Goal: Task Accomplishment & Management: Use online tool/utility

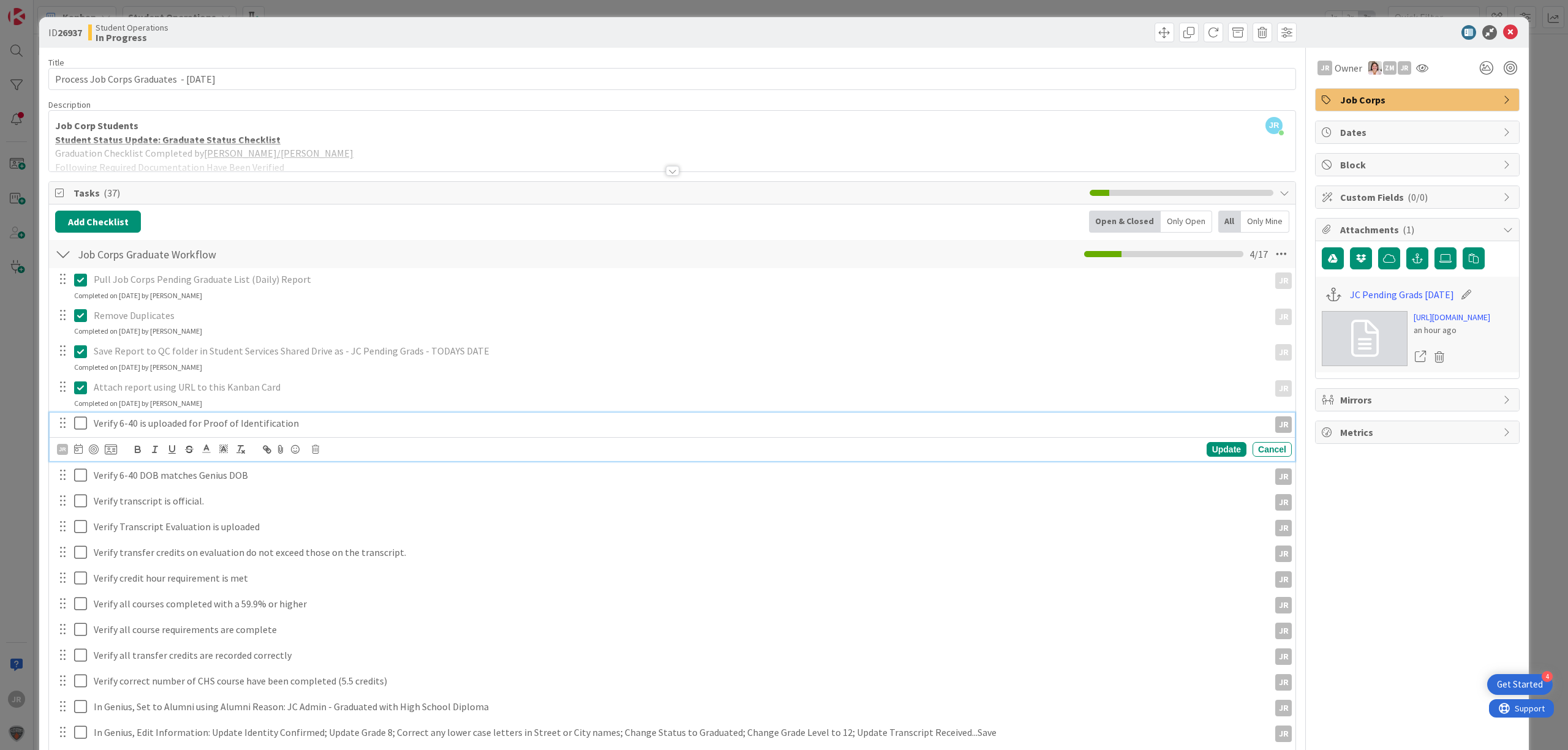
click at [84, 425] on icon at bounding box center [84, 423] width 18 height 15
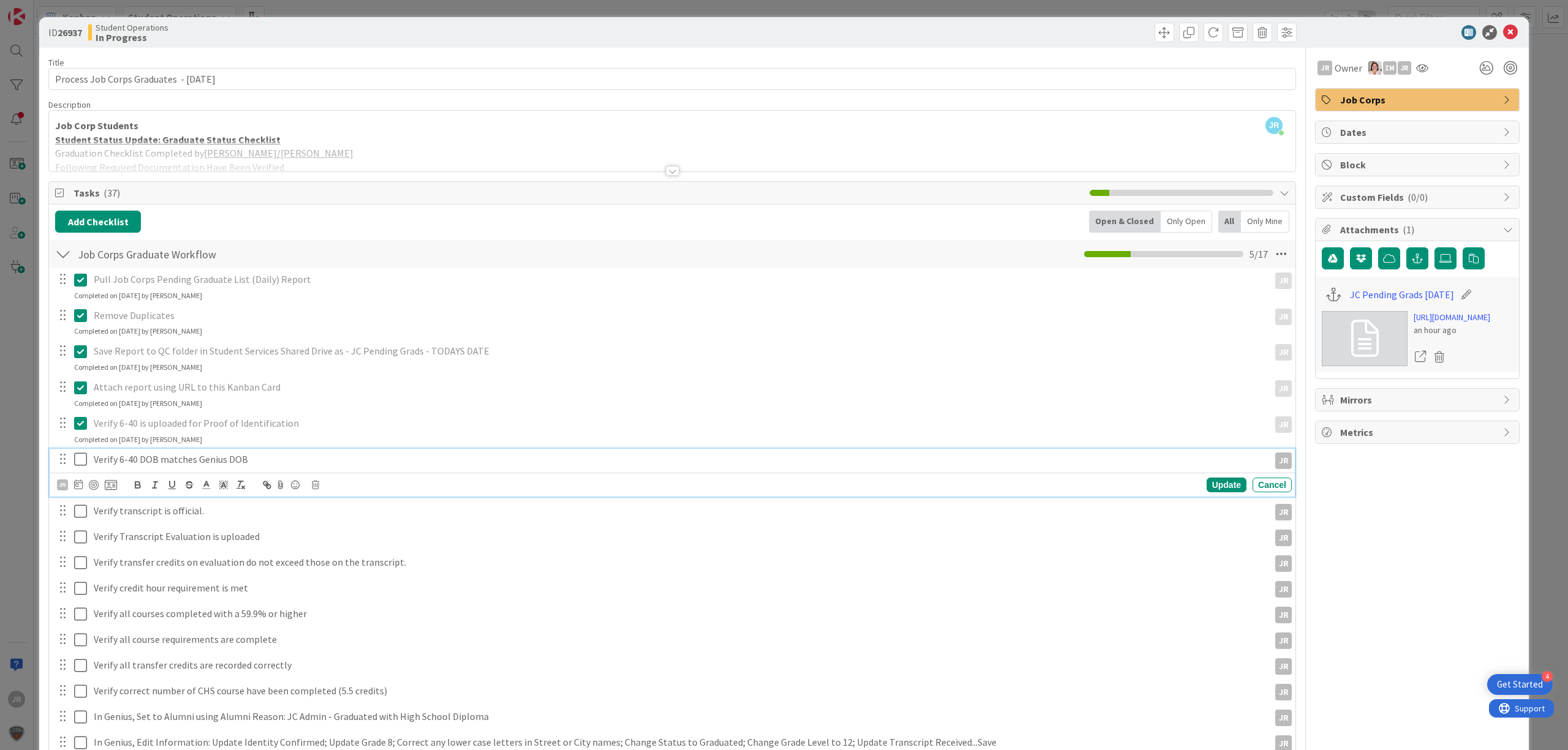
click at [84, 463] on icon at bounding box center [84, 460] width 18 height 15
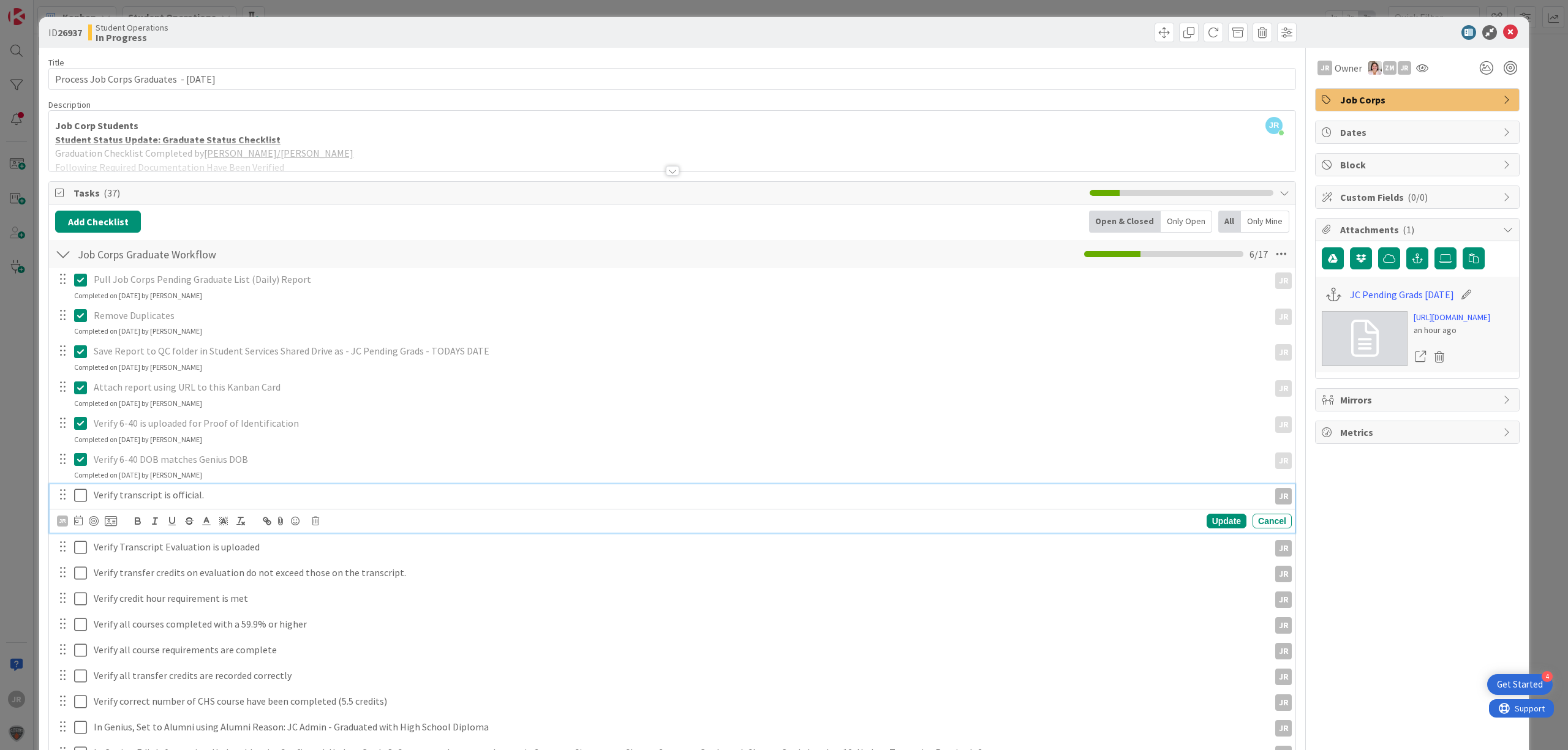
click at [84, 491] on icon at bounding box center [84, 495] width 18 height 15
click at [81, 535] on icon at bounding box center [84, 531] width 18 height 15
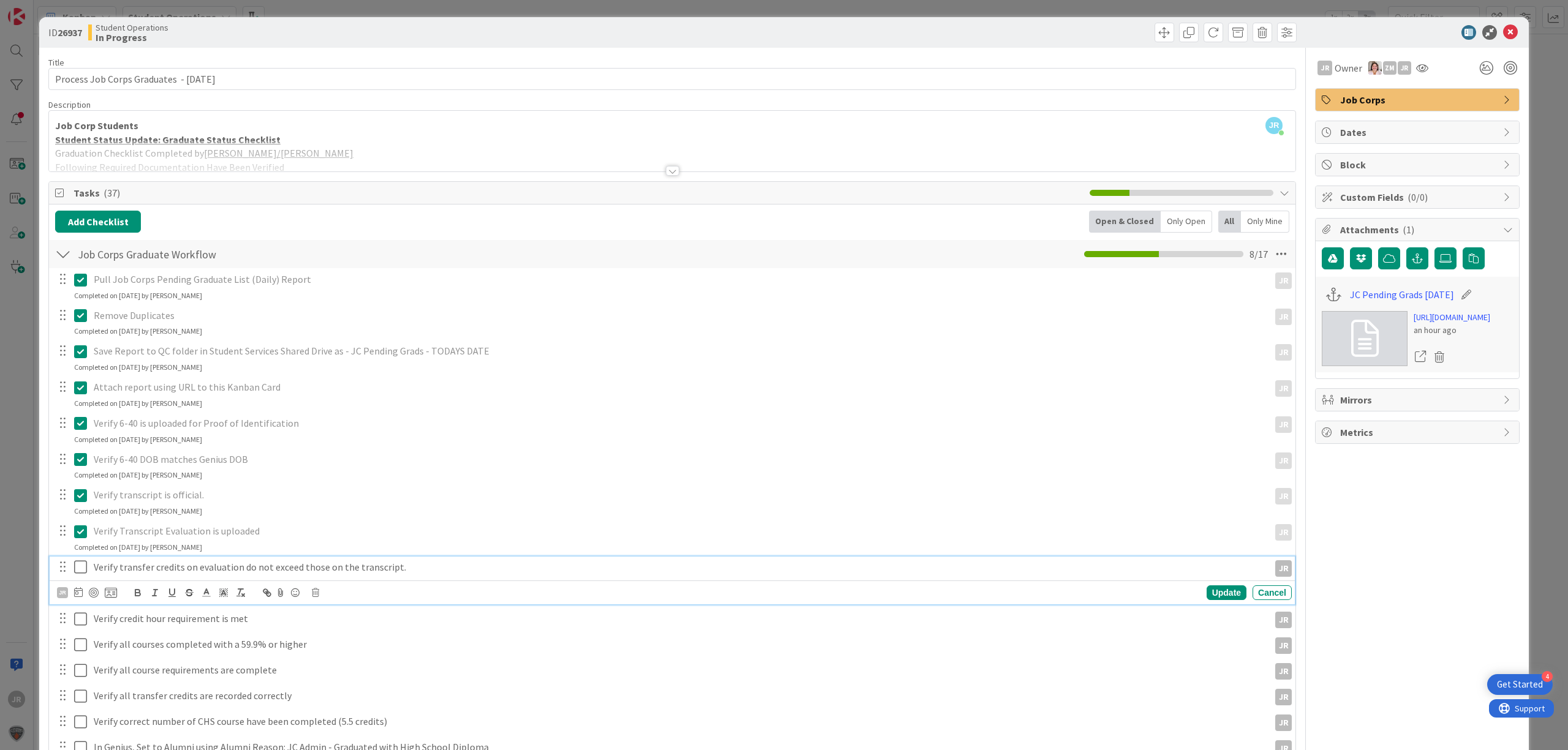
drag, startPoint x: 81, startPoint y: 559, endPoint x: 84, endPoint y: 571, distance: 12.4
click at [82, 561] on button at bounding box center [82, 567] width 15 height 19
click at [85, 603] on icon at bounding box center [84, 603] width 18 height 15
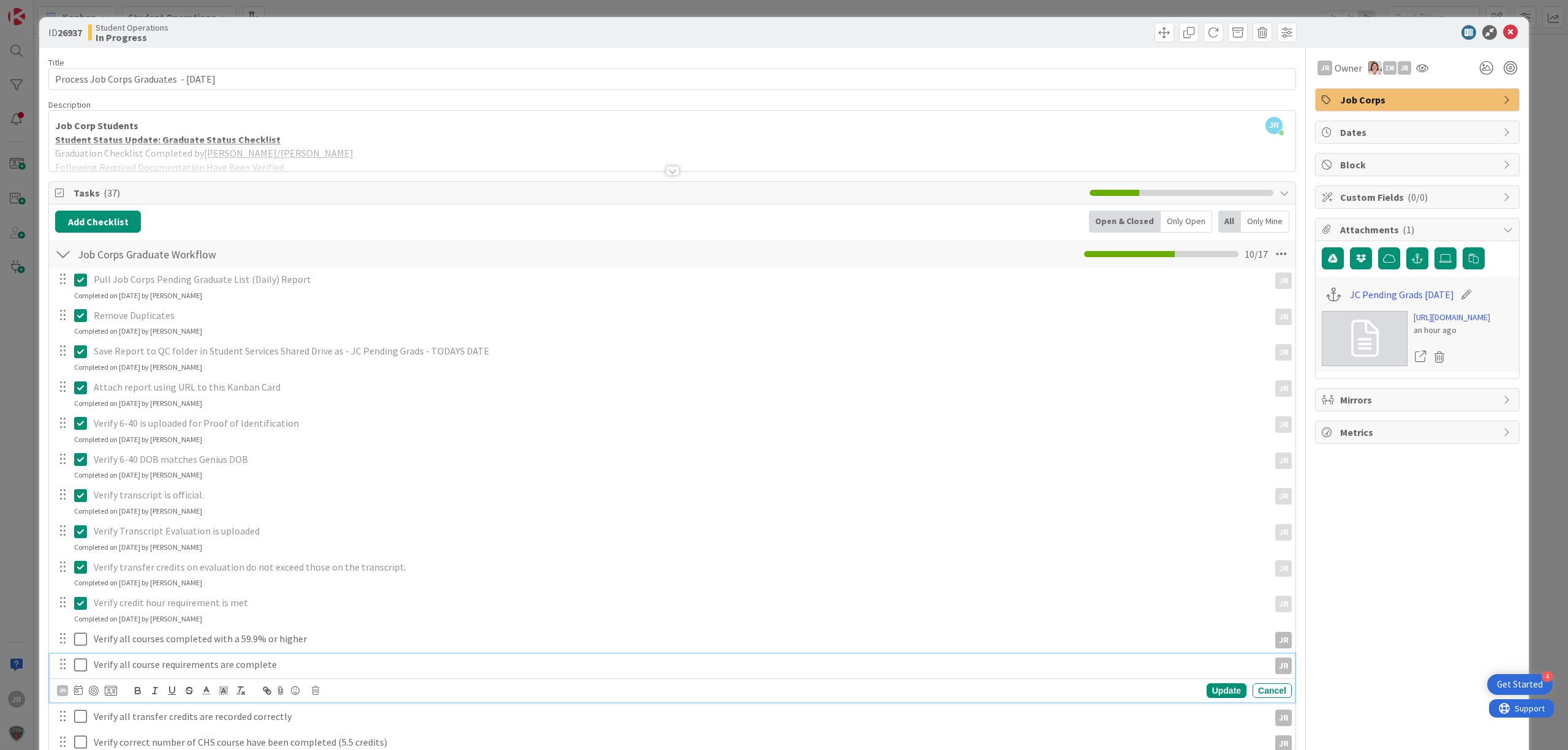
drag, startPoint x: 81, startPoint y: 660, endPoint x: 82, endPoint y: 648, distance: 12.0
click at [82, 662] on icon at bounding box center [84, 665] width 18 height 15
click at [78, 633] on icon at bounding box center [84, 640] width 18 height 15
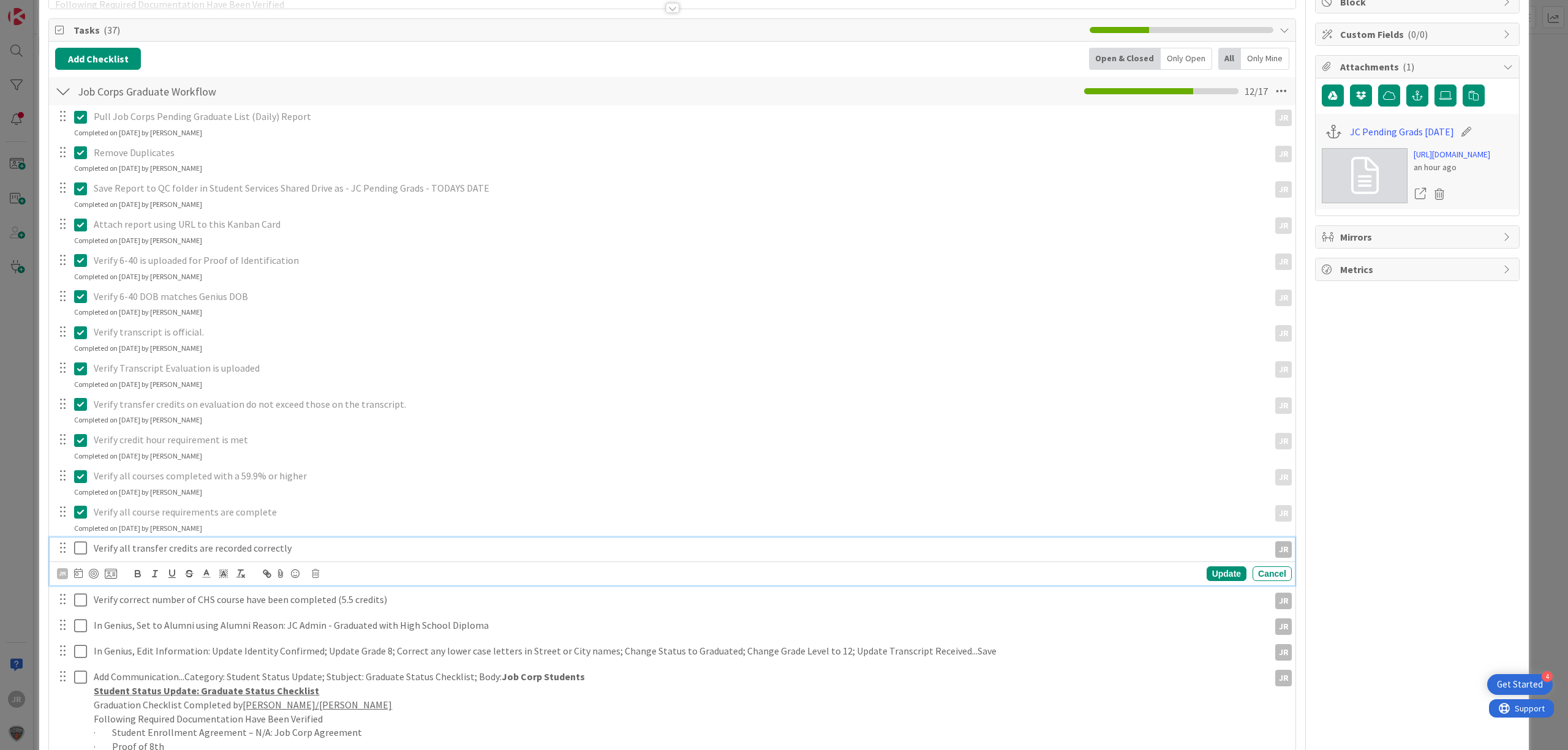
click at [82, 542] on icon at bounding box center [84, 548] width 18 height 15
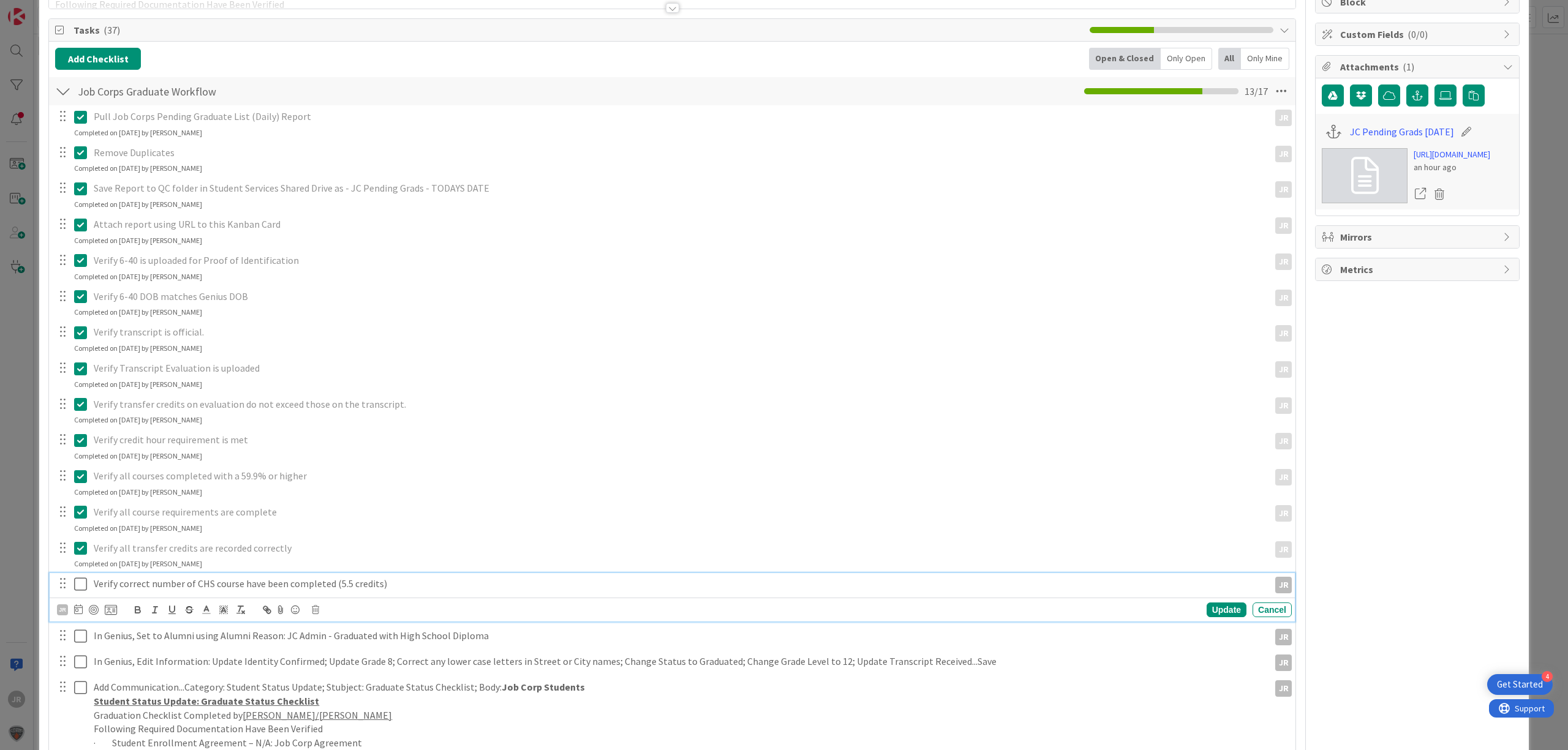
click at [82, 588] on icon at bounding box center [84, 585] width 18 height 15
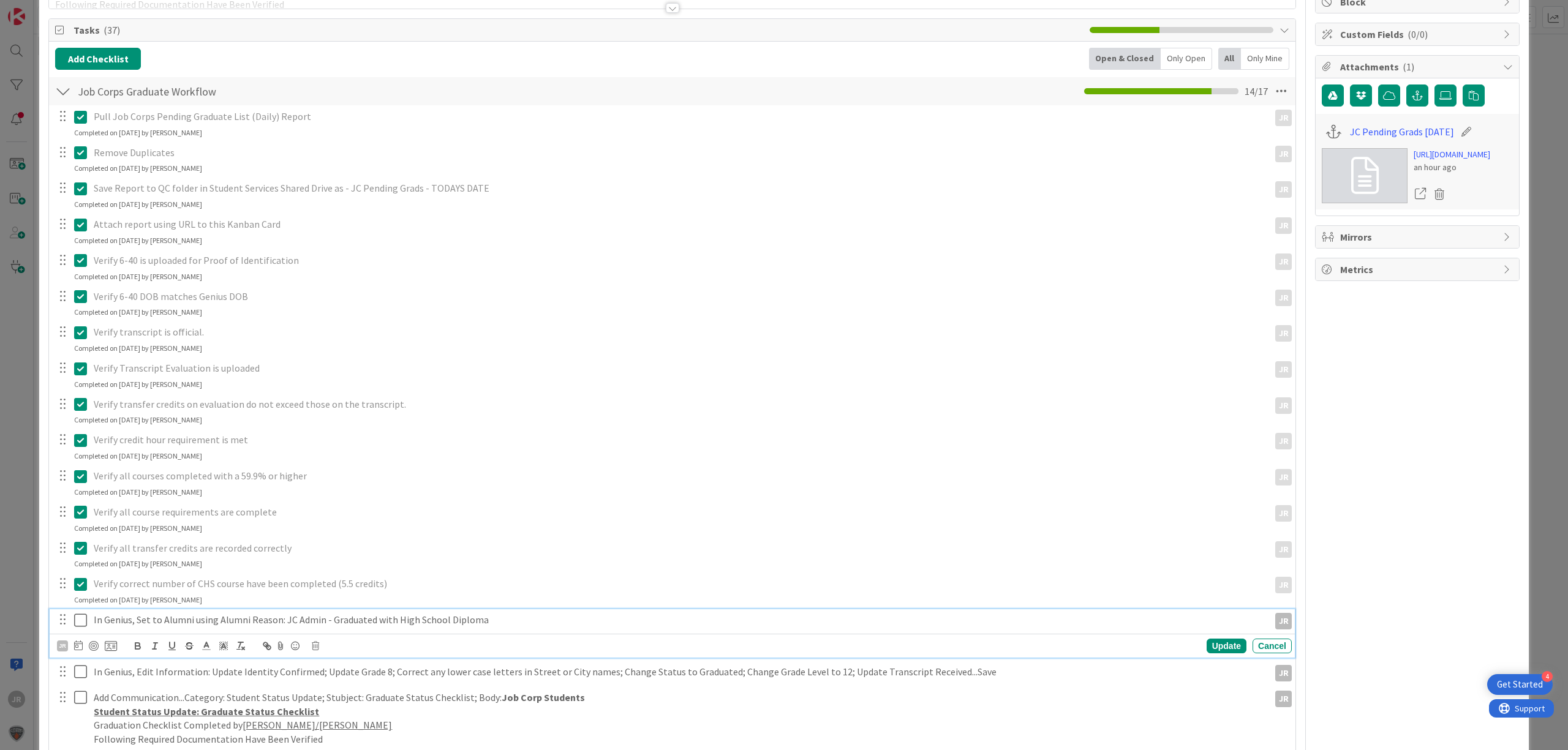
click at [82, 621] on icon at bounding box center [84, 620] width 18 height 15
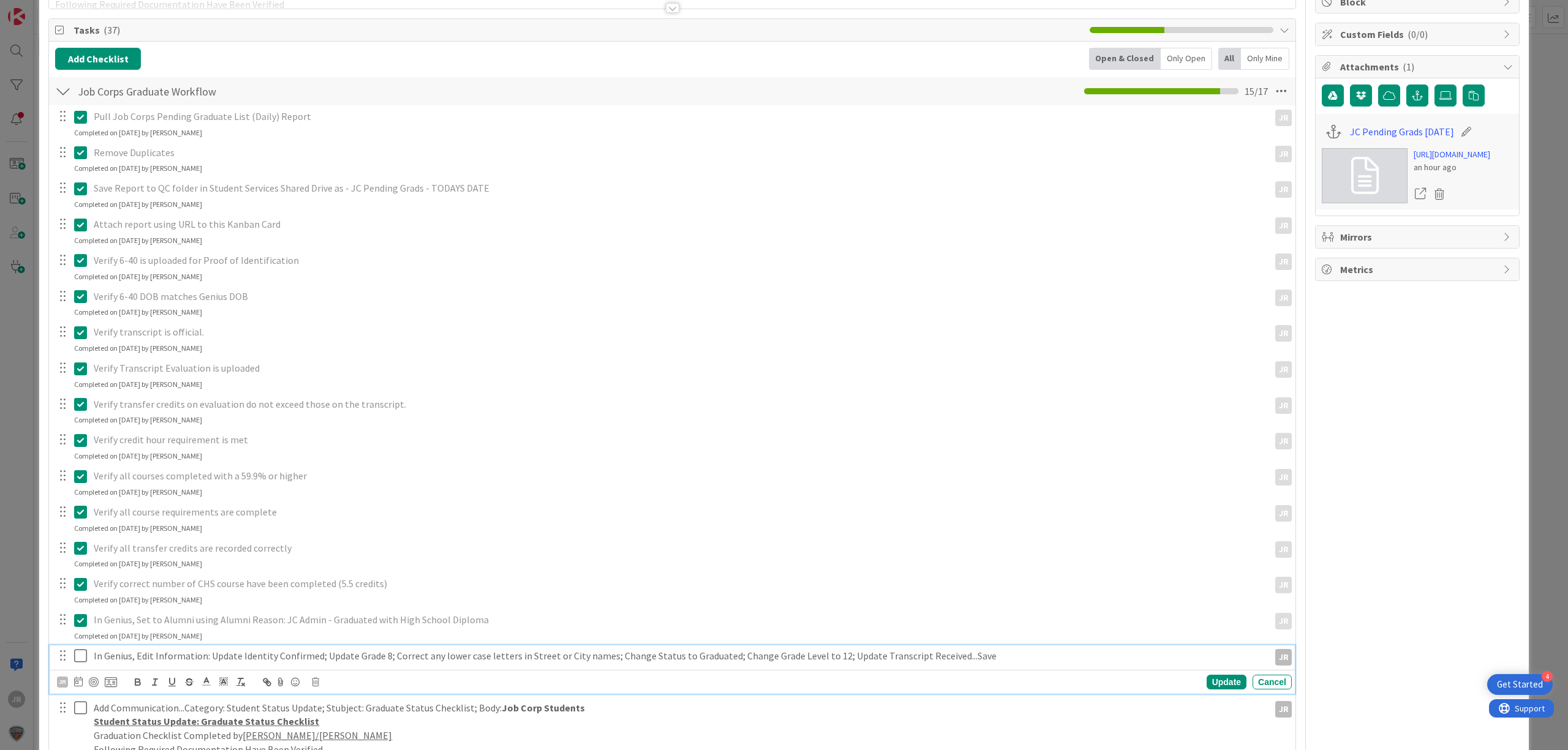
click at [80, 660] on icon at bounding box center [84, 656] width 18 height 15
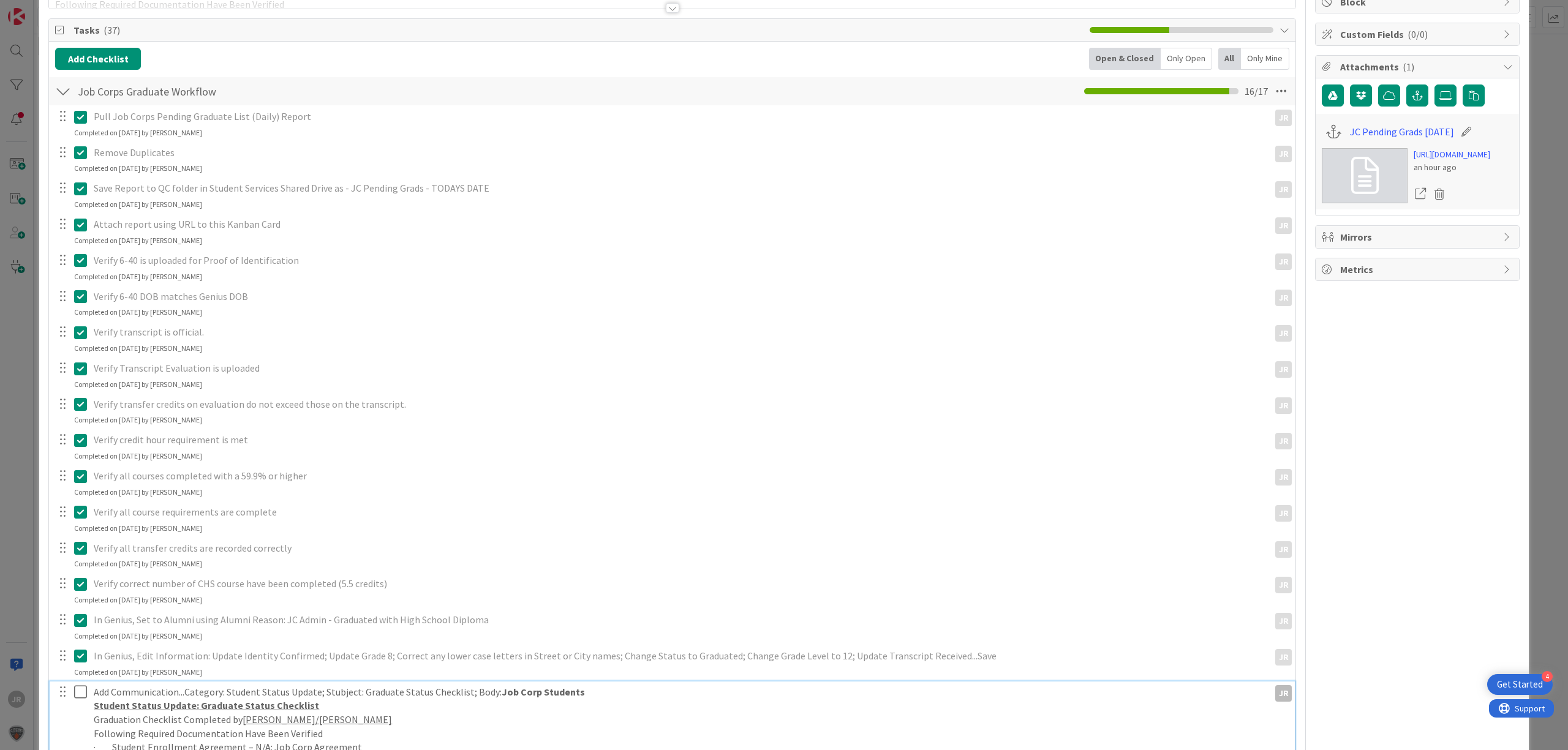
click at [82, 692] on icon at bounding box center [84, 692] width 18 height 15
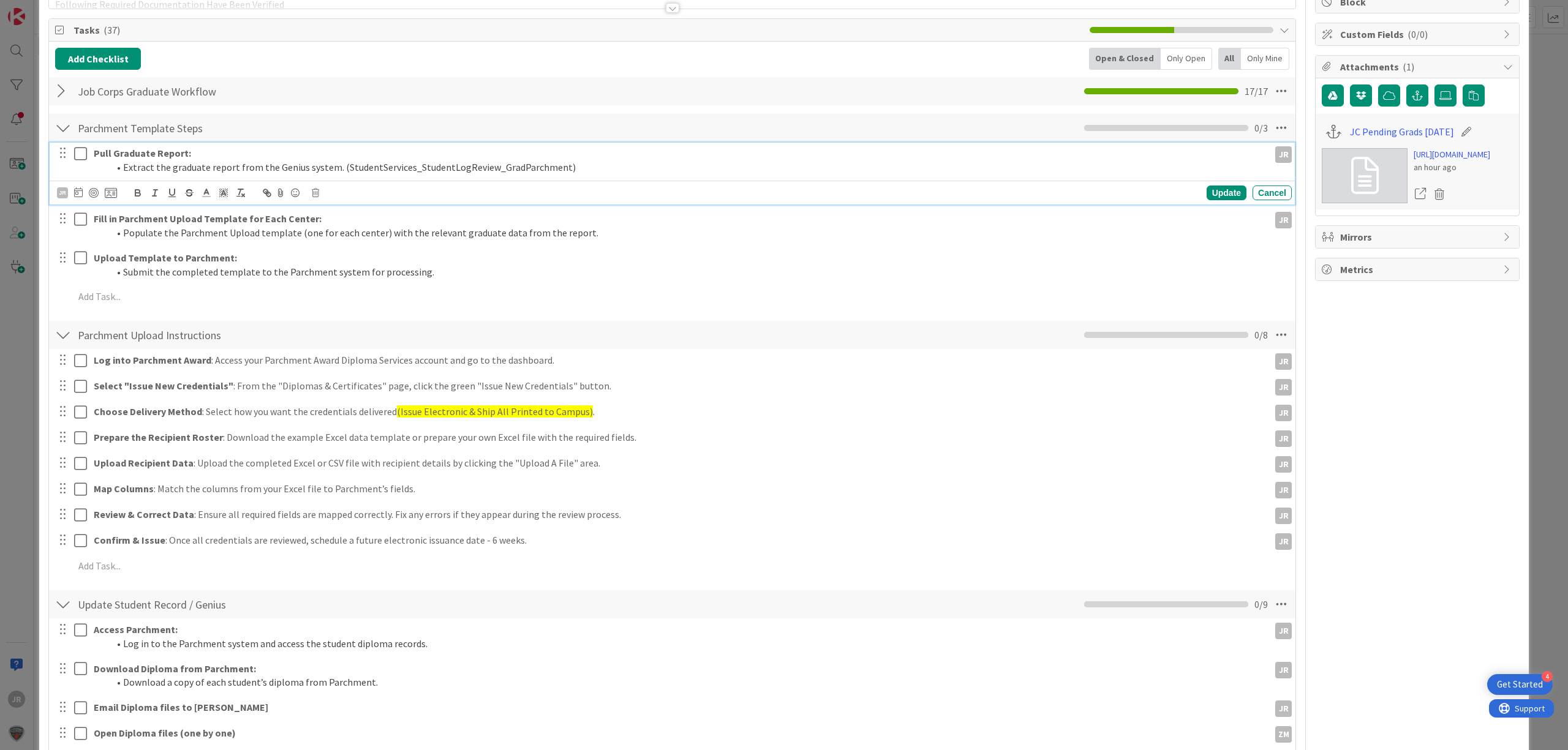
click at [84, 159] on icon at bounding box center [84, 153] width 18 height 15
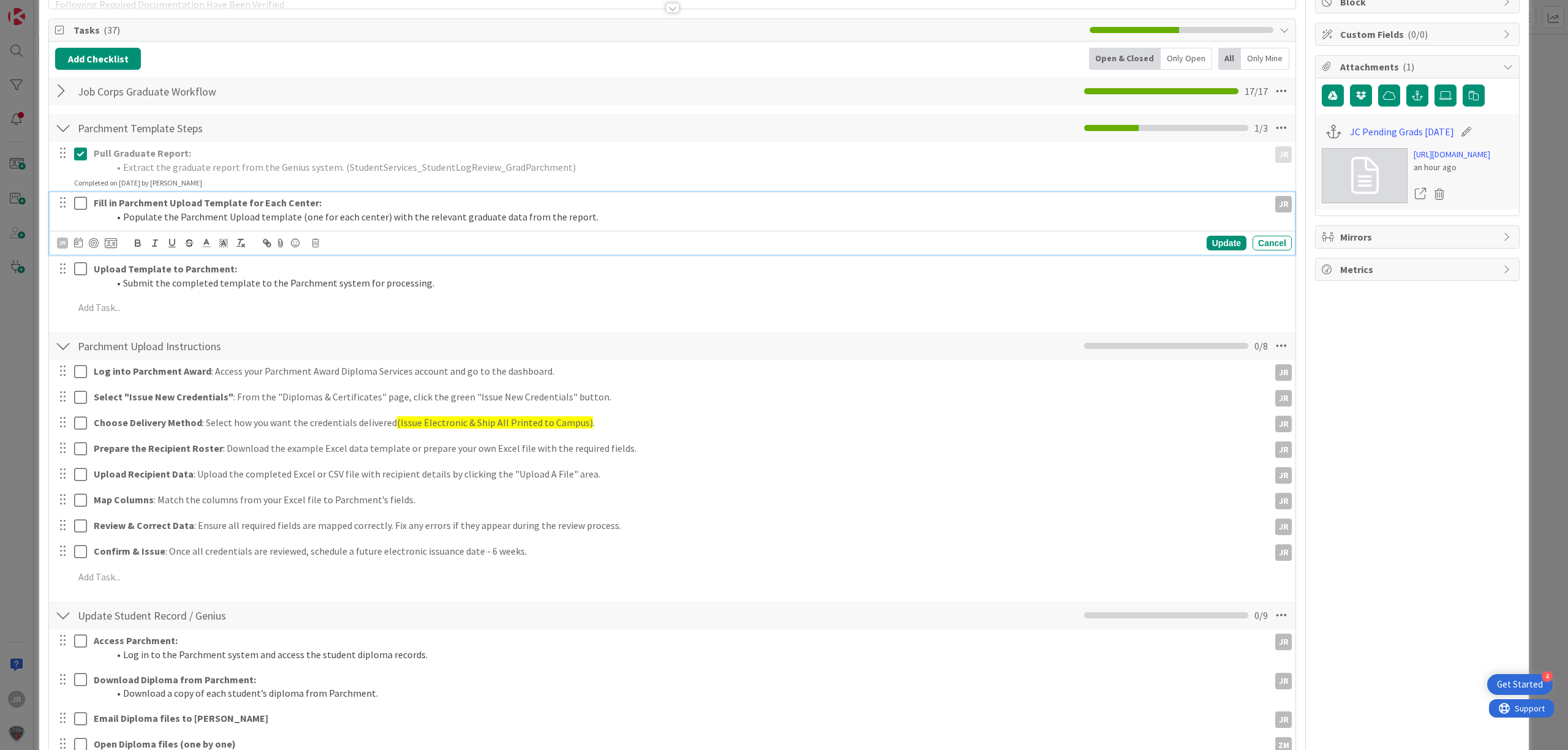
click at [80, 204] on icon at bounding box center [84, 203] width 18 height 15
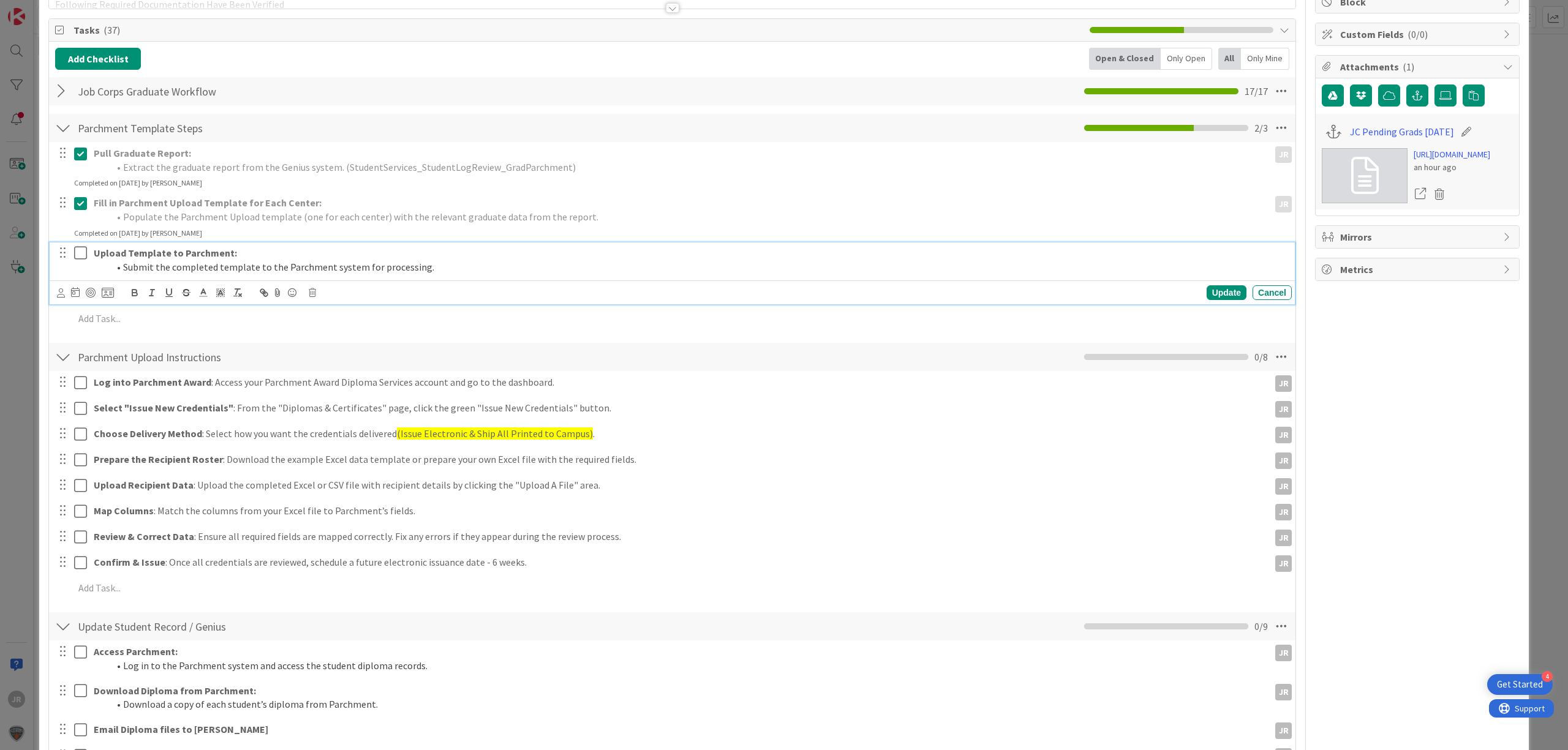
click at [80, 263] on button at bounding box center [82, 253] width 15 height 19
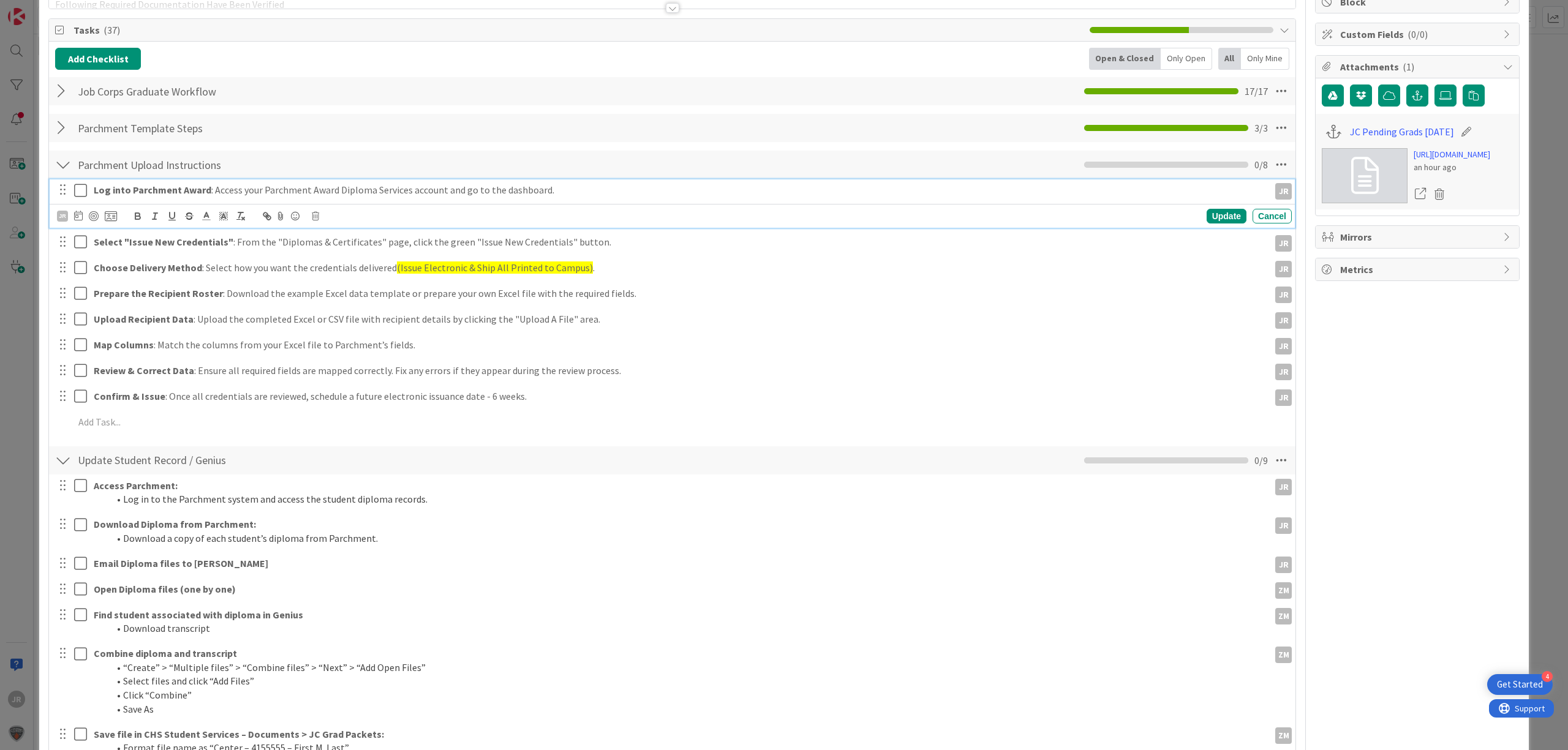
click at [85, 187] on icon at bounding box center [84, 190] width 18 height 15
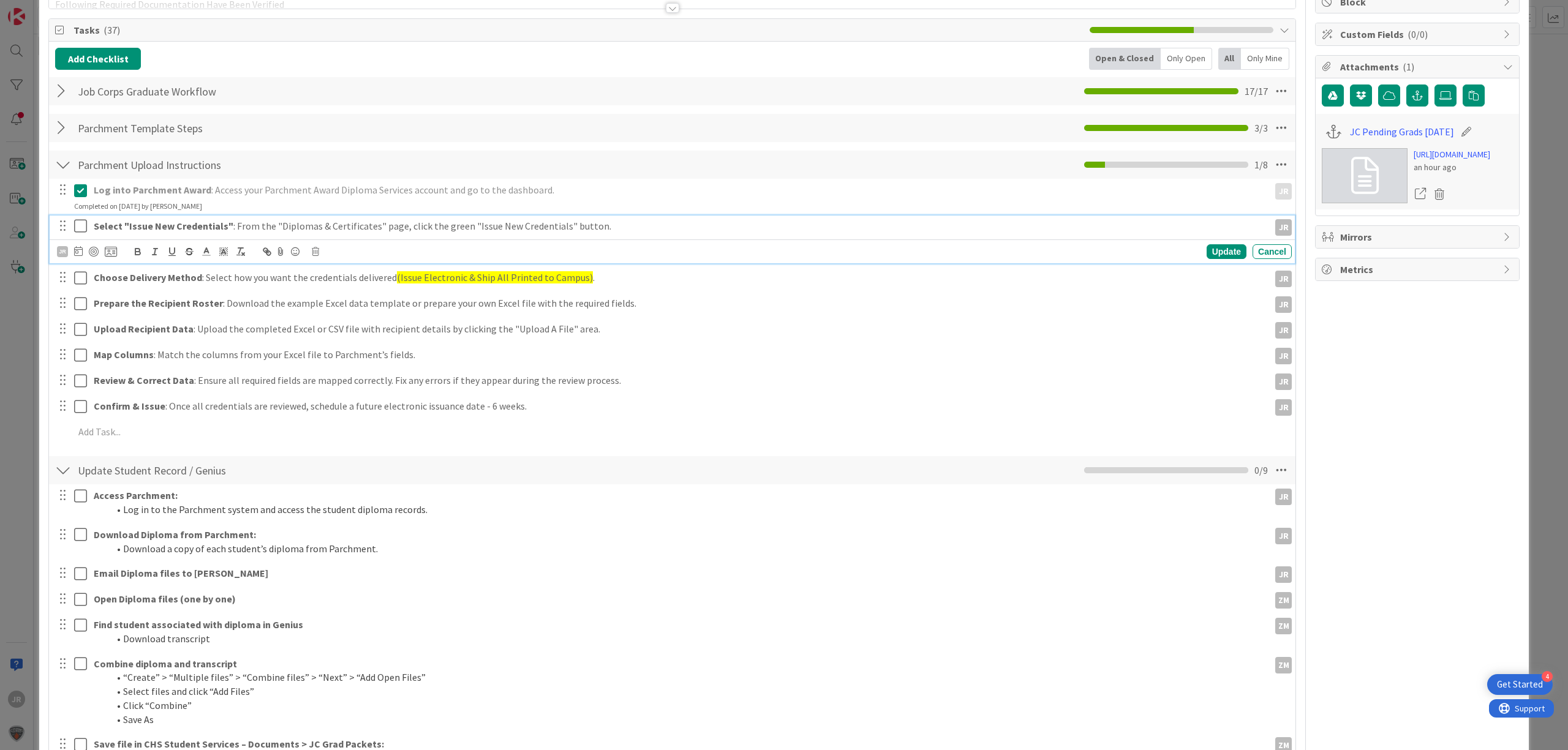
click at [82, 229] on icon at bounding box center [84, 226] width 18 height 15
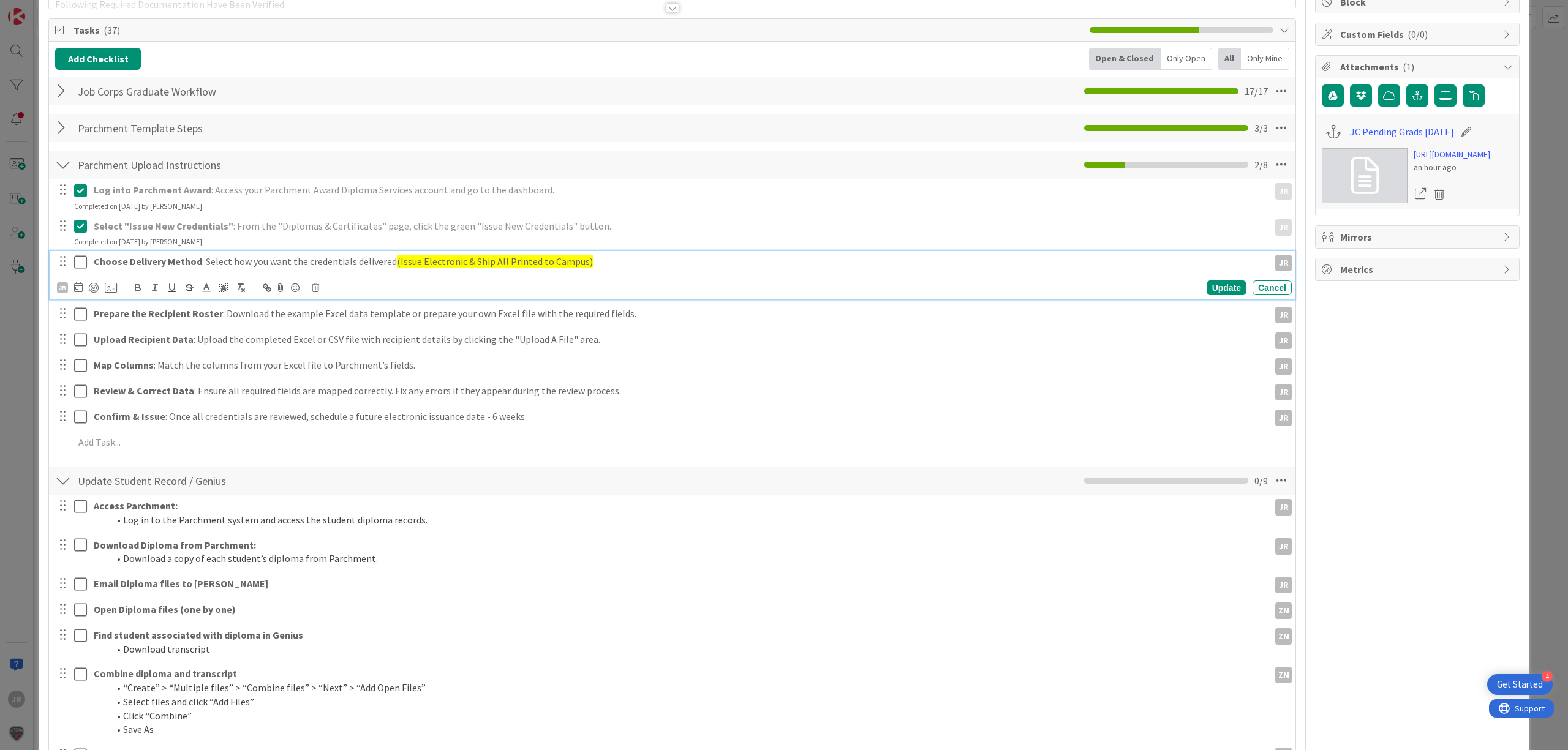
click at [86, 257] on icon at bounding box center [84, 262] width 18 height 15
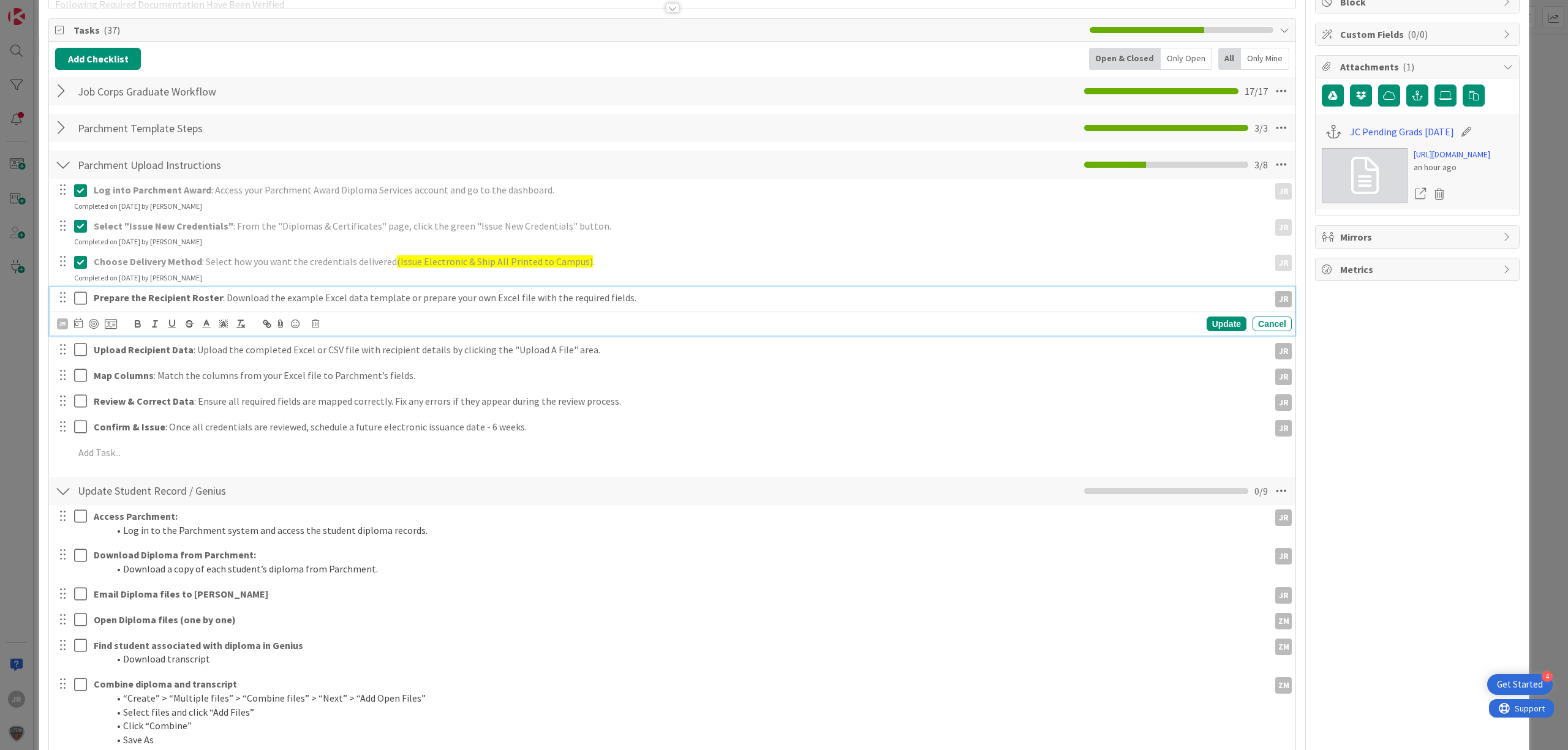
click at [81, 297] on icon at bounding box center [84, 298] width 18 height 15
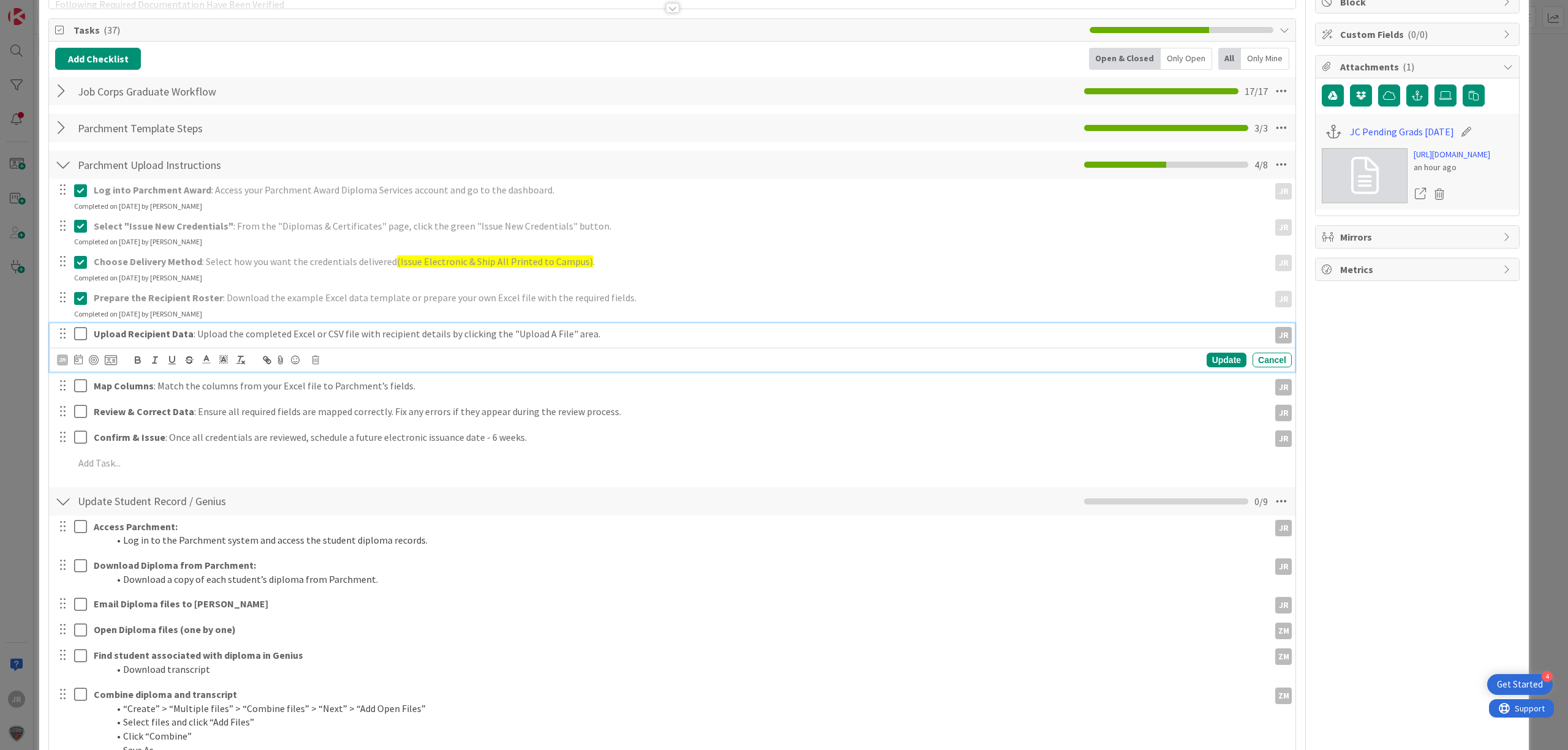
click at [80, 328] on icon at bounding box center [84, 334] width 18 height 15
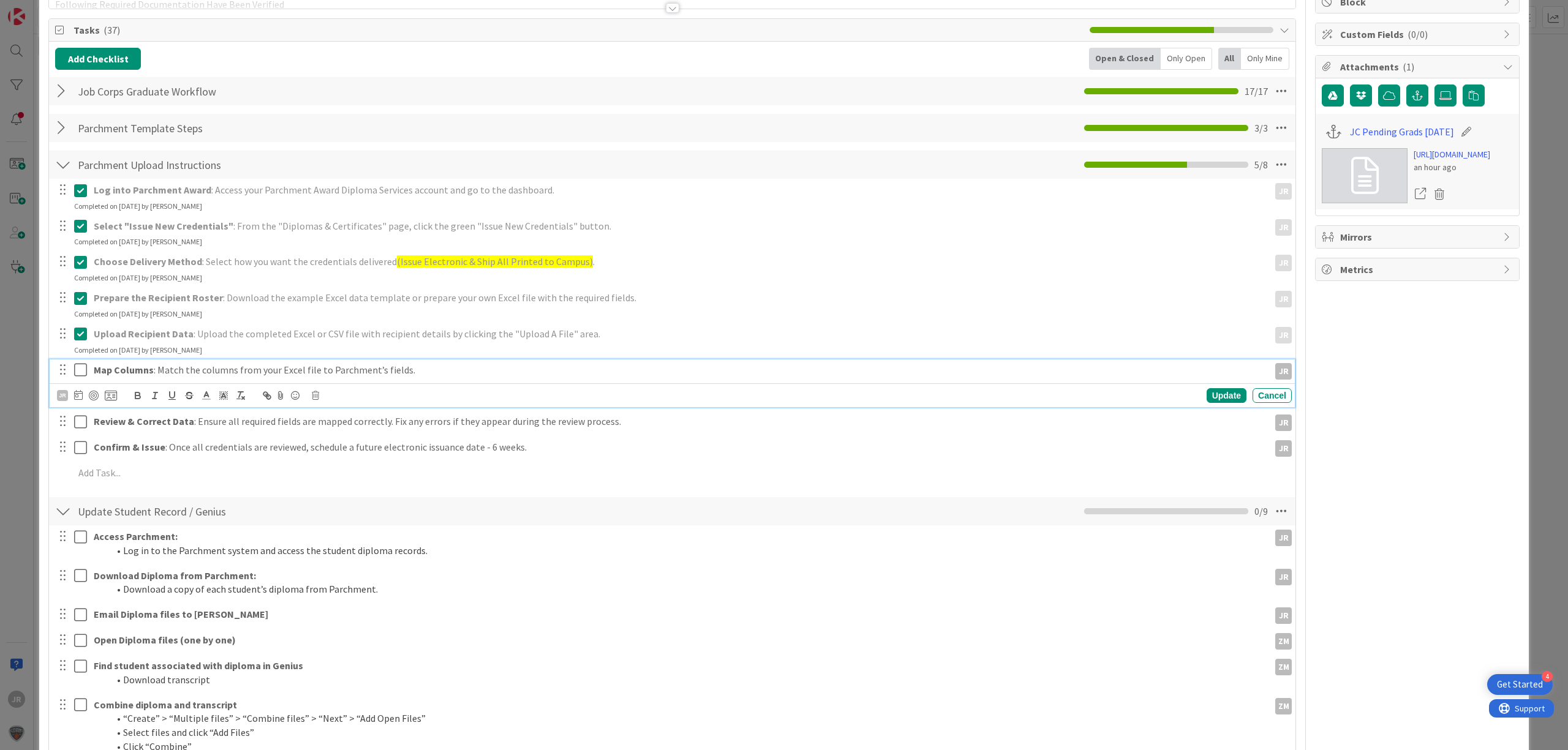
click at [80, 375] on icon at bounding box center [84, 369] width 18 height 15
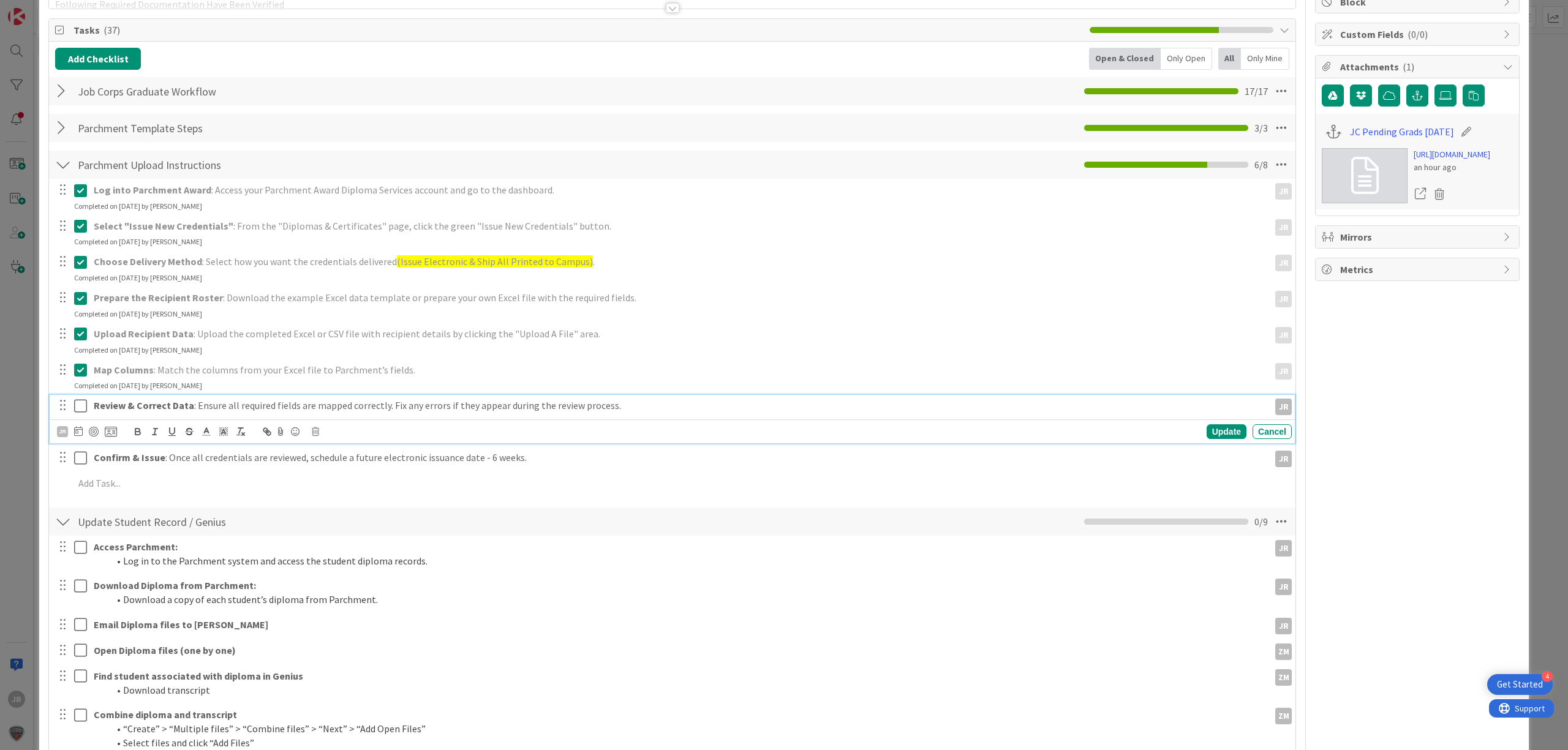
click at [80, 412] on icon at bounding box center [84, 406] width 18 height 15
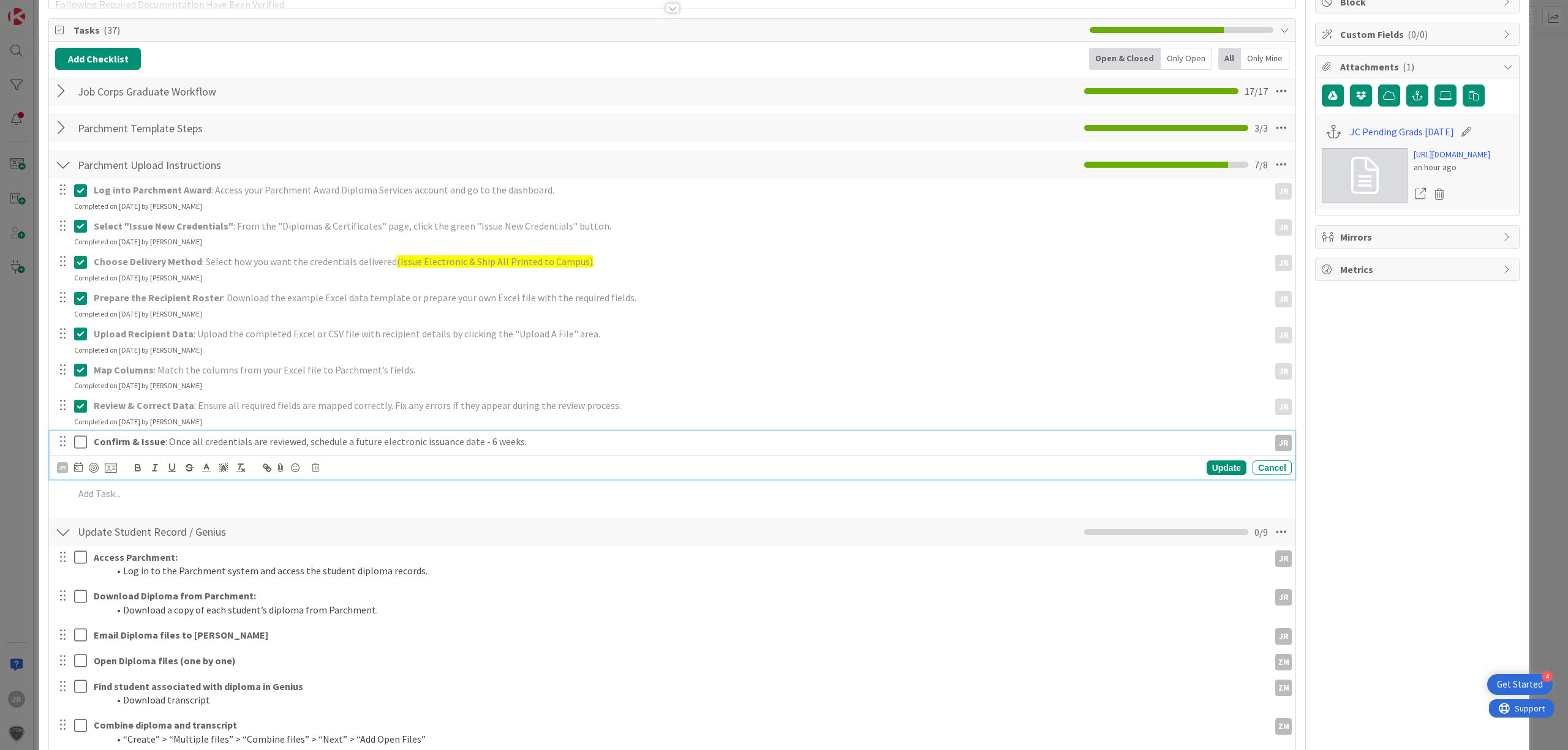
click at [79, 441] on icon at bounding box center [84, 442] width 18 height 15
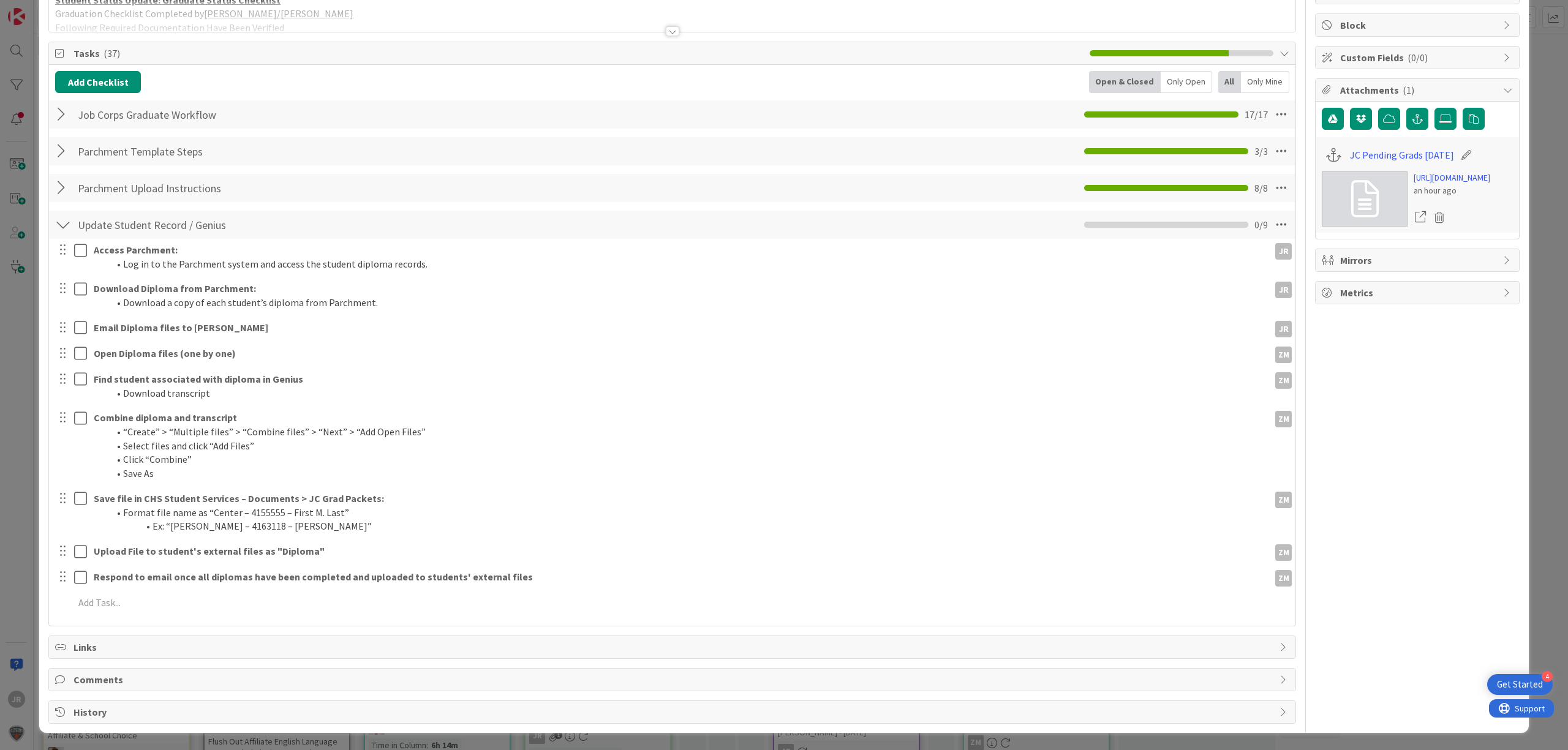
scroll to position [142, 0]
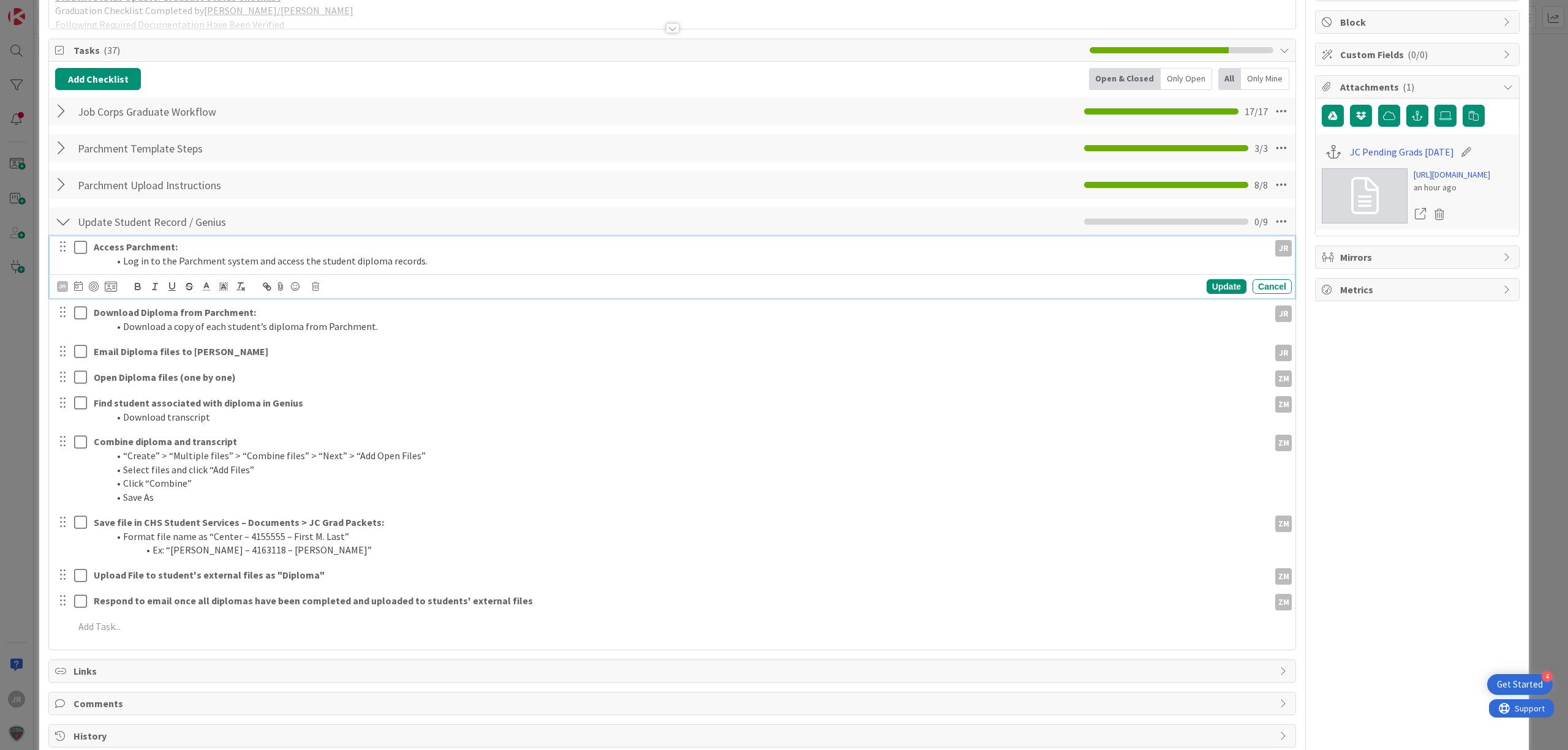
click at [78, 251] on div at bounding box center [71, 254] width 34 height 35
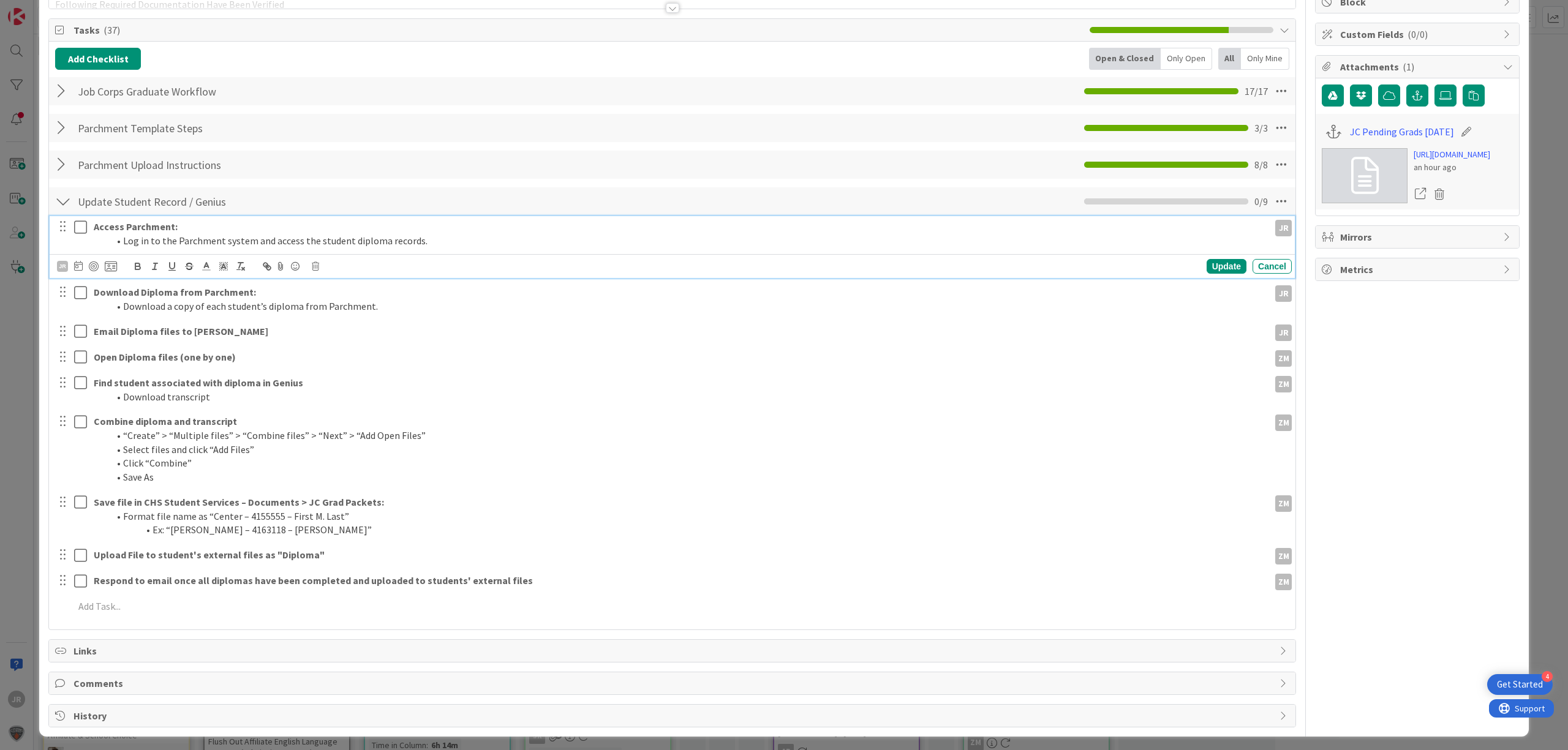
click at [80, 222] on icon at bounding box center [84, 227] width 18 height 15
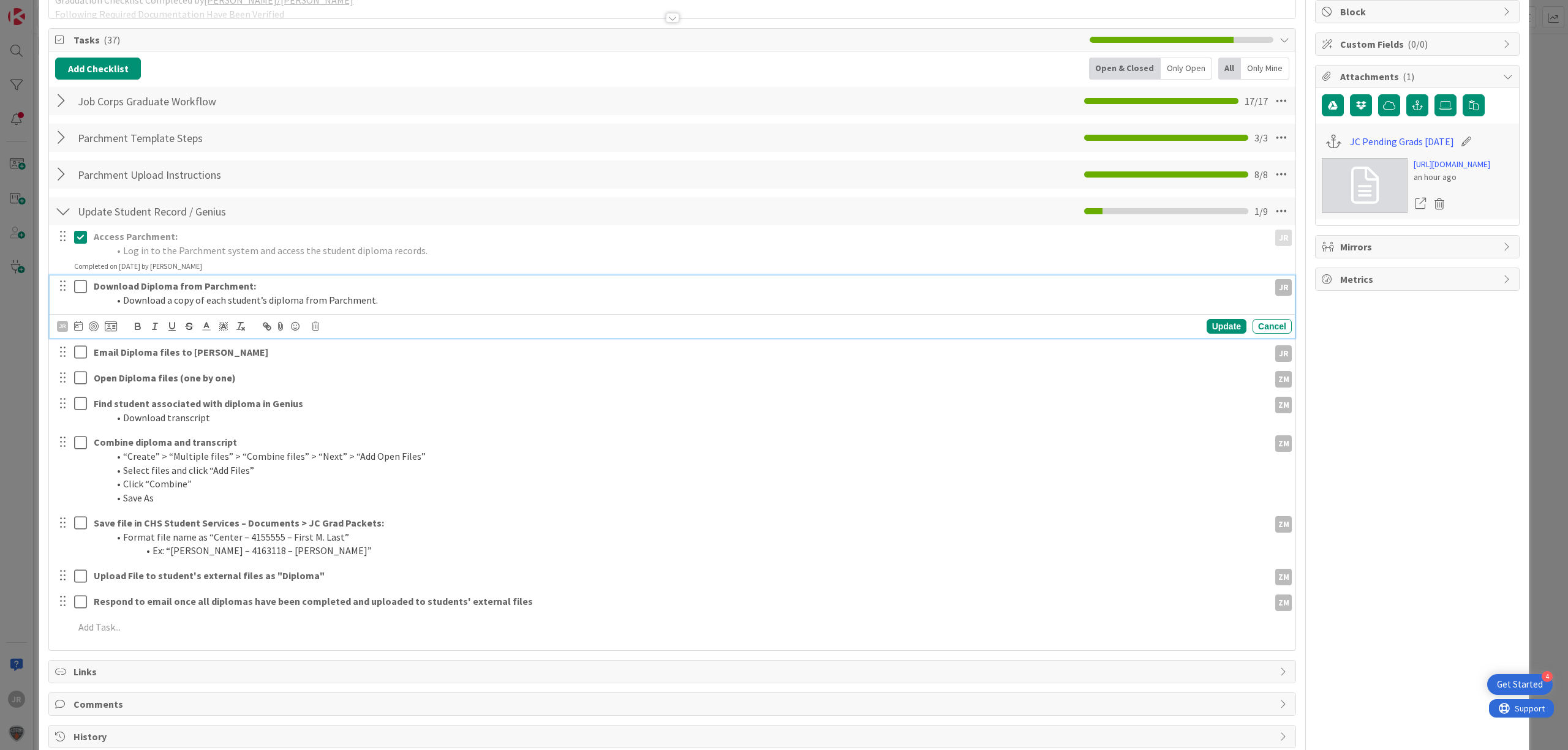
click at [76, 285] on icon at bounding box center [84, 287] width 18 height 15
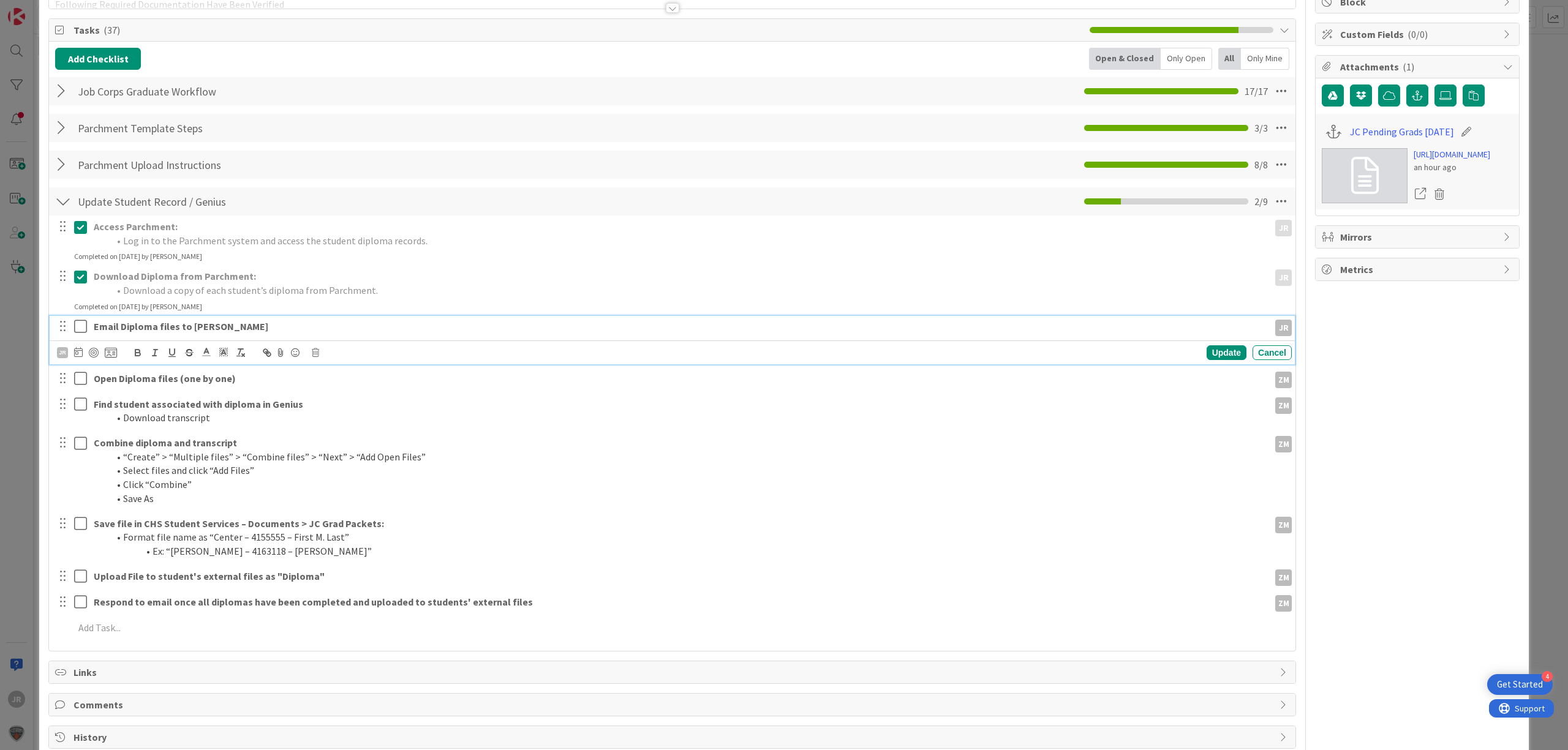
click at [82, 329] on icon at bounding box center [84, 326] width 18 height 15
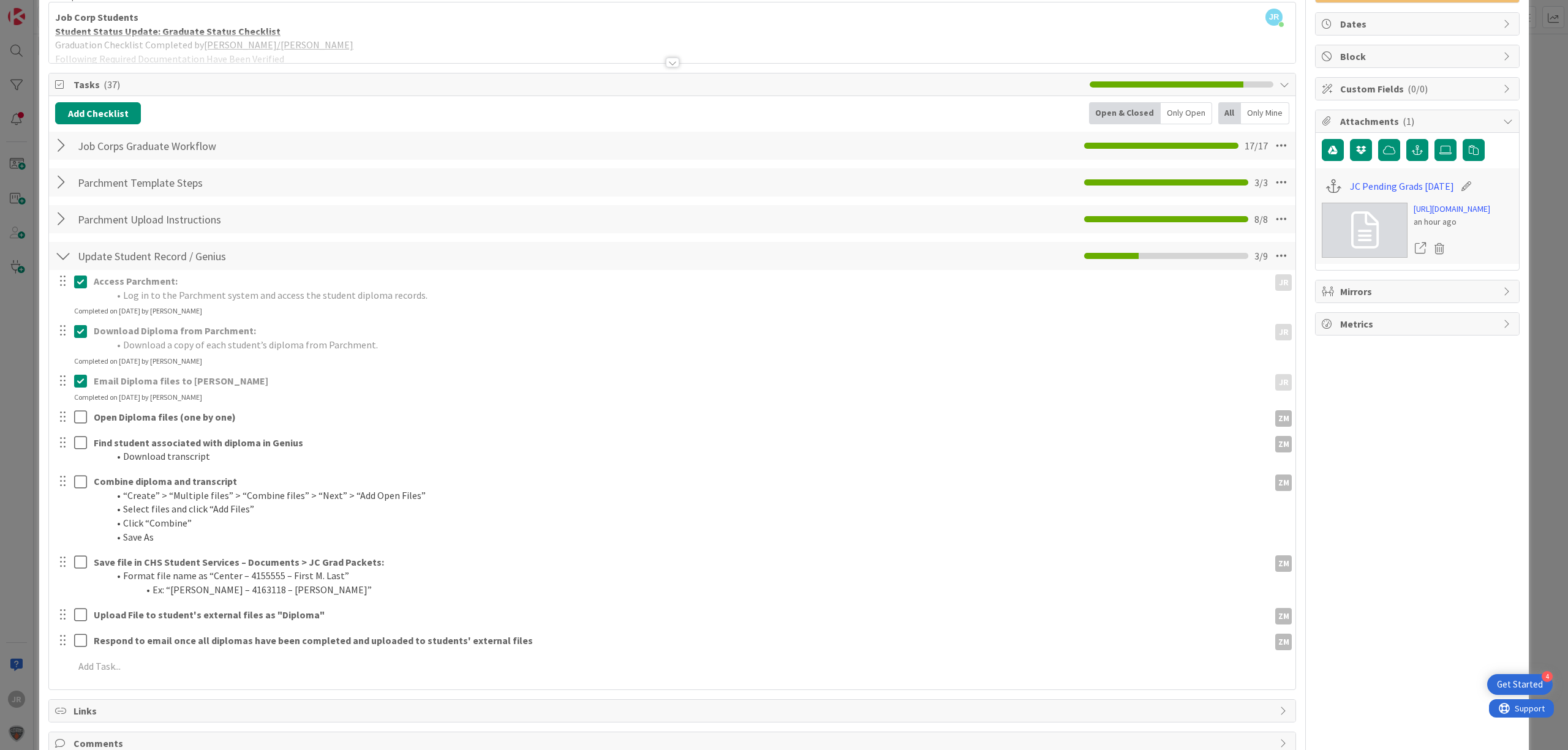
scroll to position [0, 0]
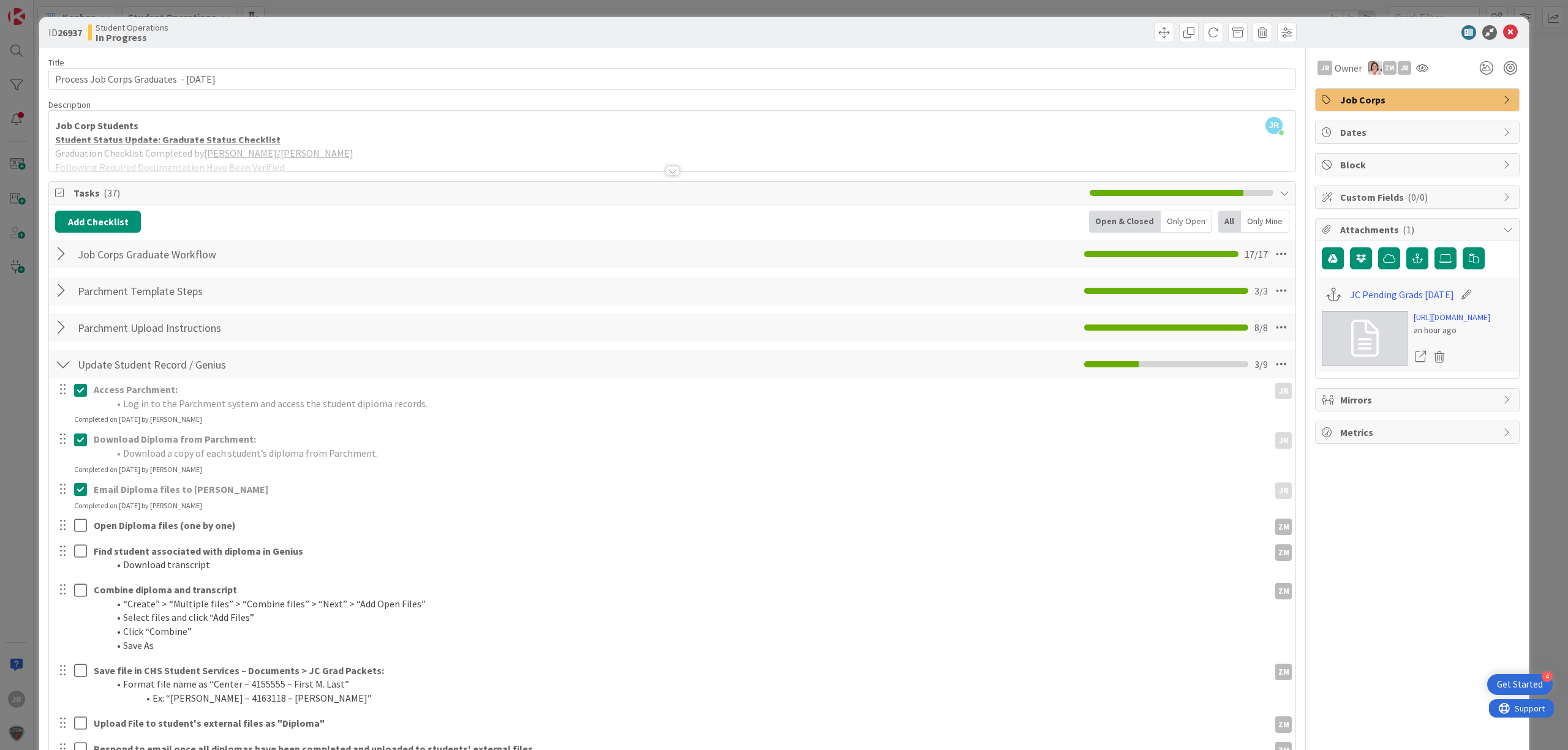
click at [1063, 14] on div "ID 26937 Student Operations In Progress Title 41 / 128 Process Job Corps Gradua…" at bounding box center [784, 375] width 1568 height 750
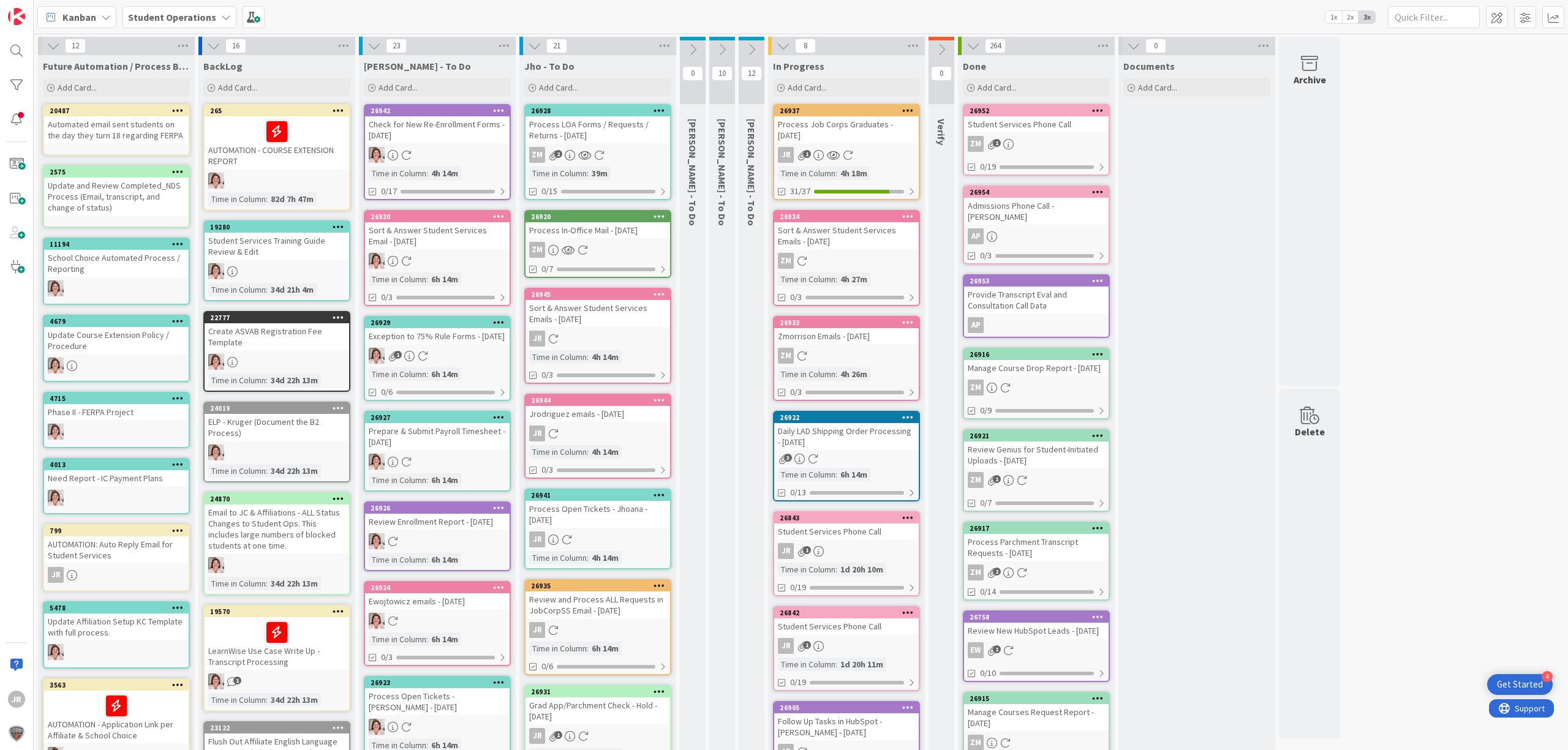
click at [721, 47] on icon at bounding box center [722, 50] width 14 height 14
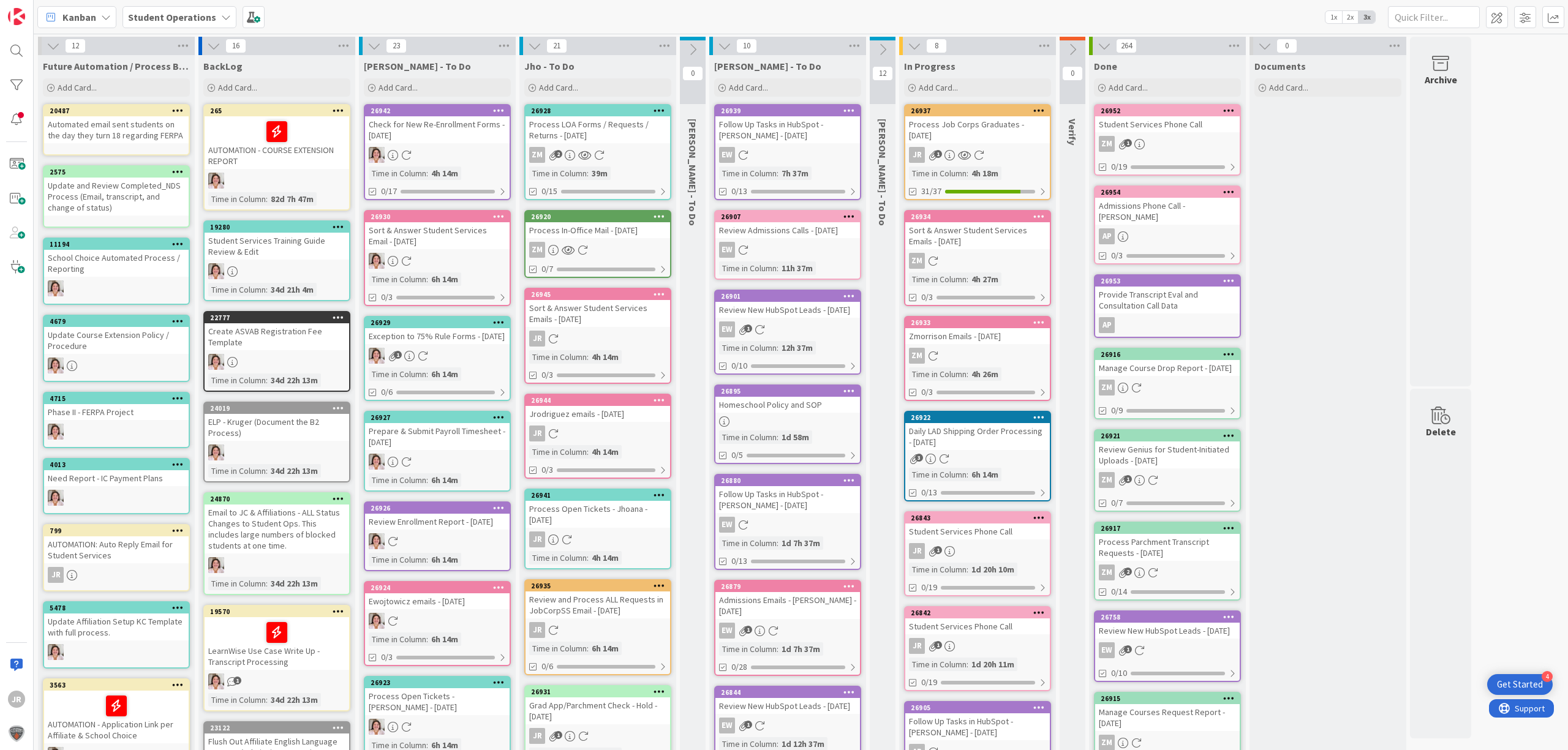
click at [721, 47] on icon at bounding box center [724, 46] width 14 height 14
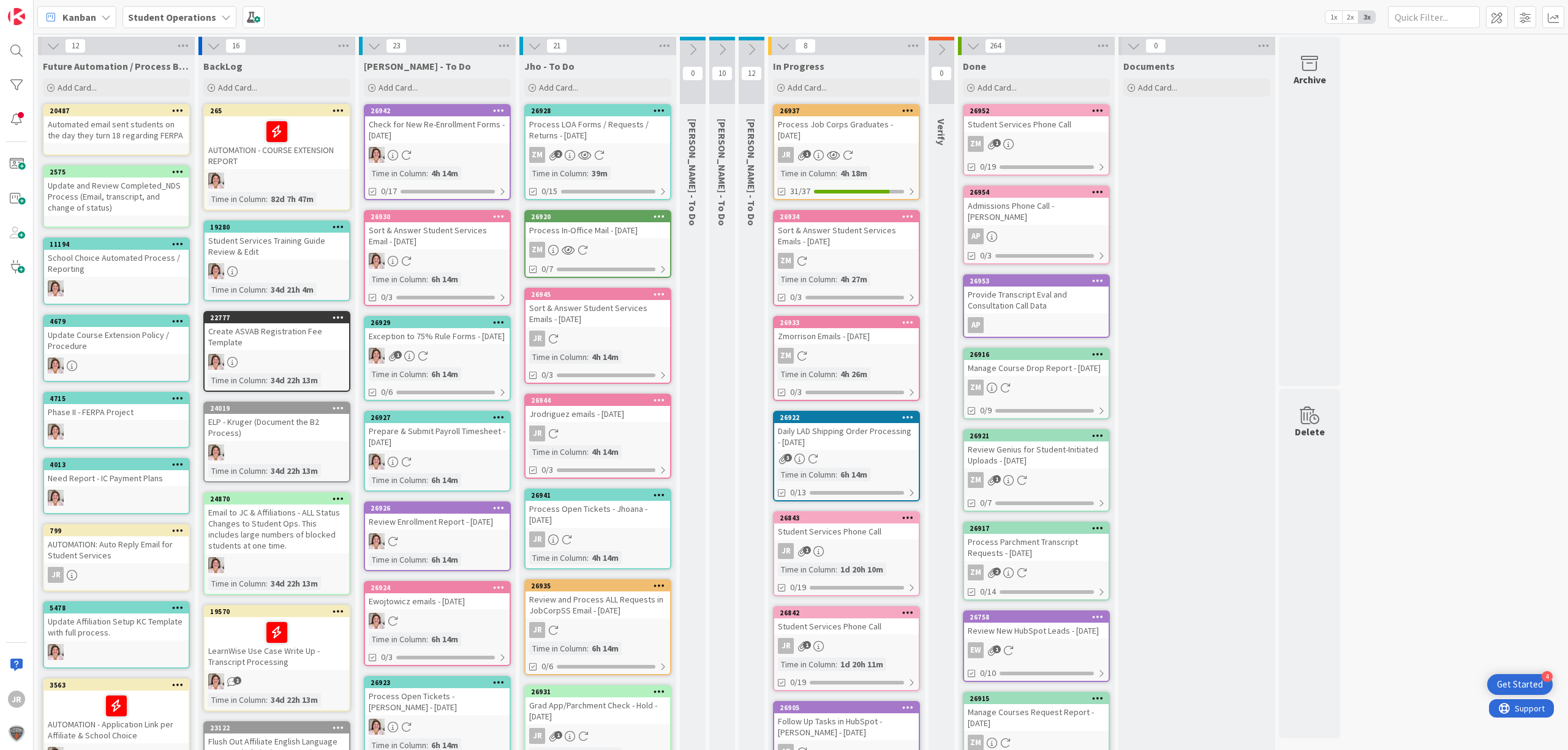
click at [696, 43] on icon at bounding box center [692, 50] width 14 height 14
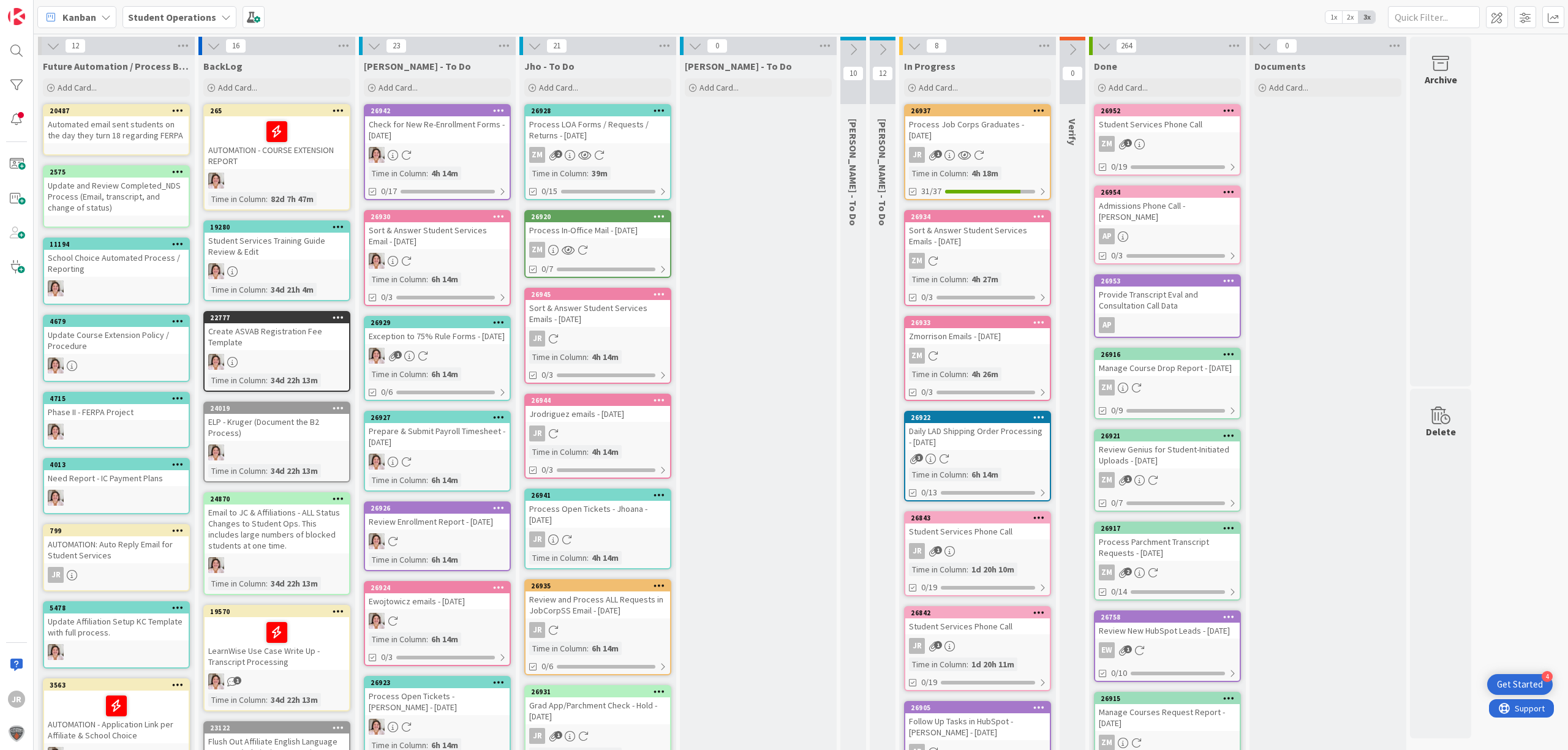
click at [696, 41] on icon at bounding box center [695, 46] width 14 height 14
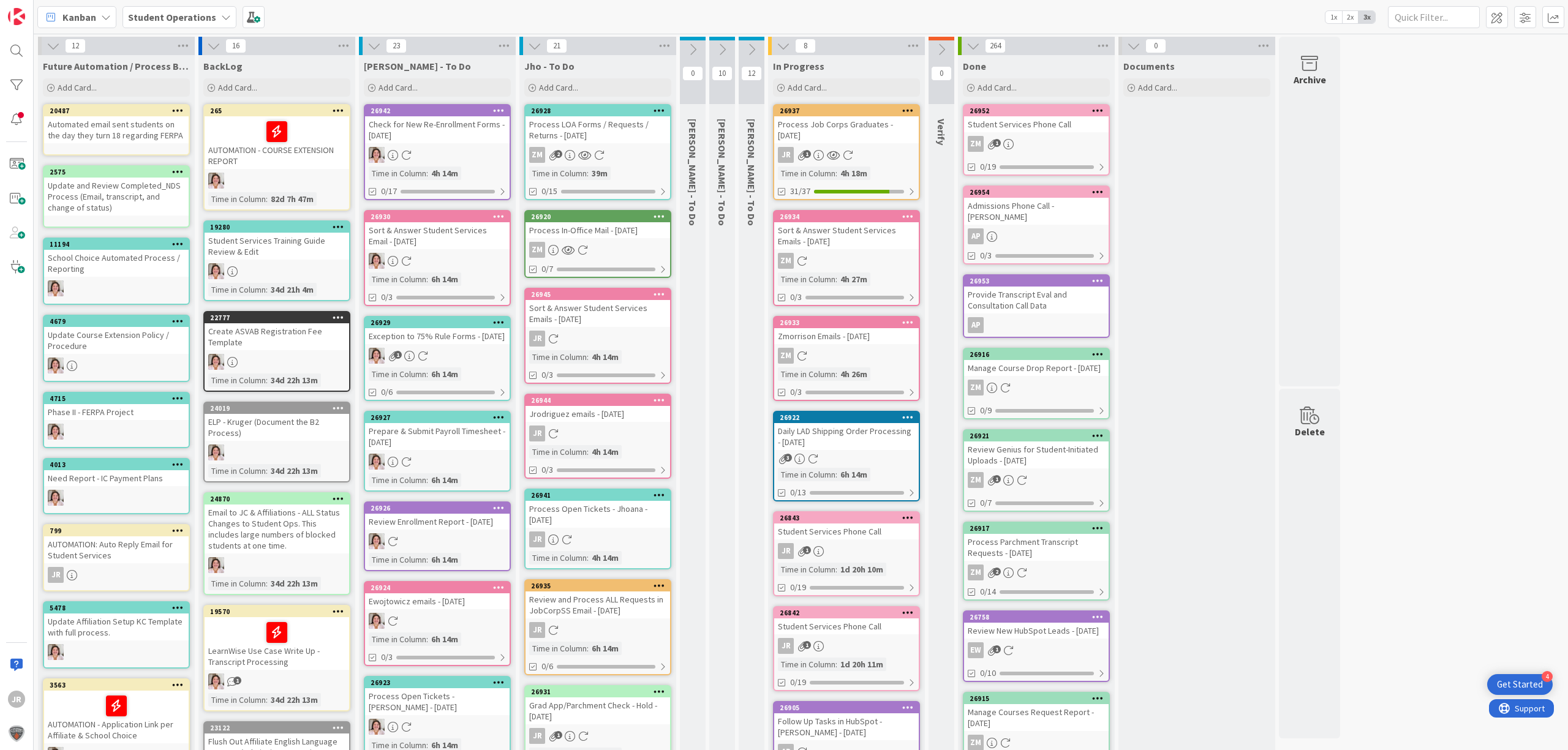
click at [689, 55] on icon at bounding box center [692, 50] width 14 height 14
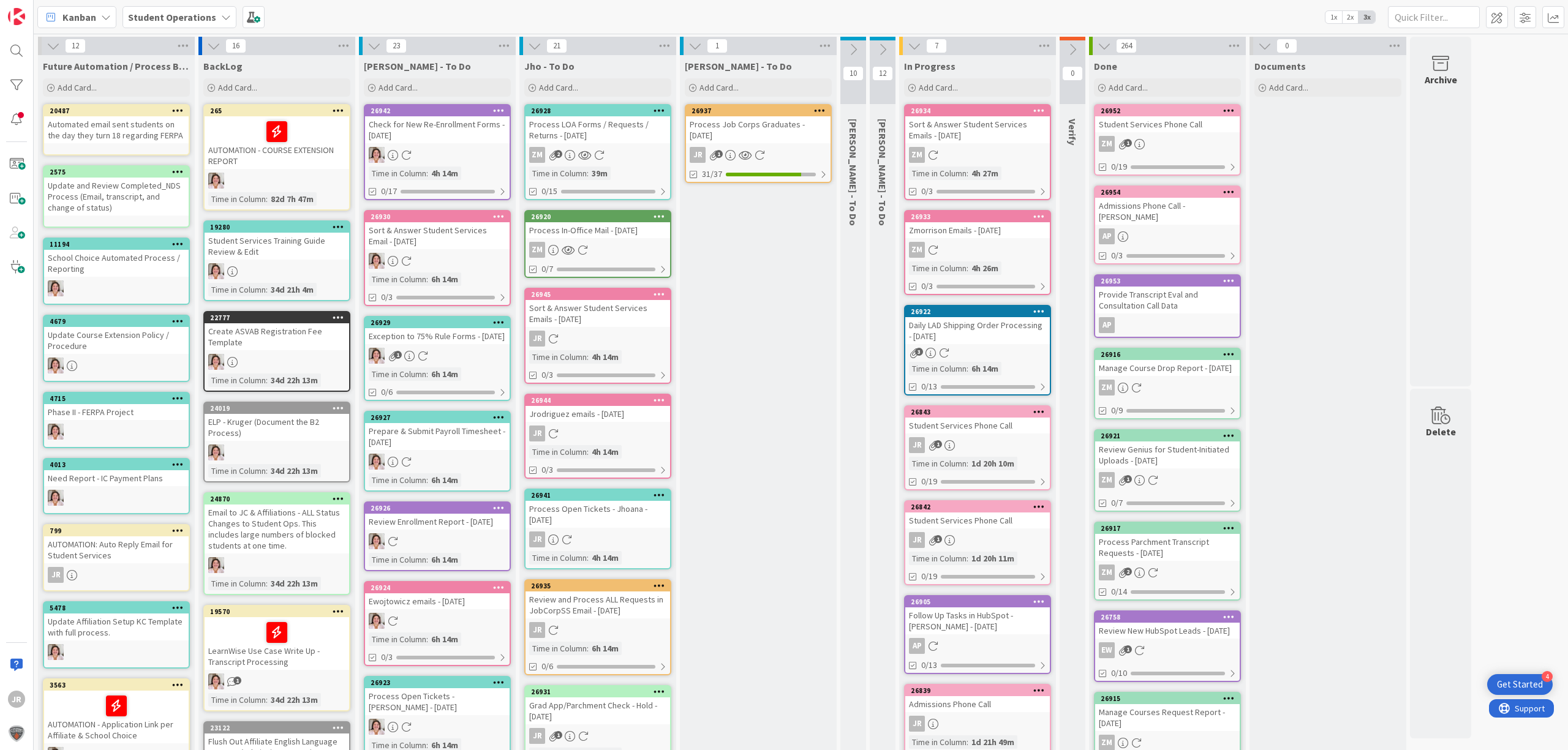
click at [691, 52] on button at bounding box center [695, 45] width 16 height 16
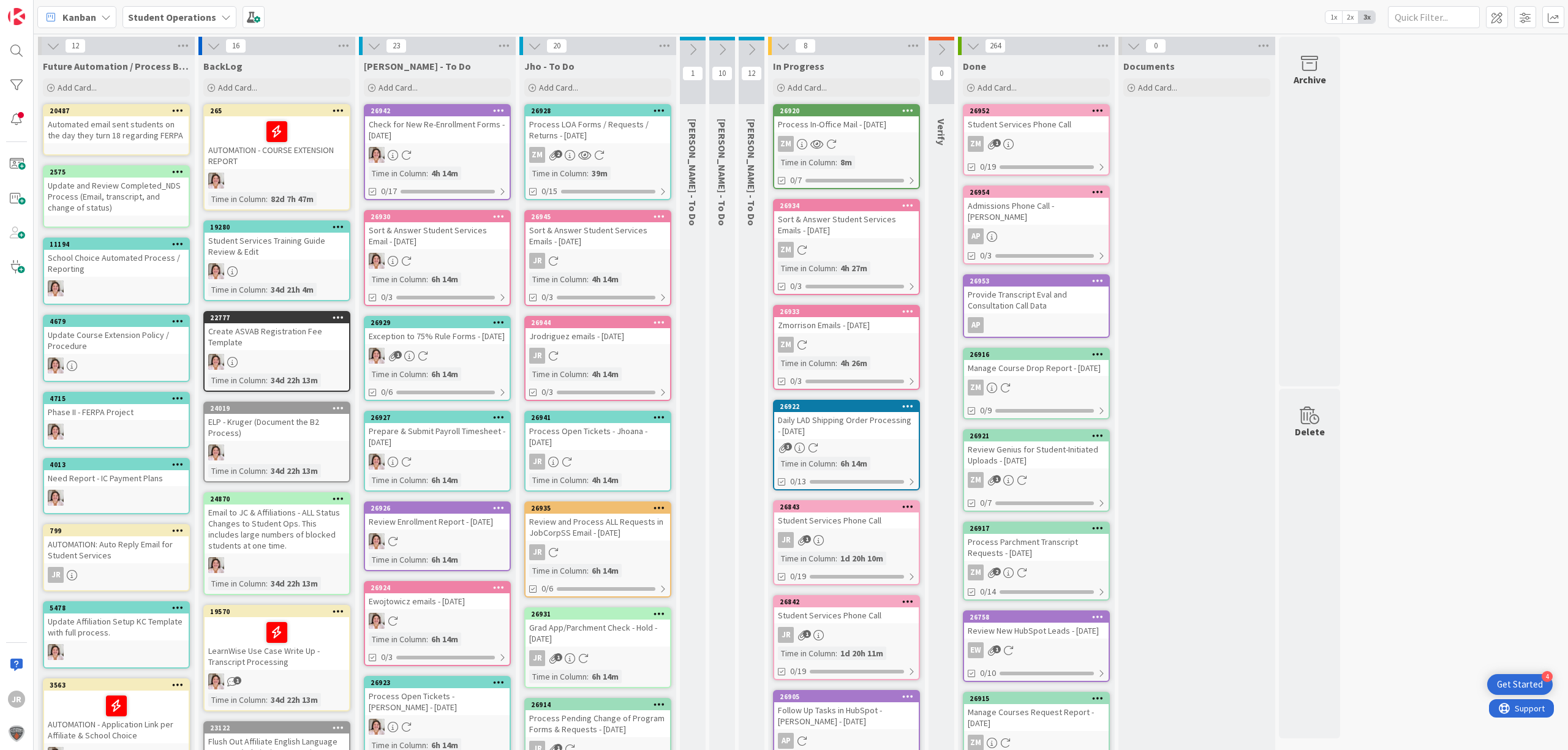
click at [856, 128] on div "Process In-Office Mail - [DATE]" at bounding box center [846, 124] width 144 height 16
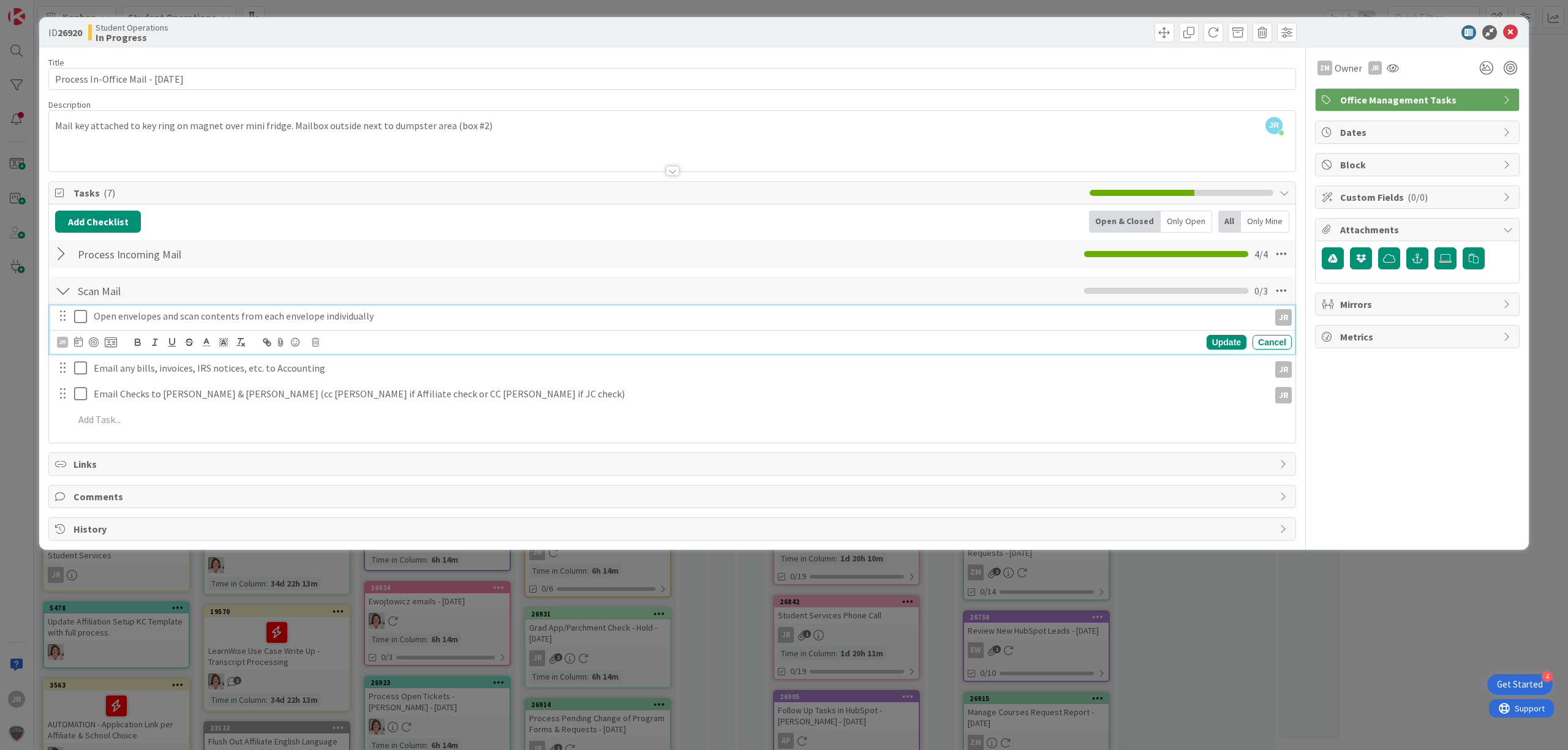
drag, startPoint x: 86, startPoint y: 317, endPoint x: 86, endPoint y: 324, distance: 7.0
click at [86, 317] on icon at bounding box center [84, 316] width 18 height 15
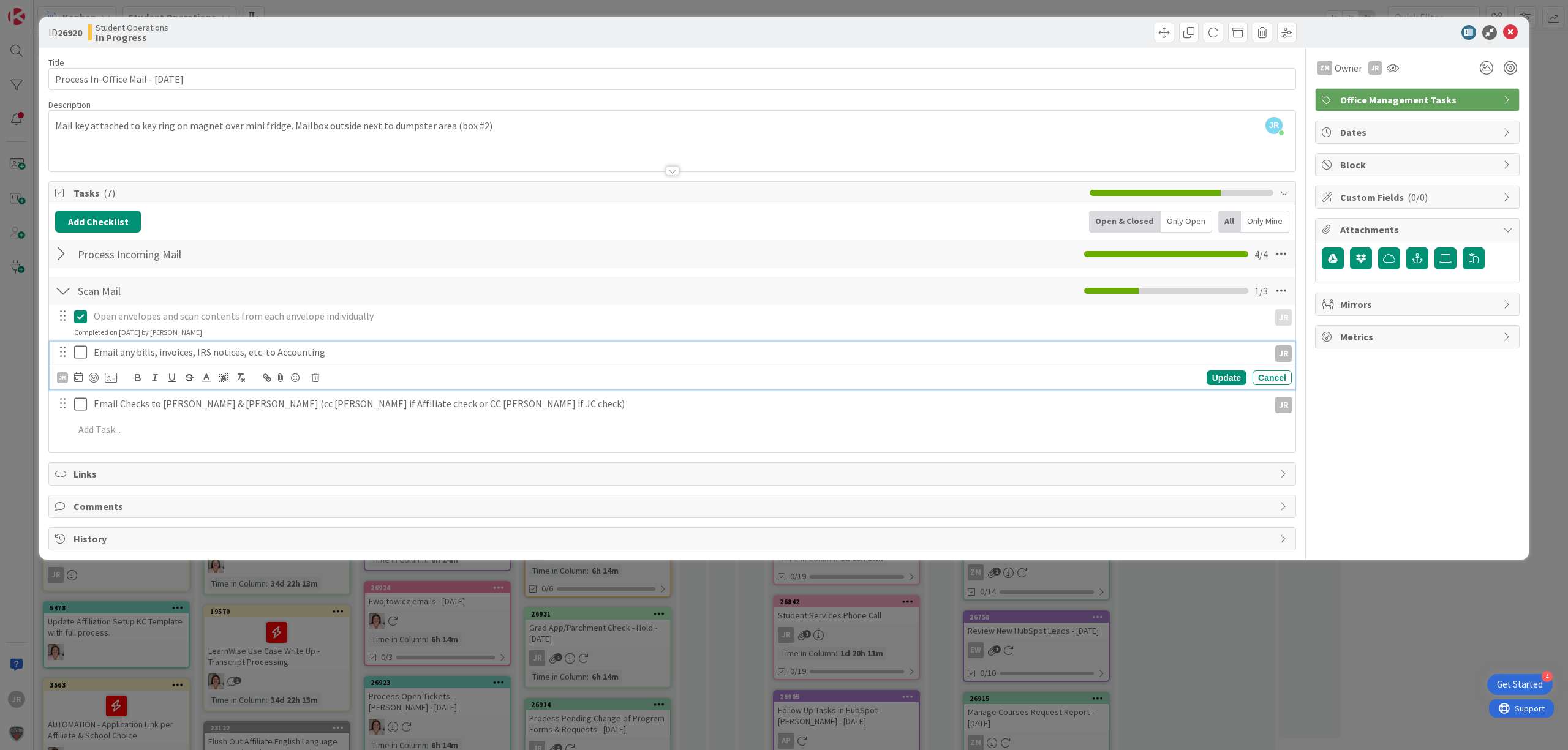
click at [85, 350] on icon at bounding box center [84, 352] width 18 height 15
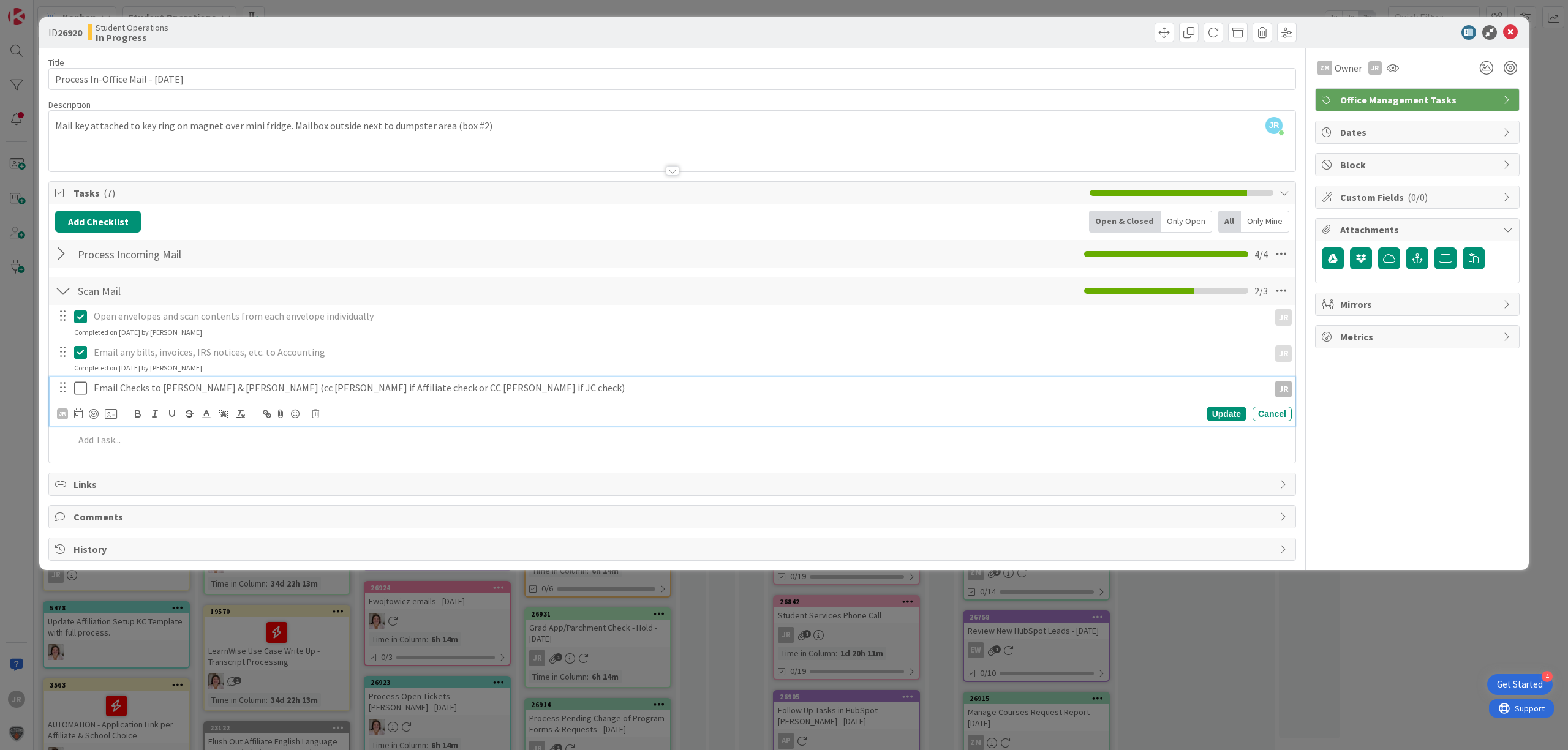
click at [82, 392] on icon at bounding box center [84, 388] width 18 height 15
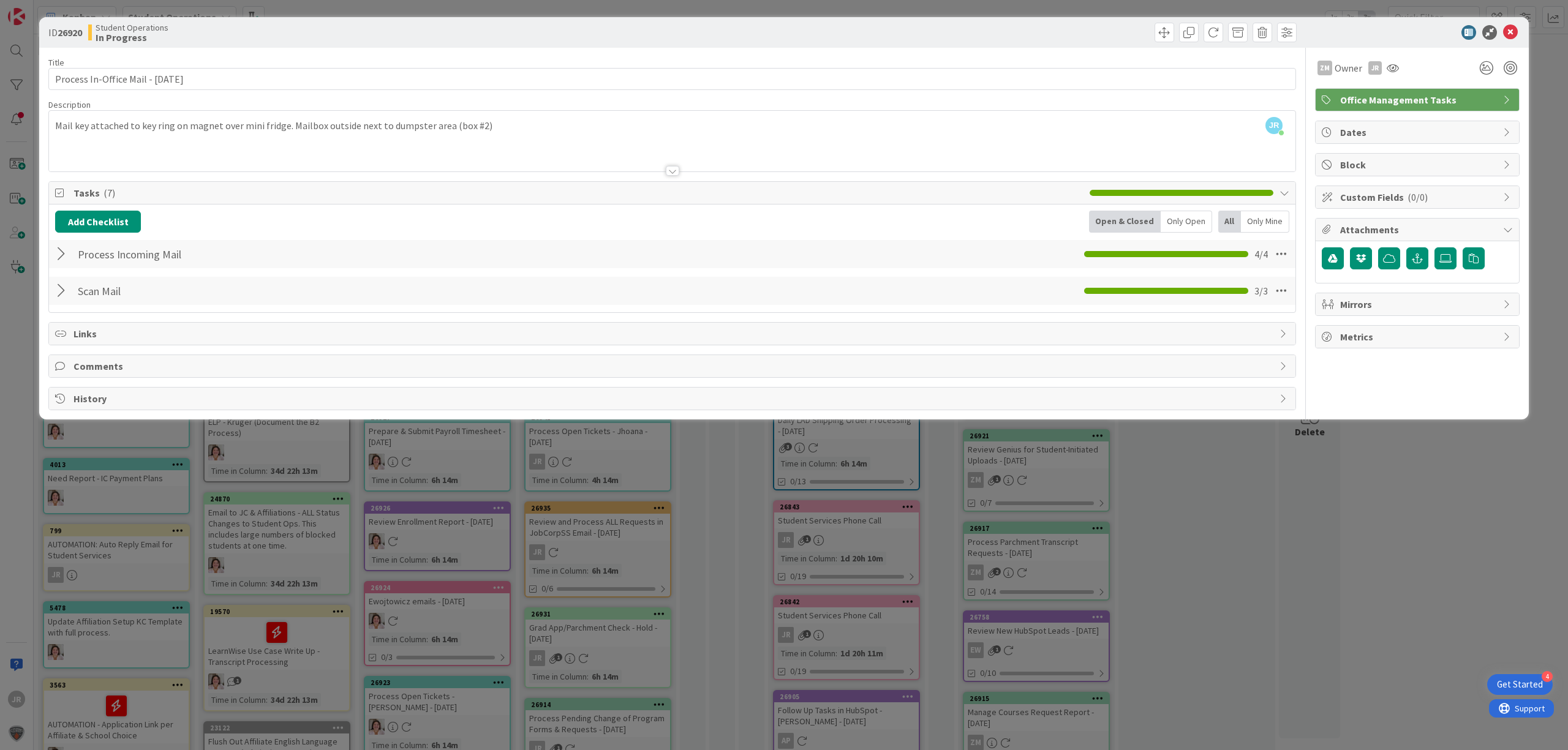
click at [303, 6] on div "ID 26920 Student Operations In Progress Title 35 / 128 Process In-Office Mail -…" at bounding box center [784, 375] width 1568 height 750
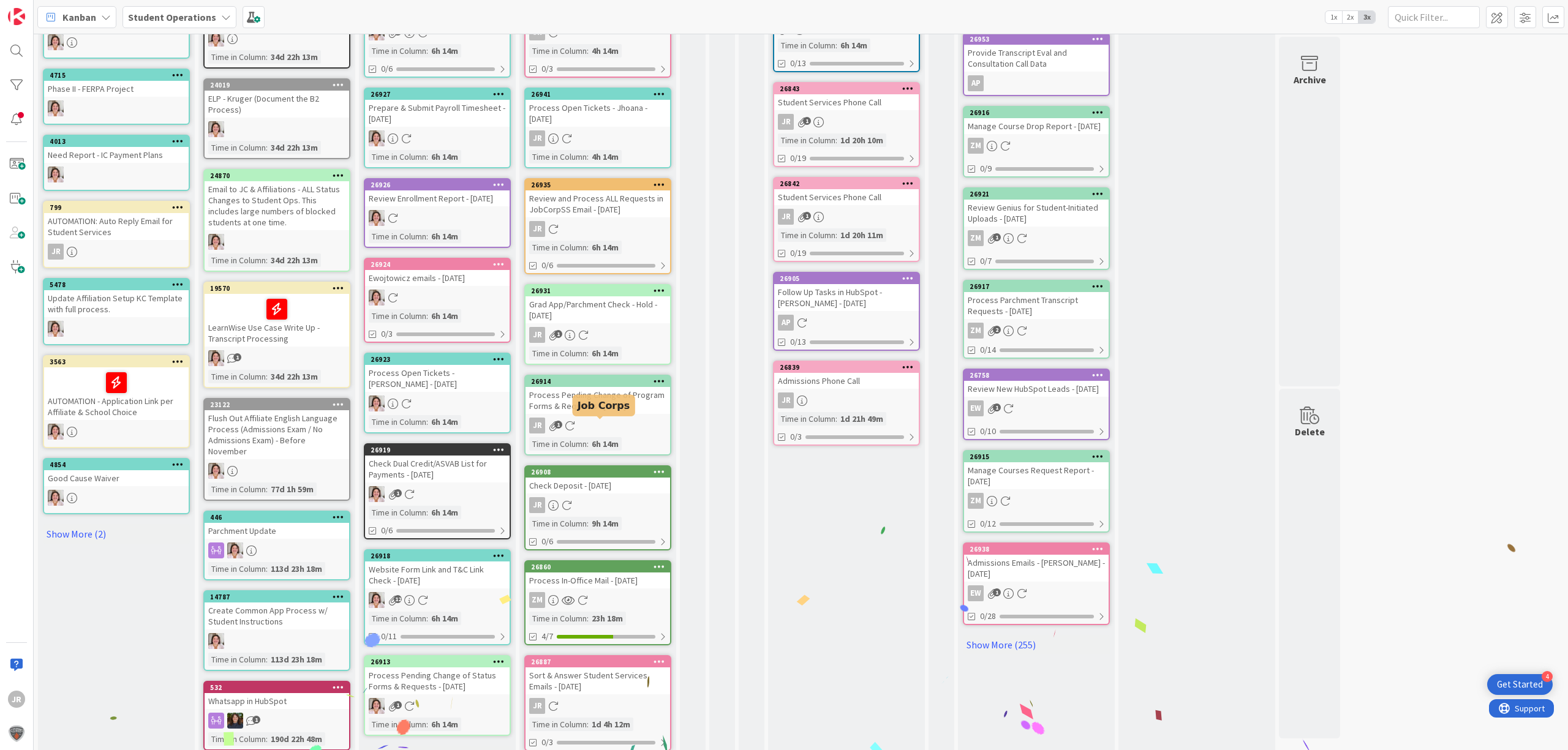
scroll to position [368, 0]
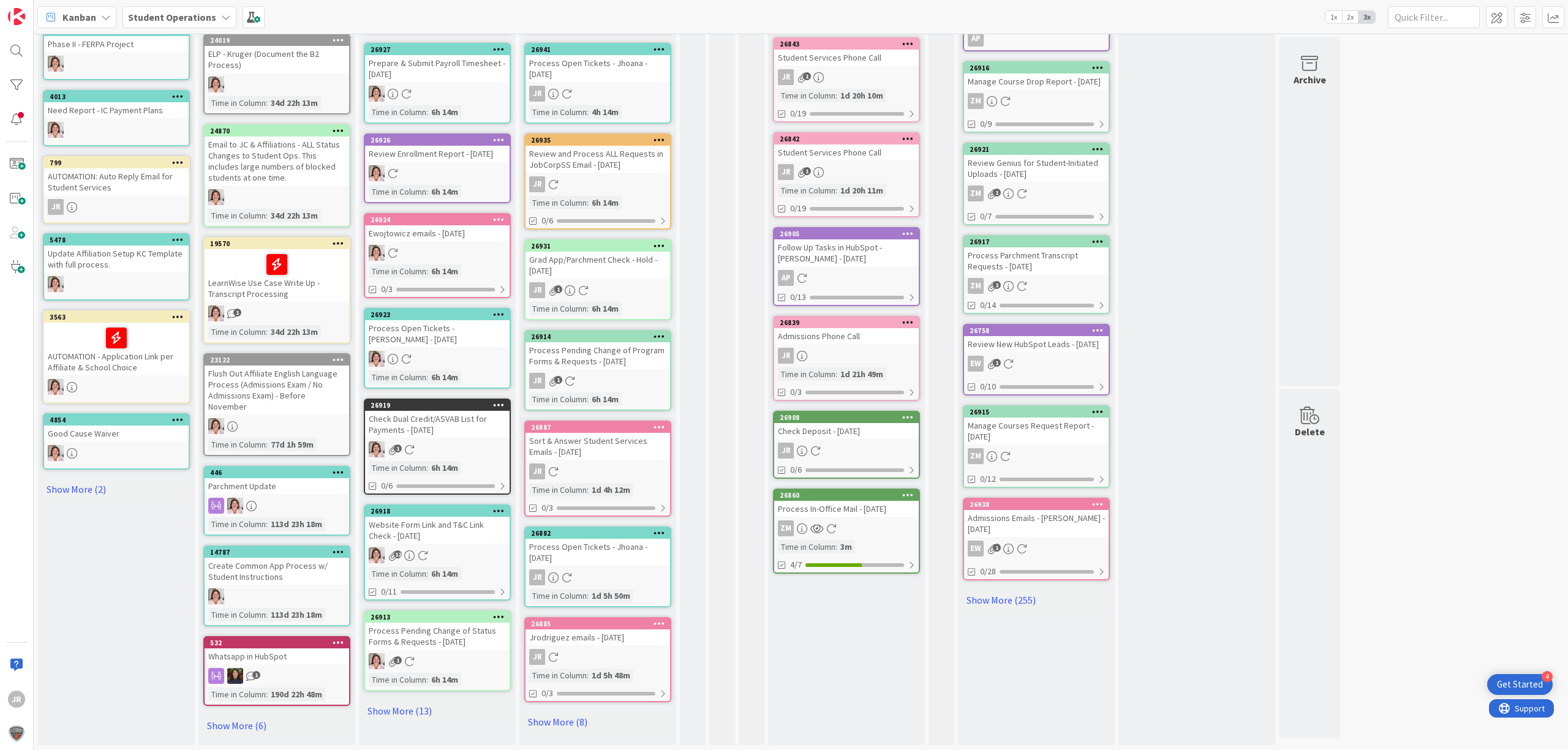
click at [868, 501] on div "Process In-Office Mail - [DATE]" at bounding box center [846, 508] width 144 height 16
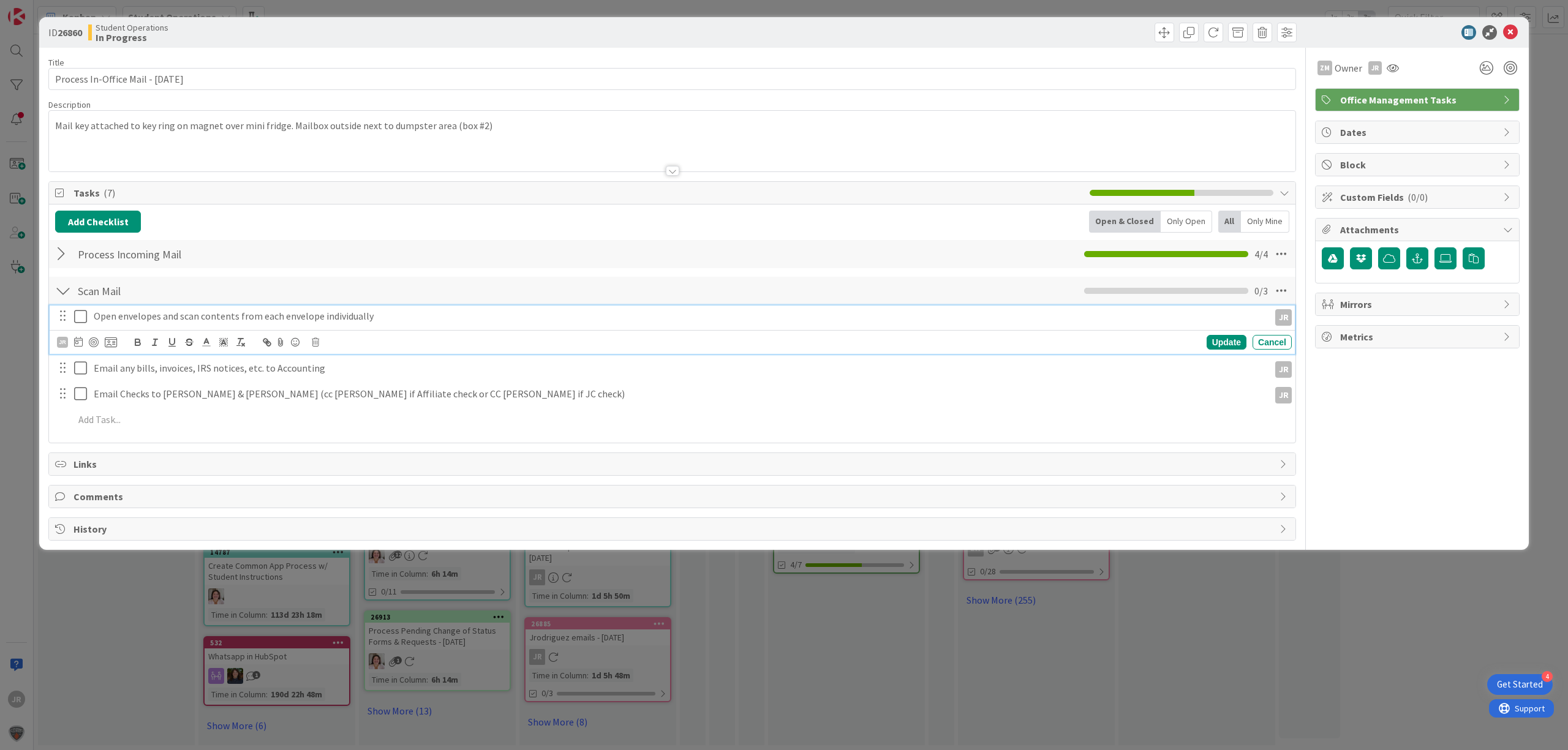
click at [85, 319] on icon at bounding box center [84, 316] width 18 height 15
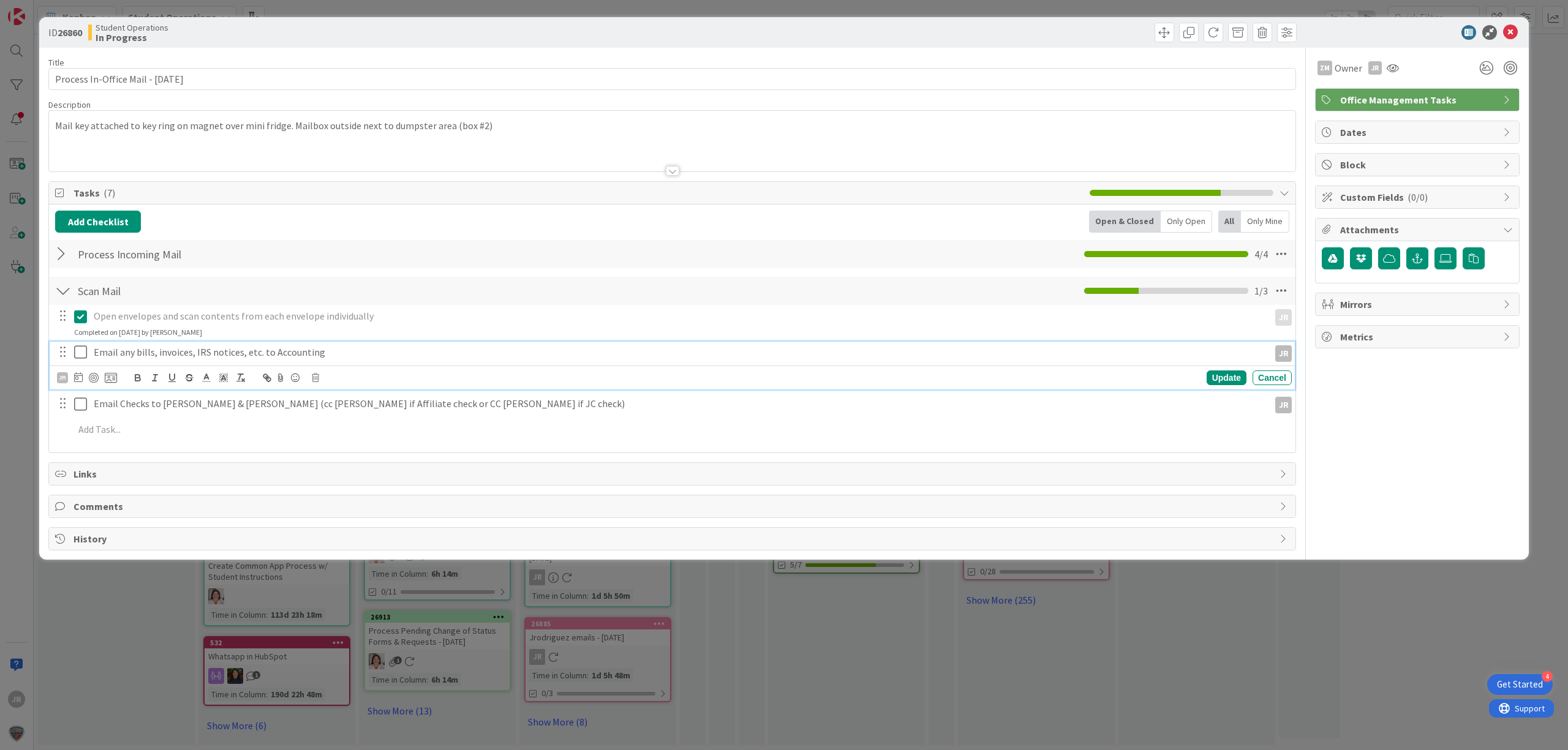
click at [81, 351] on icon at bounding box center [84, 352] width 18 height 15
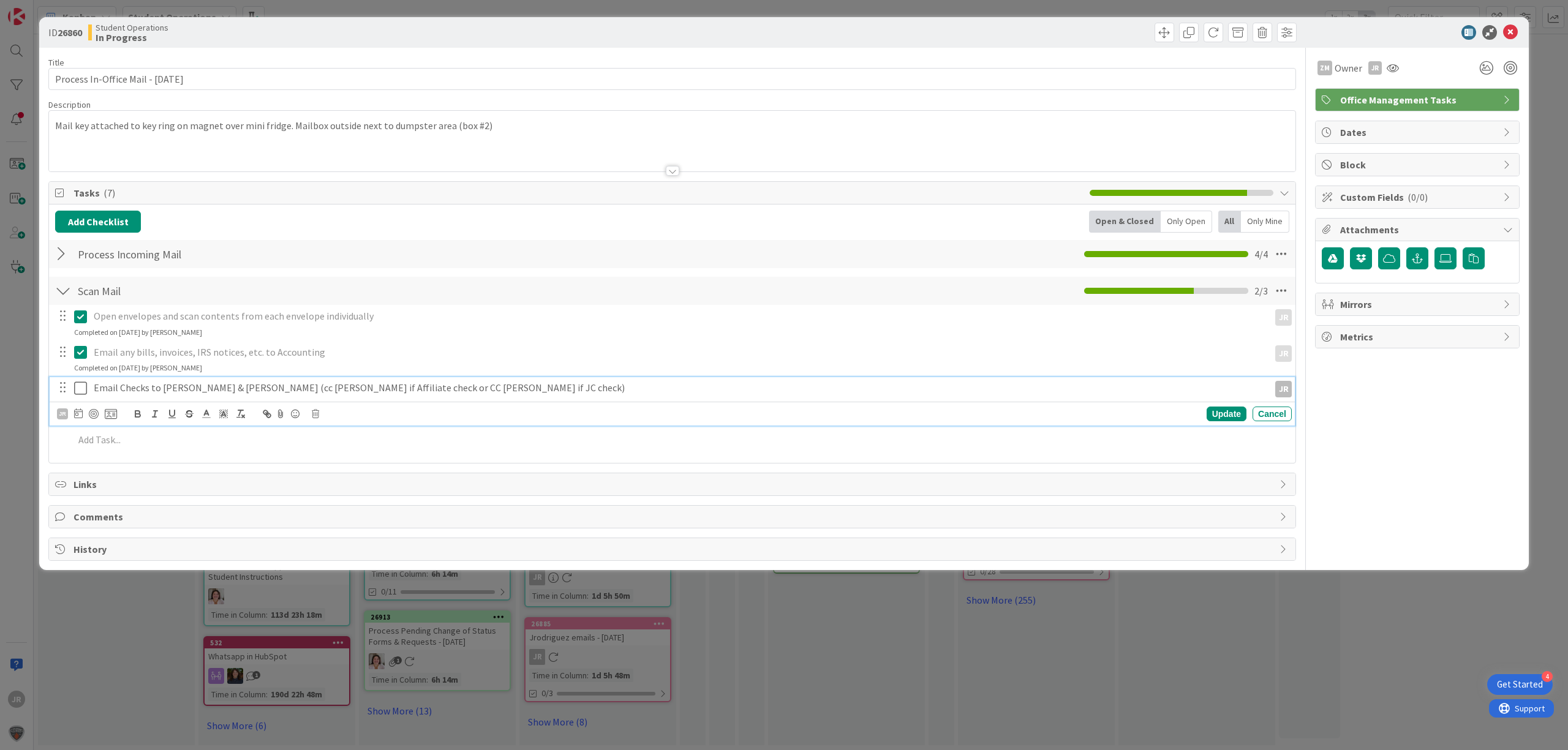
click at [80, 385] on icon at bounding box center [84, 388] width 18 height 15
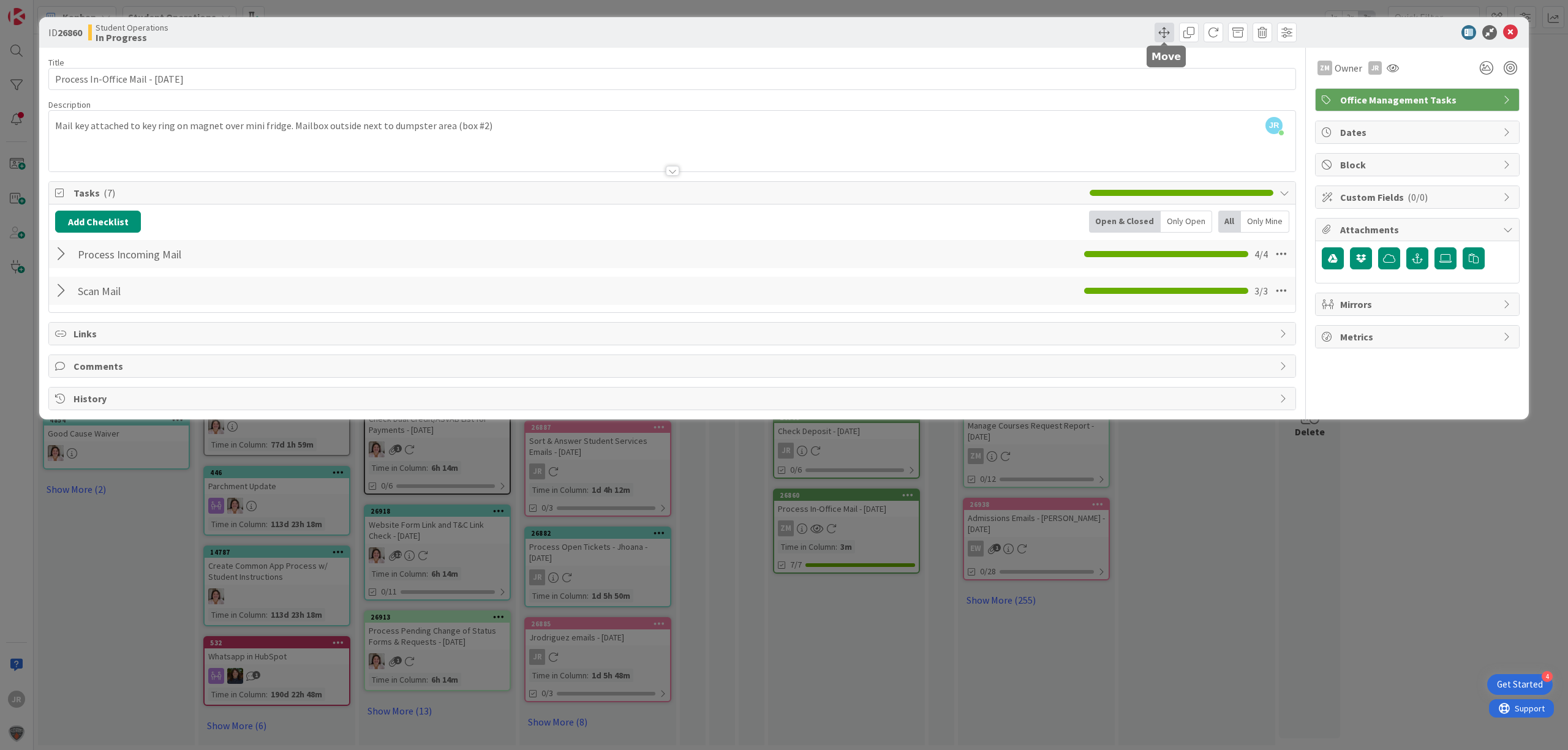
click at [1159, 37] on span at bounding box center [1164, 32] width 19 height 19
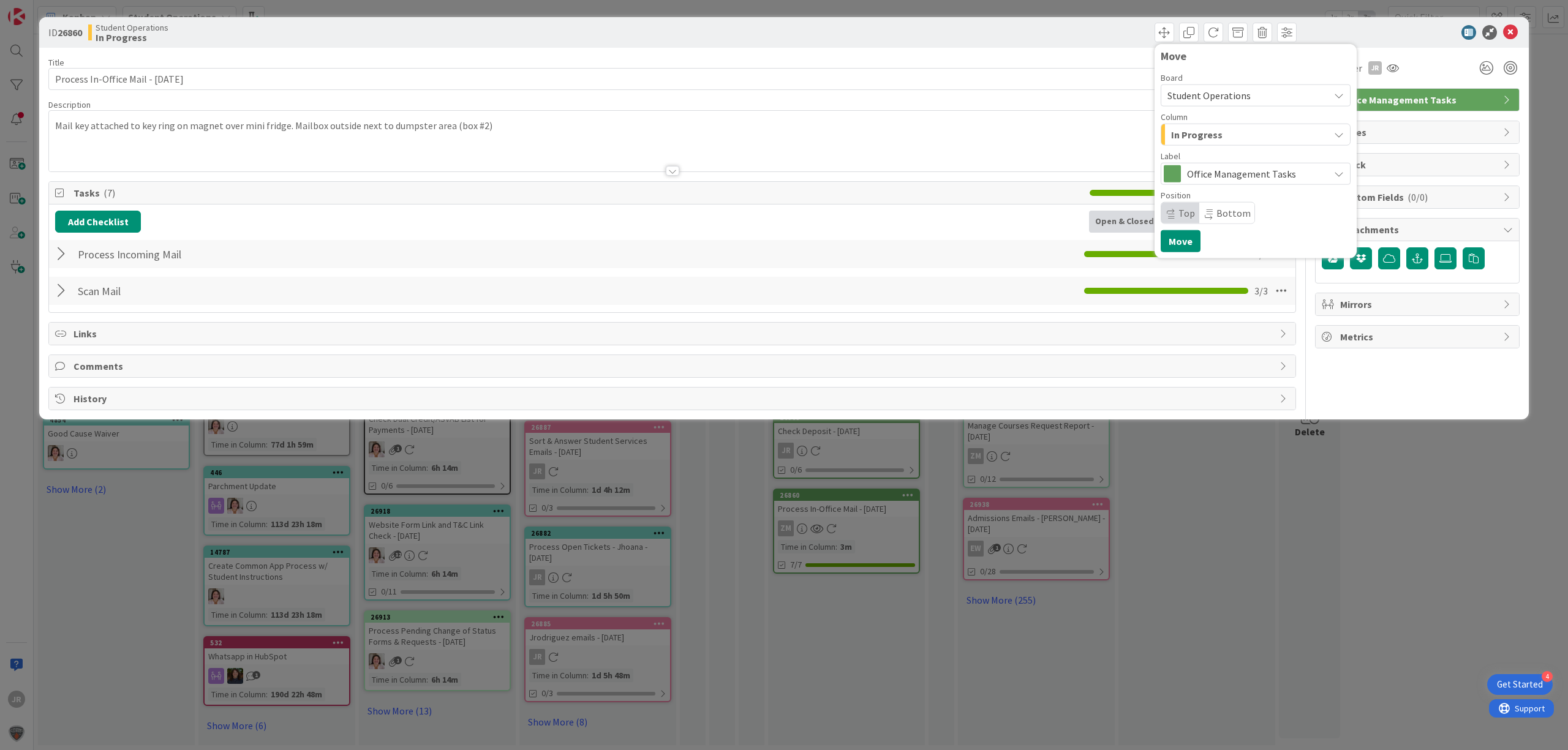
click at [1187, 130] on span "In Progress" at bounding box center [1197, 134] width 51 height 16
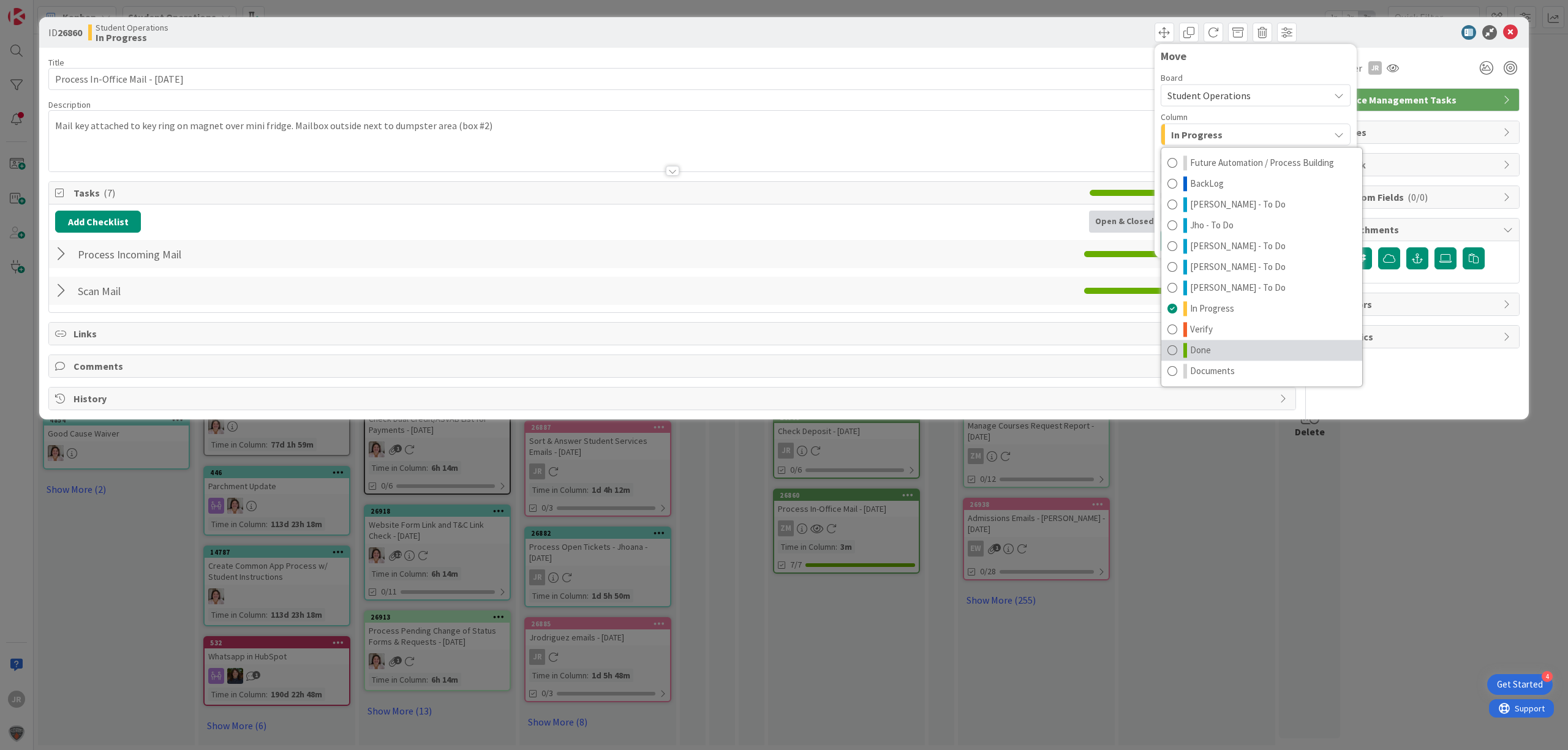
click at [1221, 344] on link "Done" at bounding box center [1261, 350] width 201 height 21
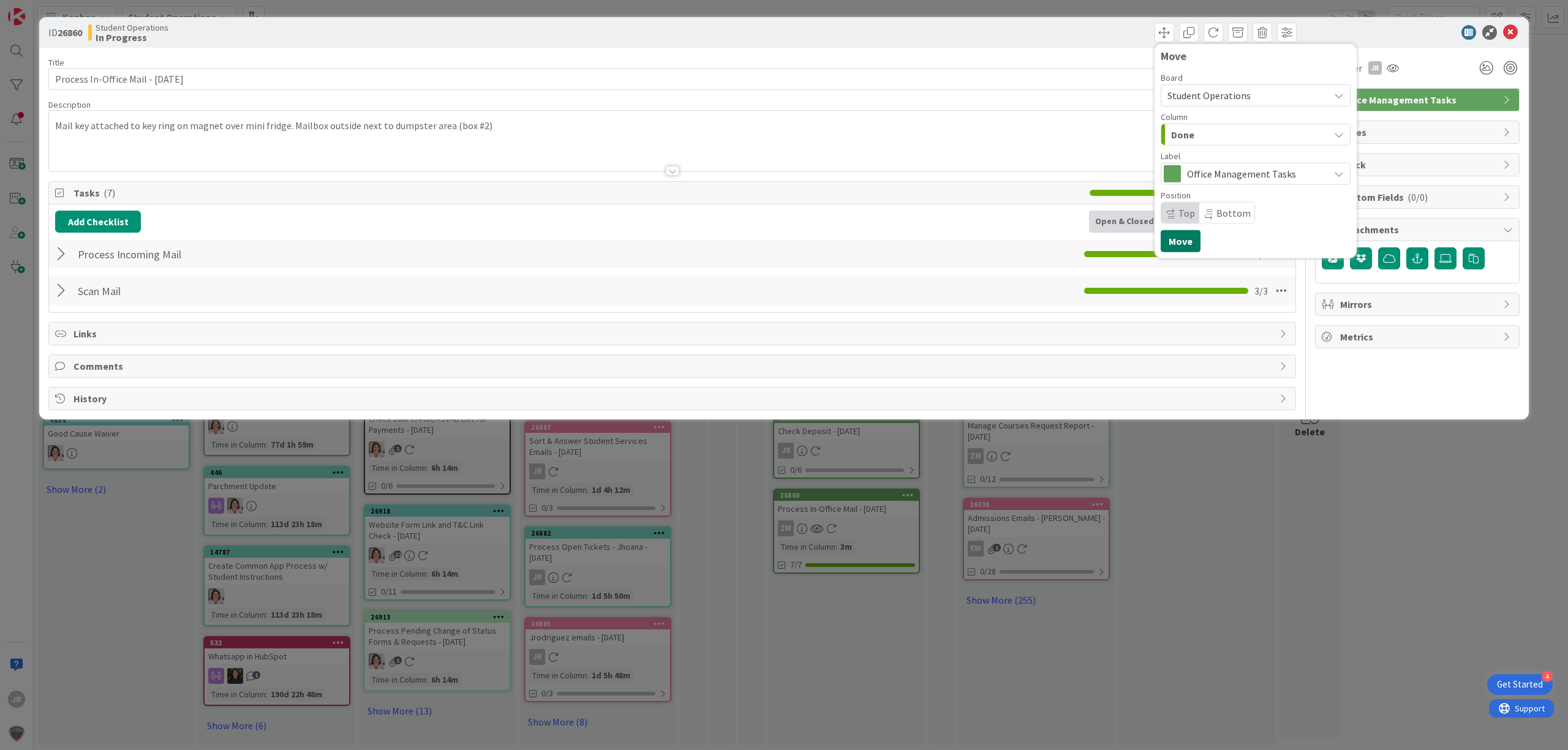
click at [1179, 241] on button "Move" at bounding box center [1180, 242] width 40 height 22
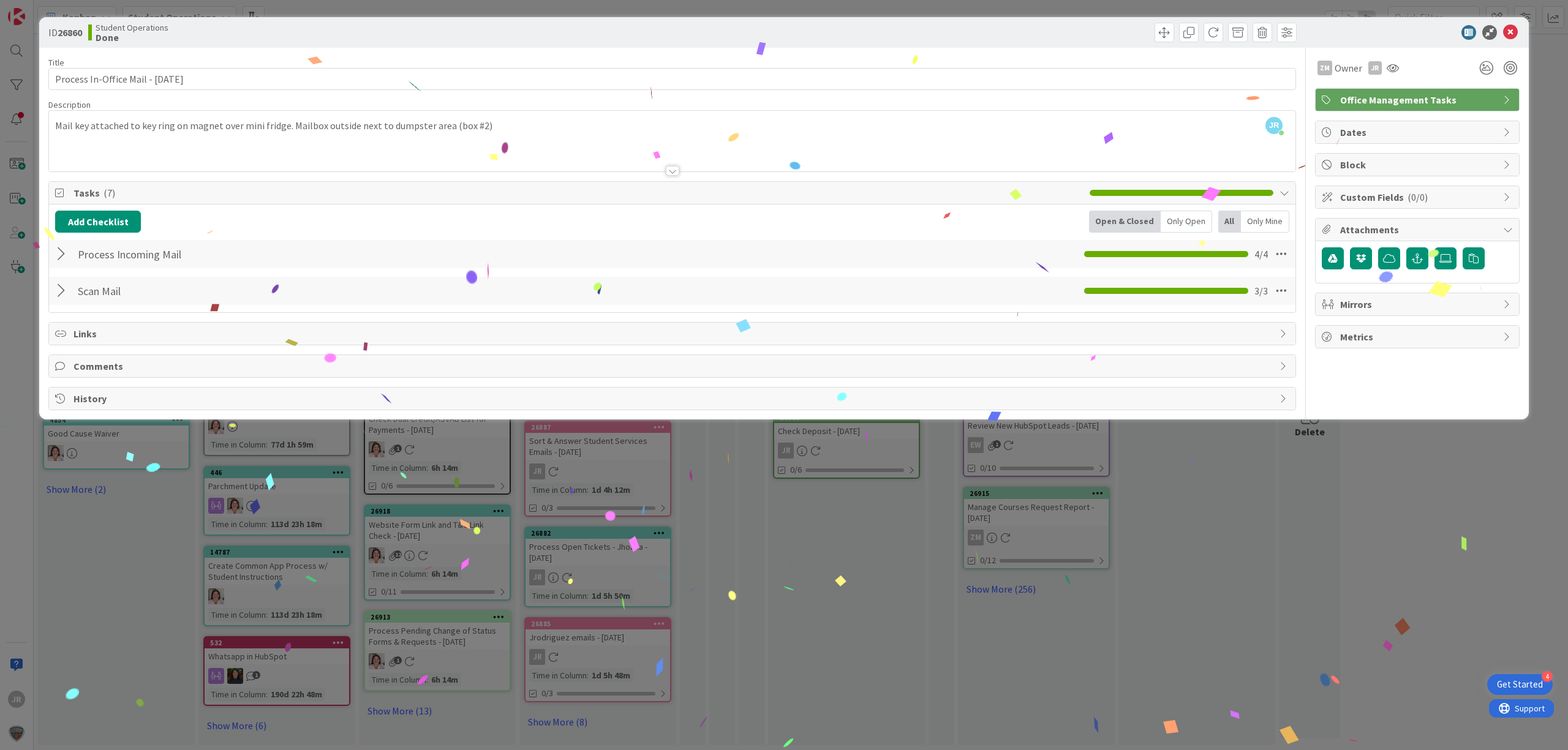
click at [860, 517] on div "ID 26860 Student Operations Done Move Move Title 35 / 128 Process In-Office Mai…" at bounding box center [784, 375] width 1568 height 750
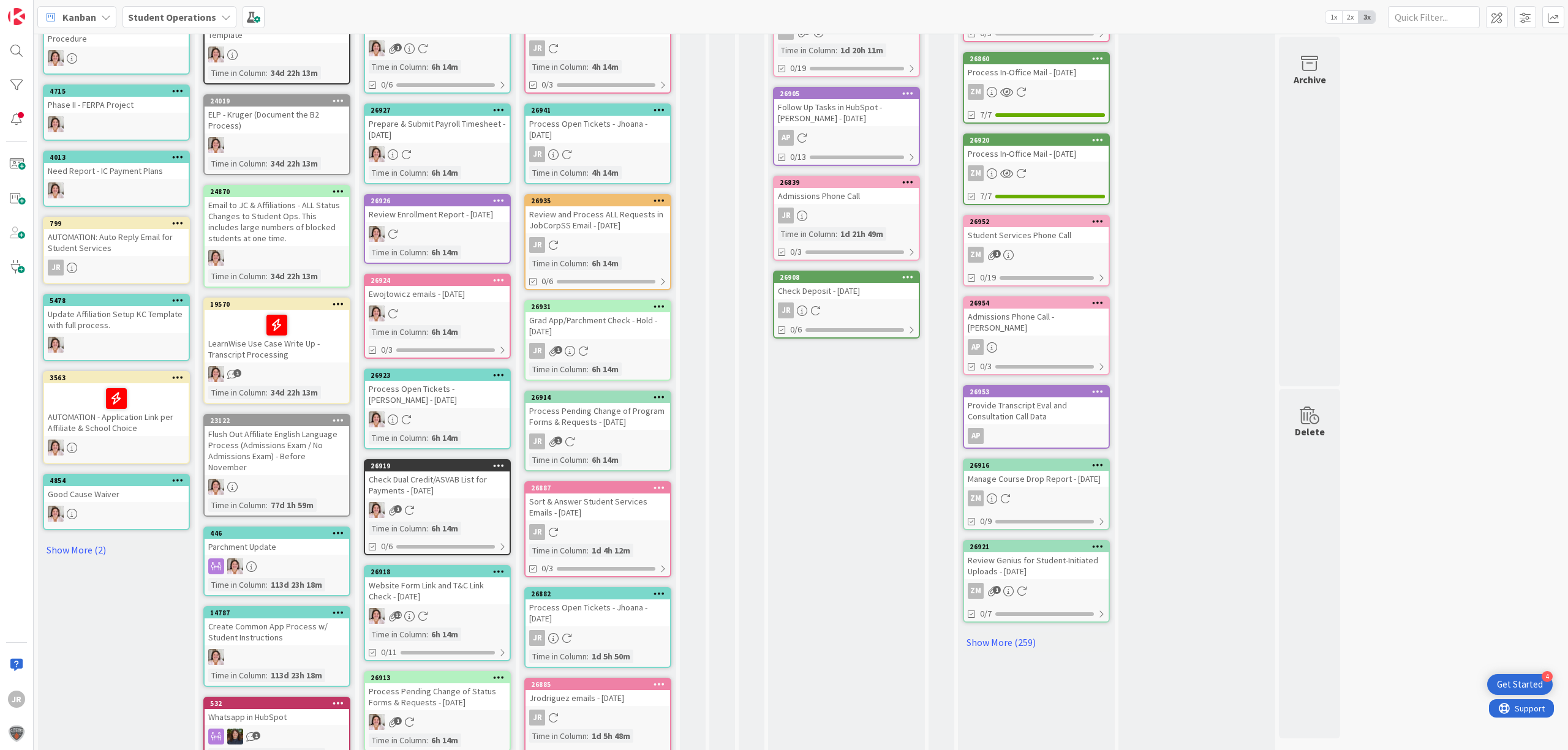
scroll to position [205, 0]
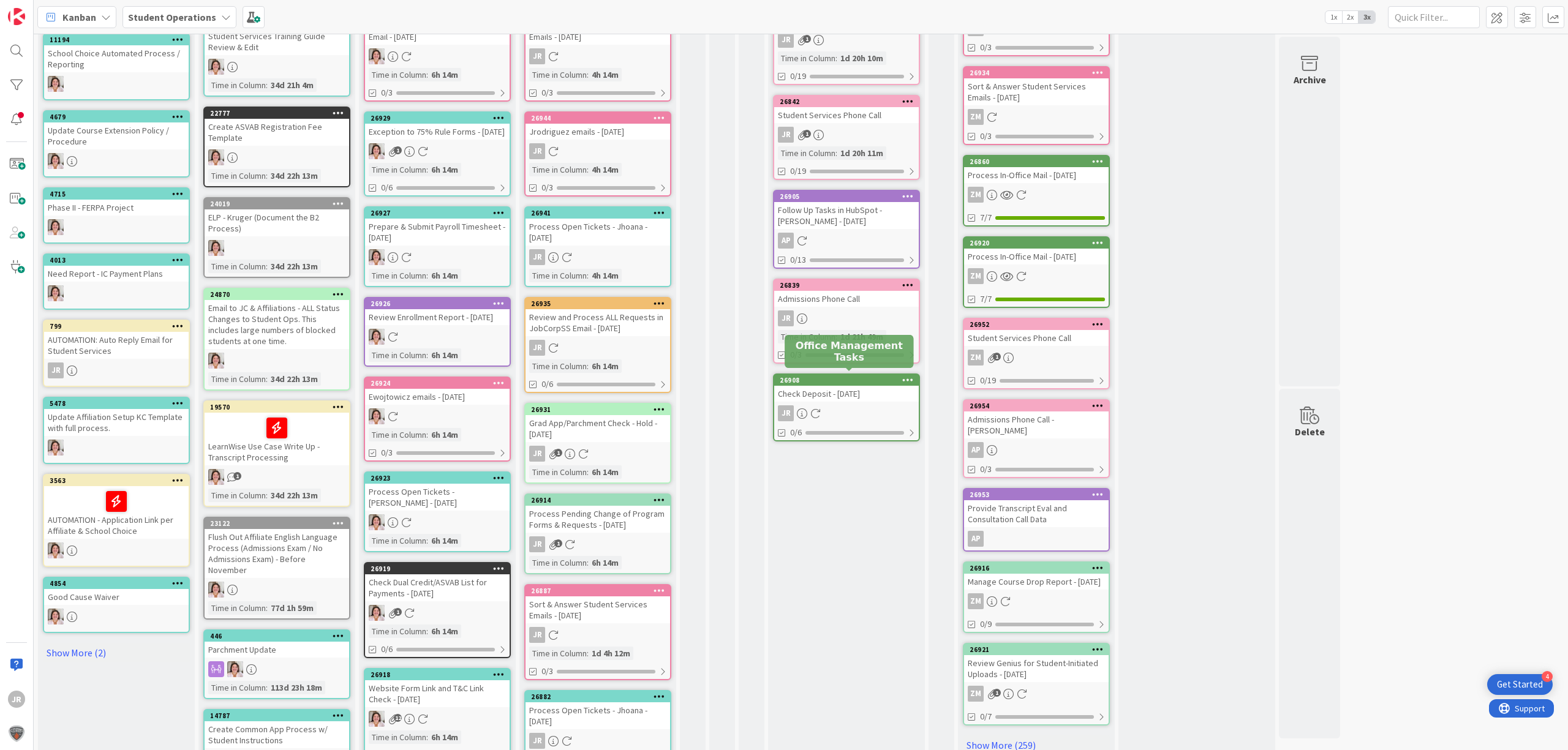
click at [887, 386] on div "Check Deposit - [DATE]" at bounding box center [846, 393] width 144 height 16
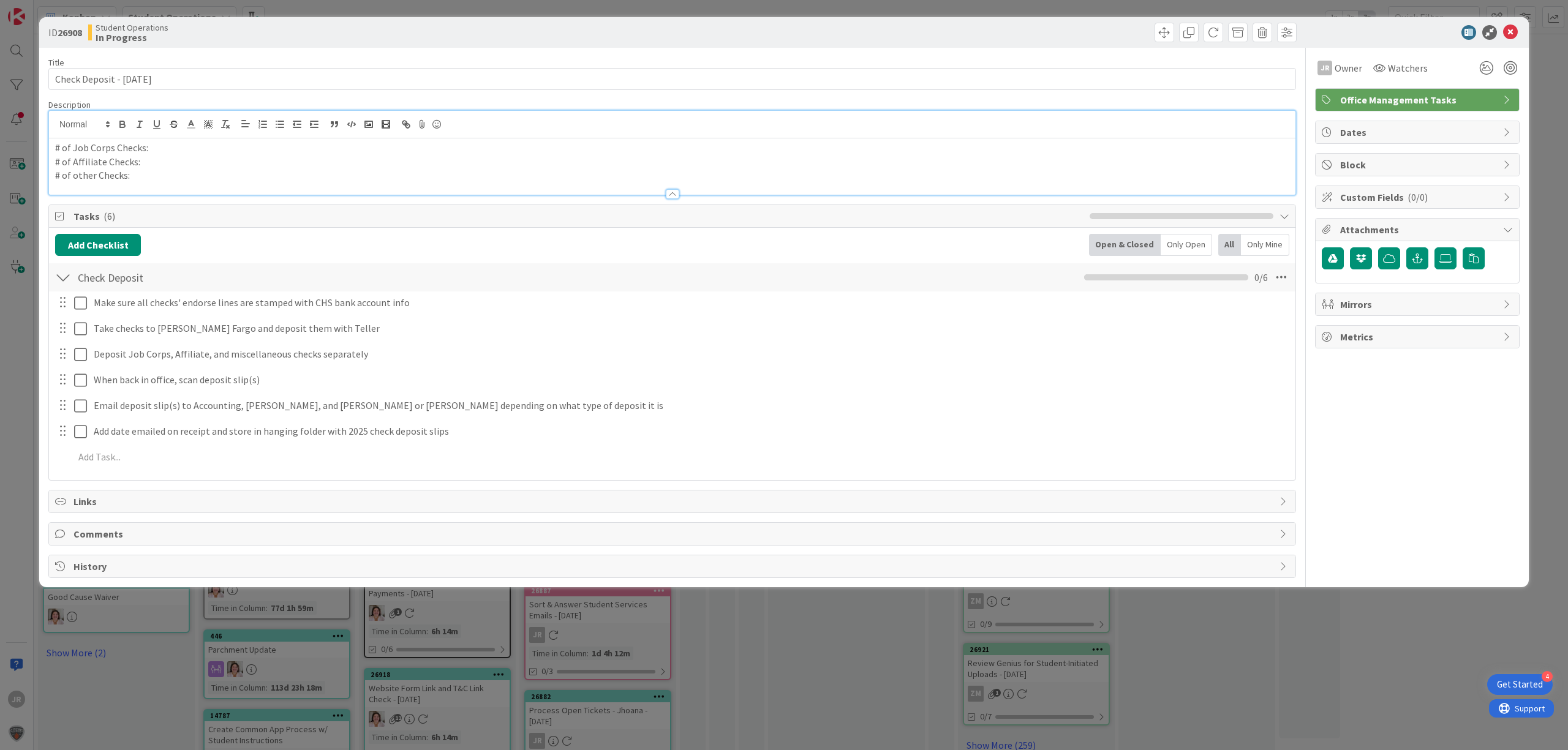
click at [222, 131] on div "# of Job Corps Checks: # of Affiliate Checks: # of other Checks:" at bounding box center [672, 153] width 1246 height 84
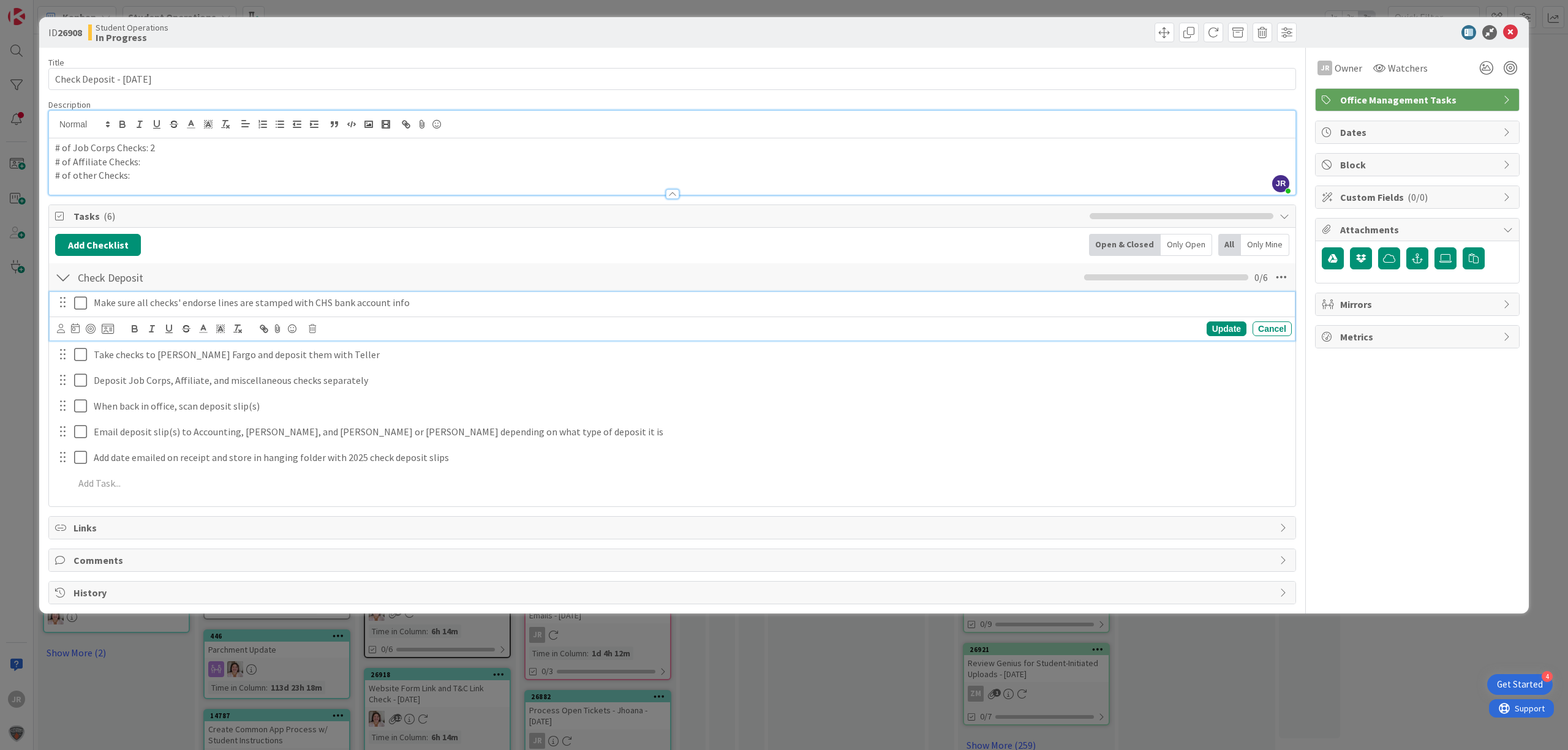
click at [82, 307] on icon at bounding box center [84, 303] width 18 height 15
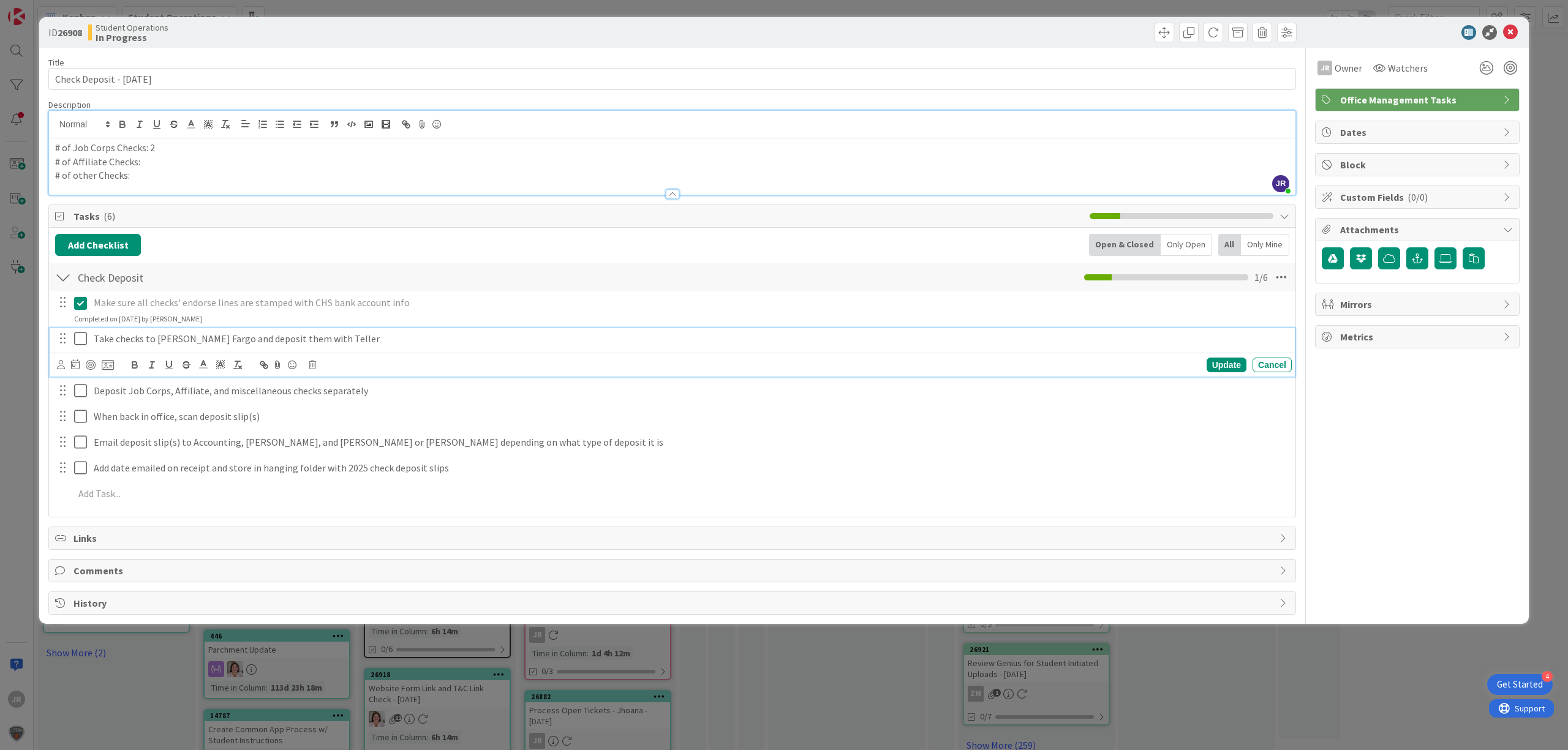
click at [82, 339] on icon at bounding box center [84, 338] width 18 height 15
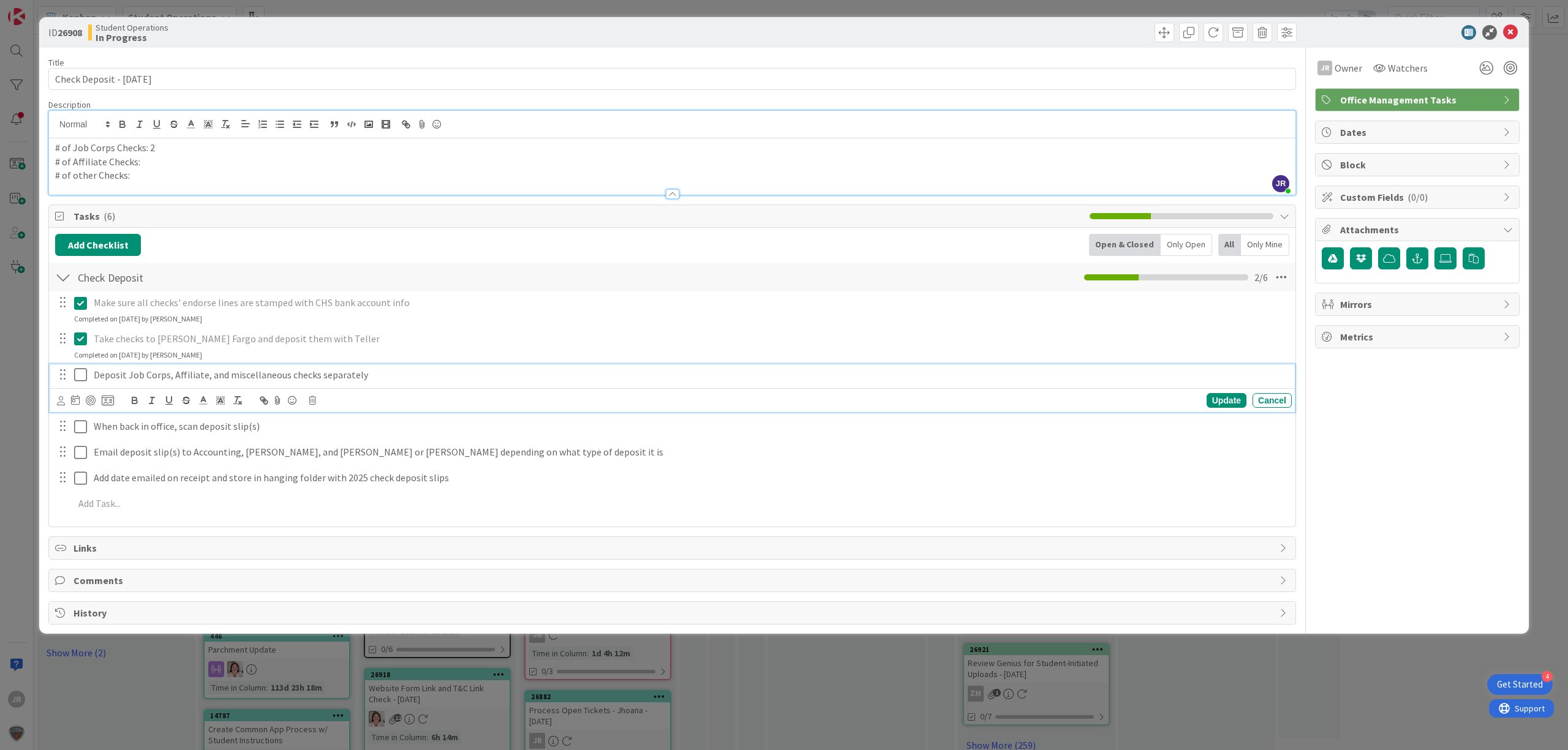
click at [82, 369] on icon at bounding box center [84, 375] width 18 height 15
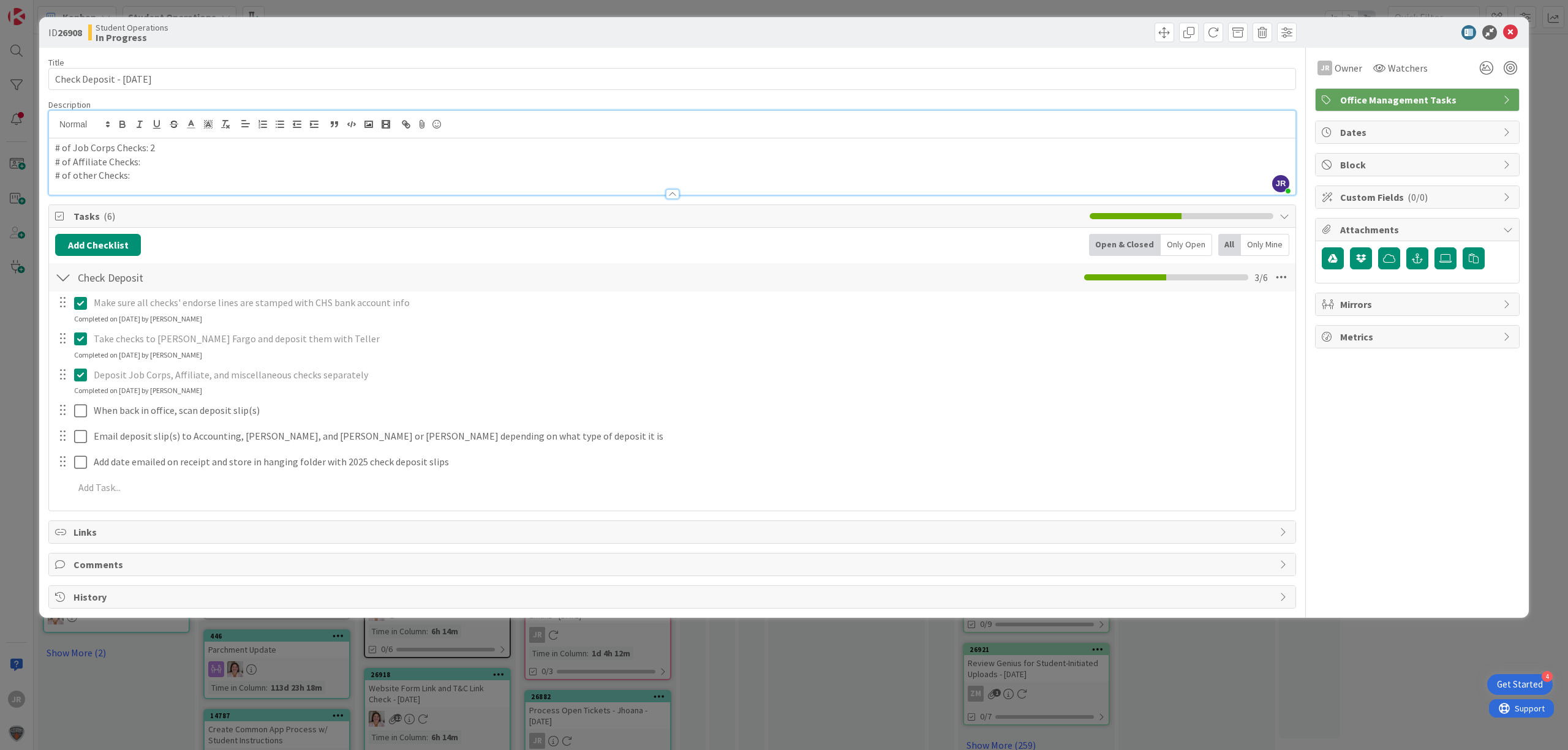
drag, startPoint x: 79, startPoint y: 392, endPoint x: 80, endPoint y: 408, distance: 16.0
click at [79, 395] on div "Completed on [DATE] by [PERSON_NAME]" at bounding box center [138, 391] width 128 height 11
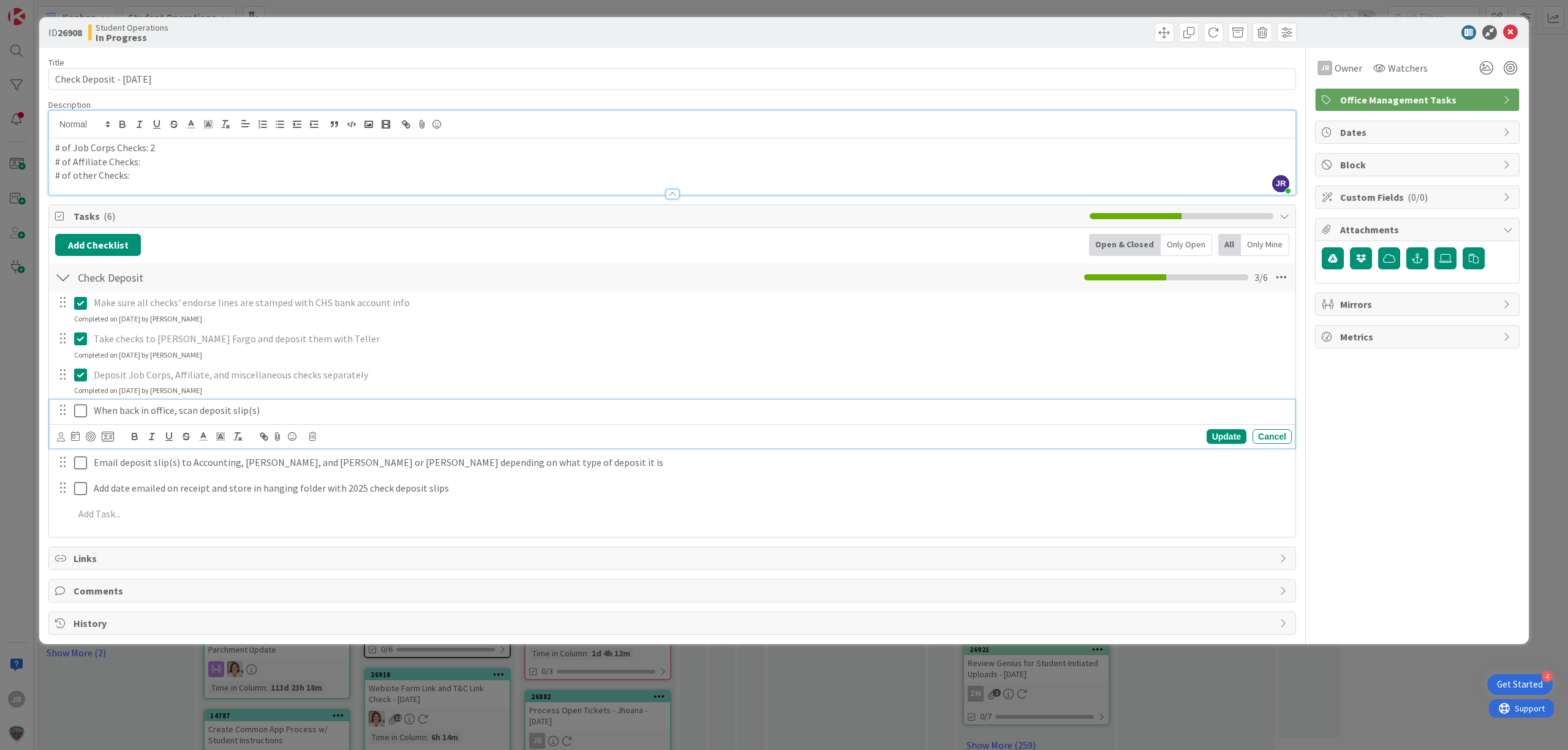
click at [82, 414] on icon at bounding box center [84, 411] width 18 height 15
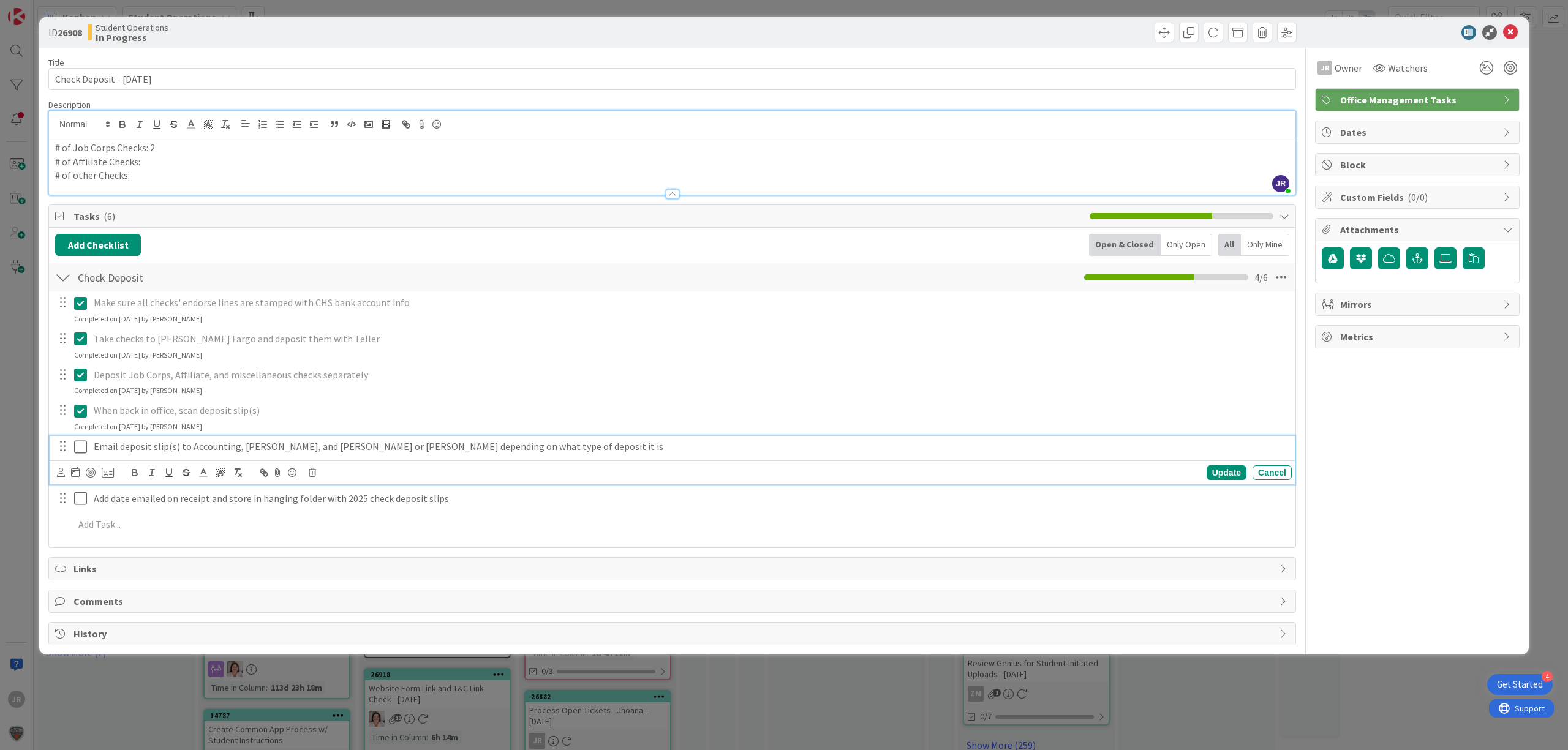
drag, startPoint x: 82, startPoint y: 445, endPoint x: 82, endPoint y: 480, distance: 35.0
click at [82, 446] on icon at bounding box center [84, 447] width 18 height 15
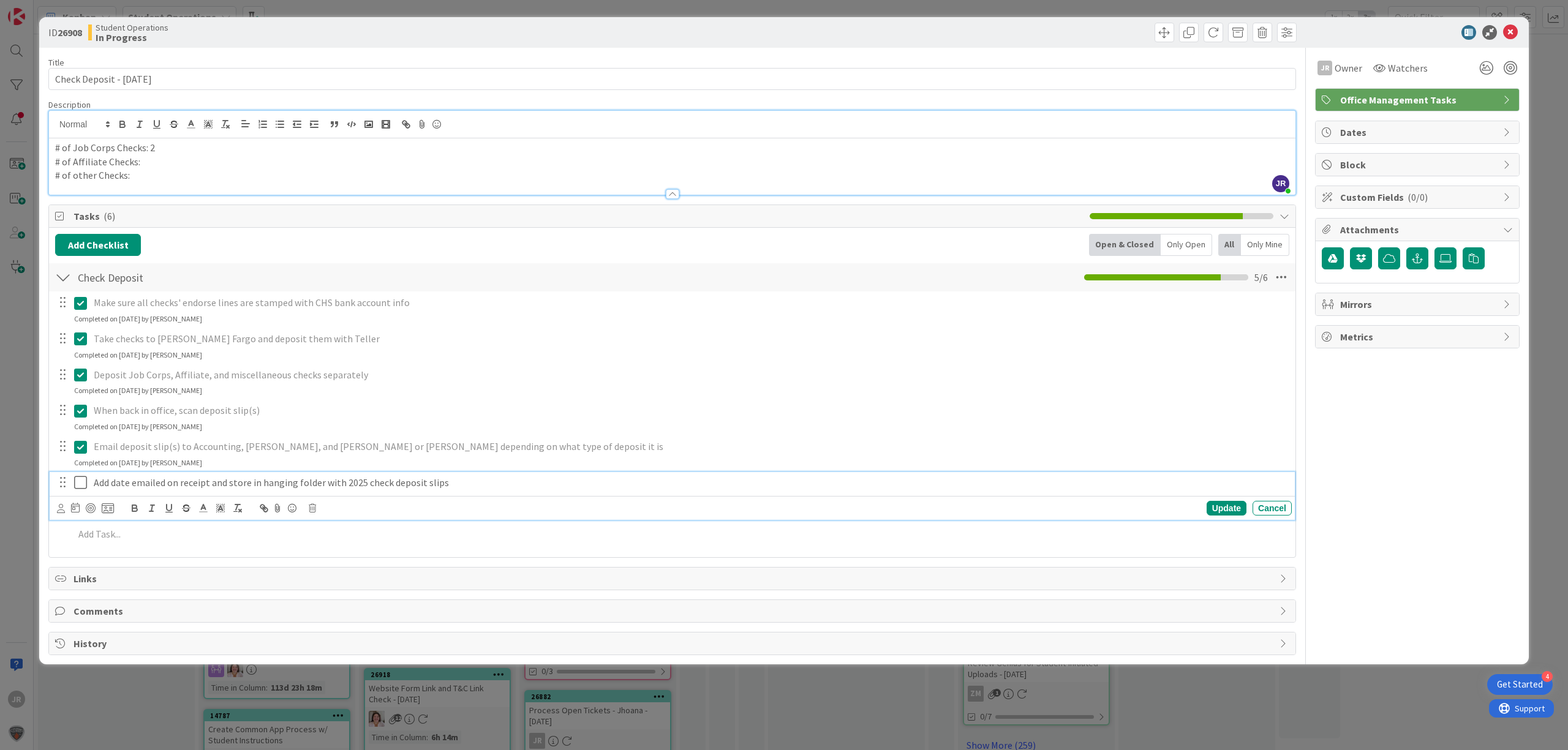
click at [82, 488] on icon at bounding box center [84, 483] width 18 height 15
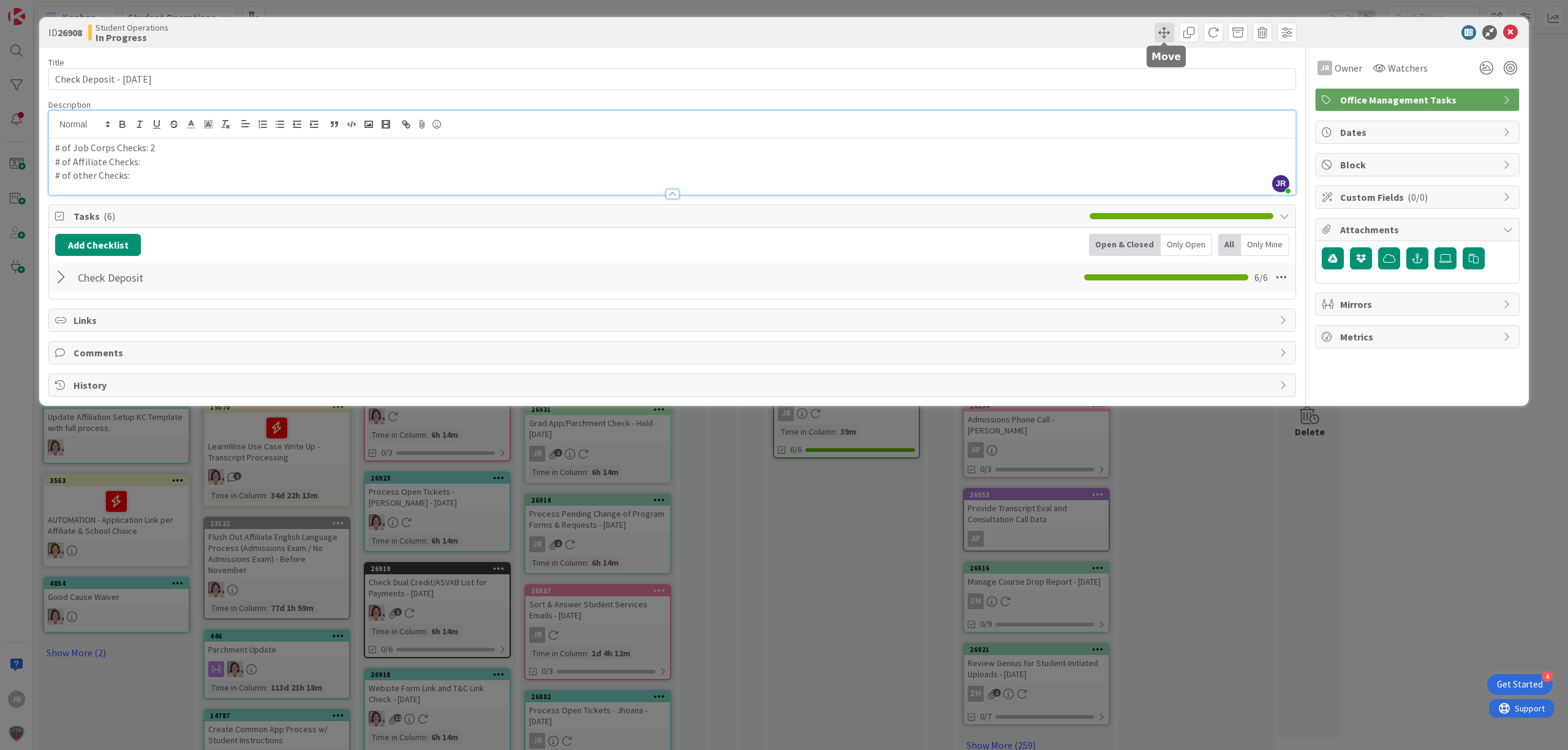
click at [1162, 30] on span at bounding box center [1164, 32] width 19 height 19
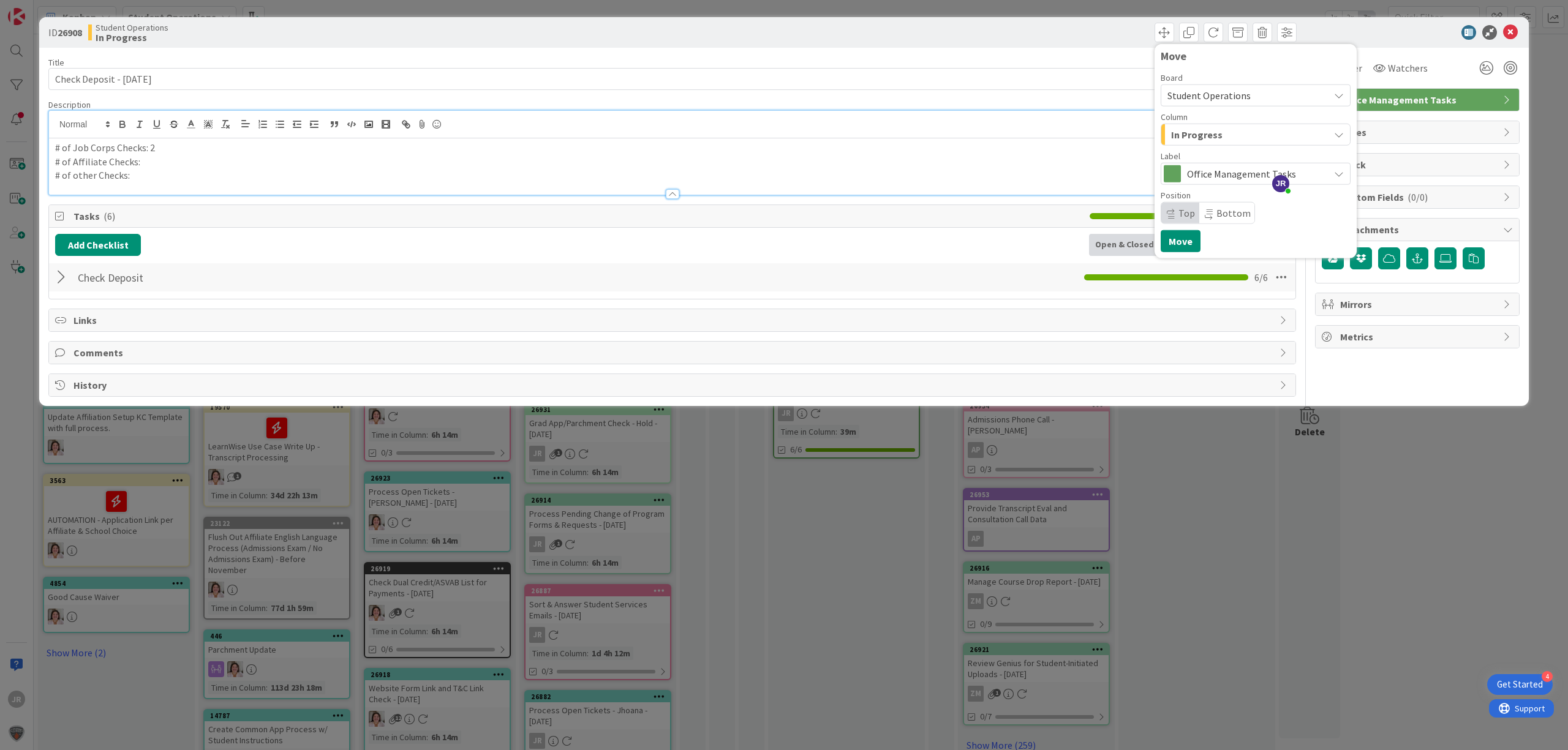
click at [1171, 132] on span "In Progress" at bounding box center [1197, 134] width 51 height 16
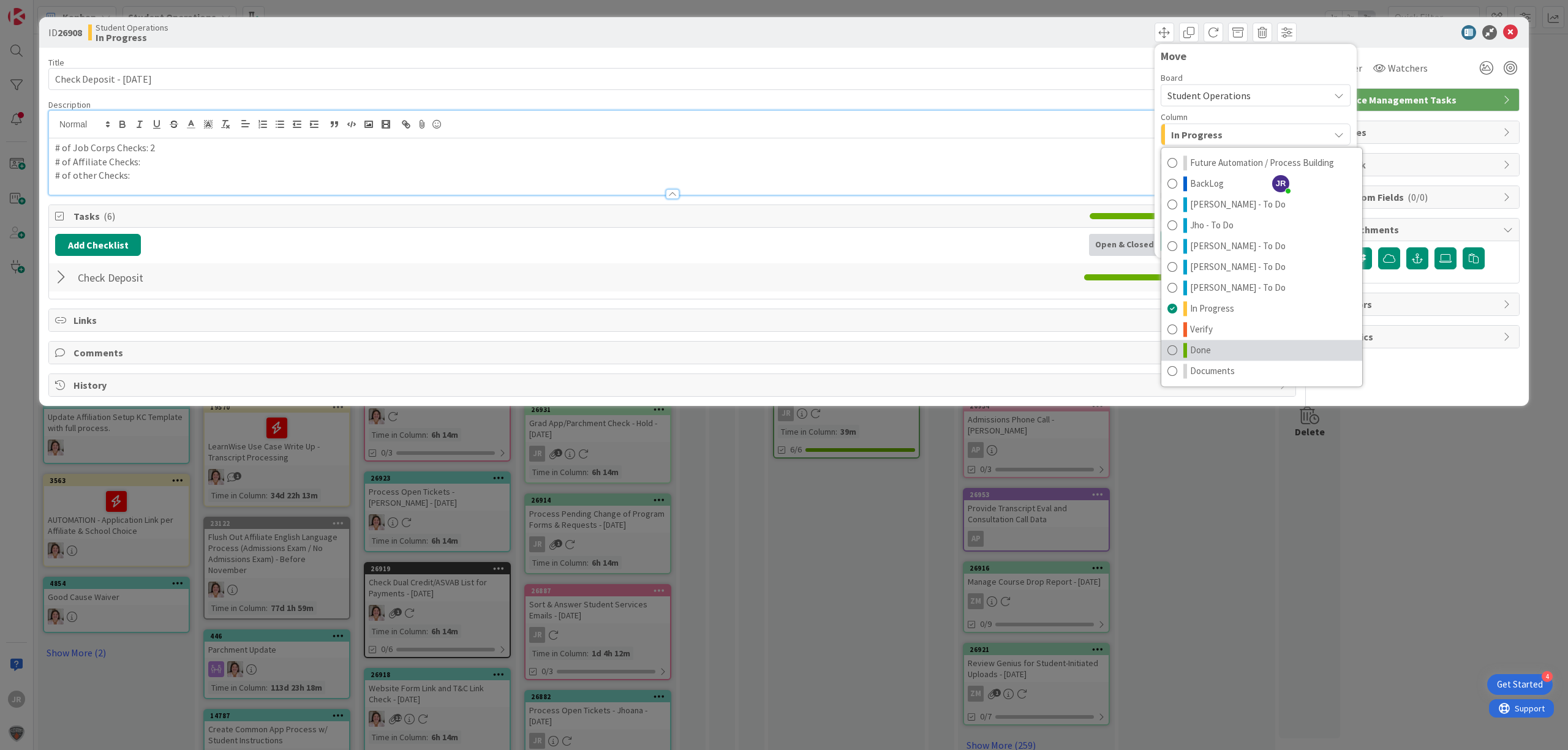
click at [1204, 350] on span "Done" at bounding box center [1200, 350] width 21 height 15
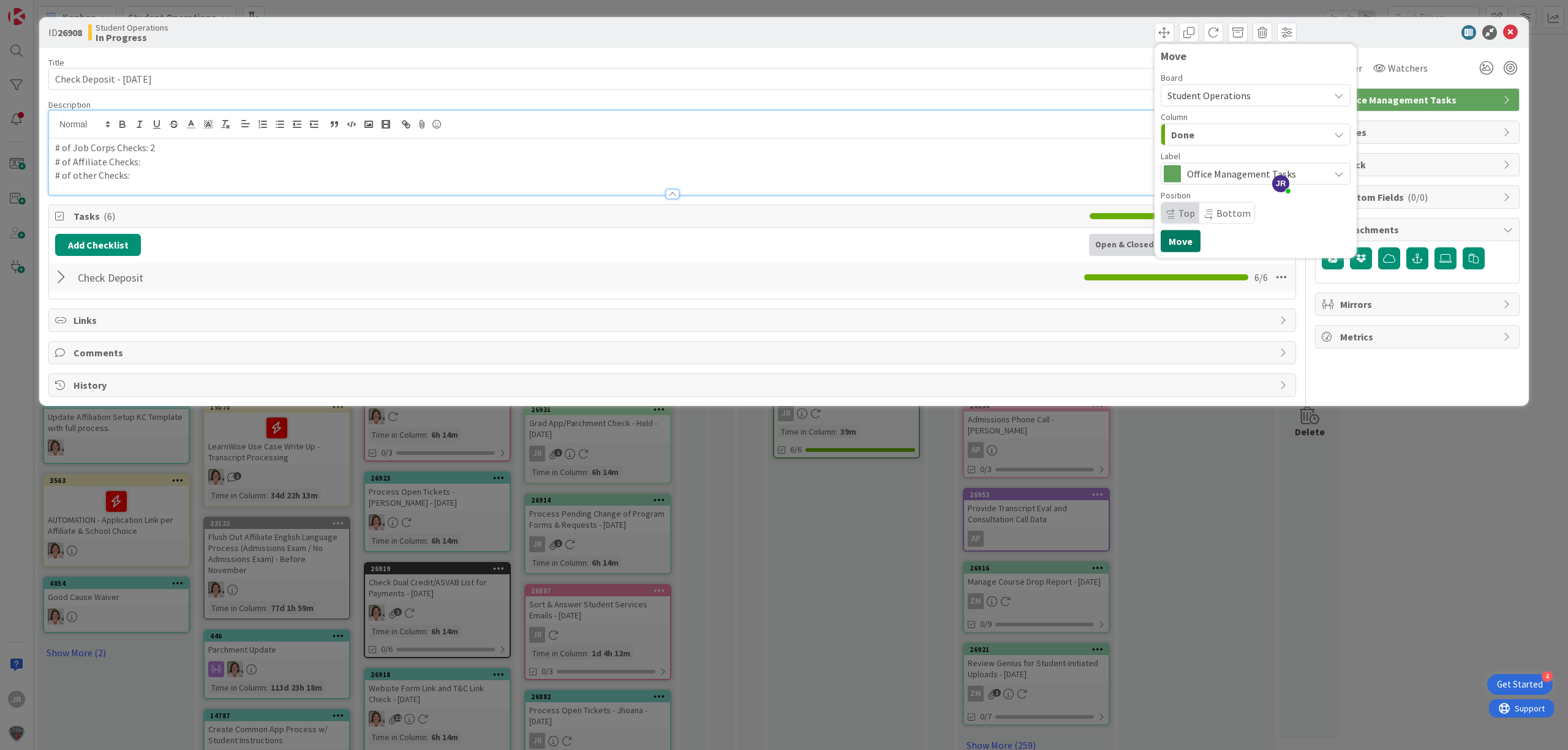
click at [1183, 247] on button "Move" at bounding box center [1180, 242] width 40 height 22
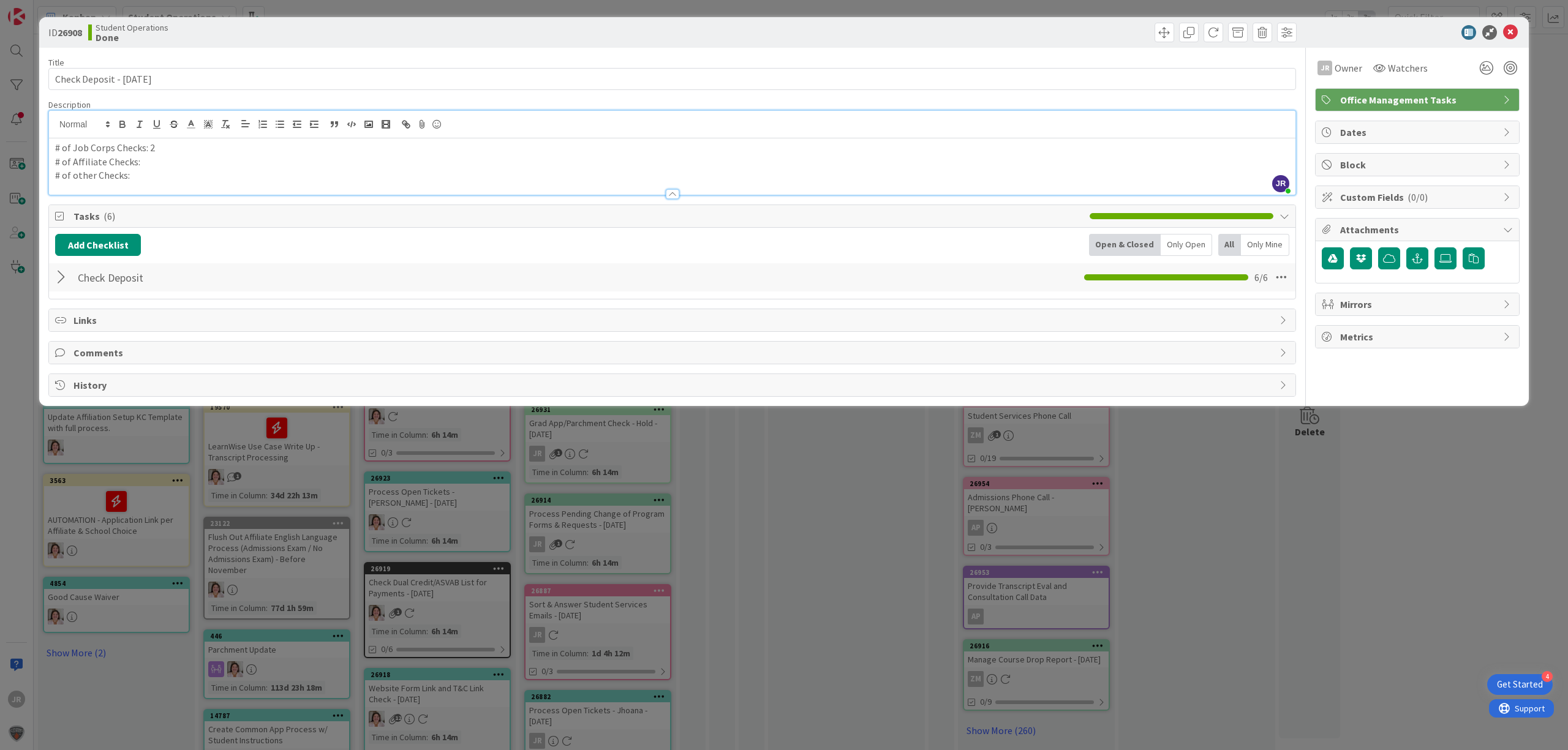
click at [856, 461] on div "ID 26908 Student Operations Done Move Move Title 26 / 128 Check Deposit - [DATE…" at bounding box center [784, 375] width 1568 height 750
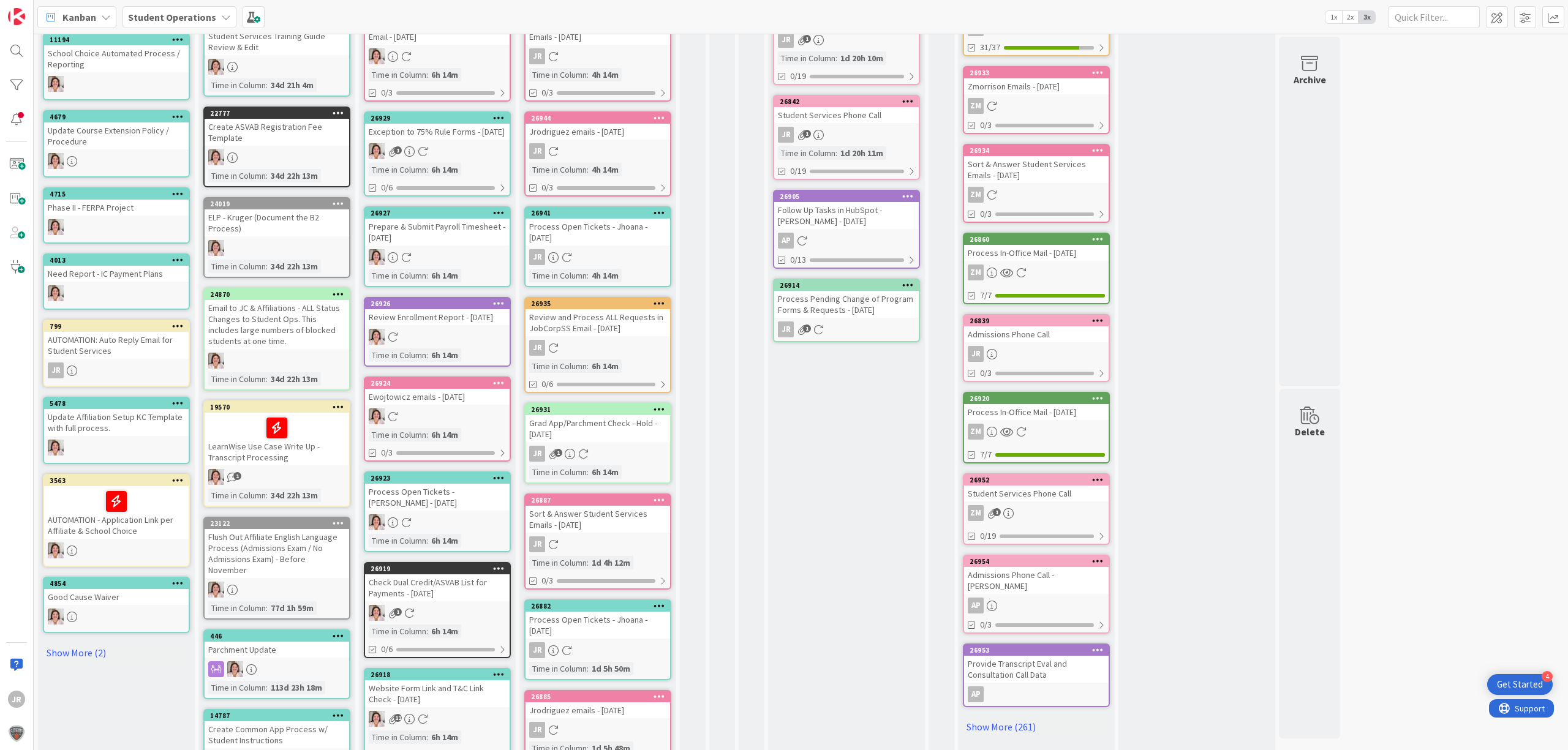
click at [890, 299] on div "Process Pending Change of Program Forms & Requests - [DATE]" at bounding box center [846, 303] width 144 height 27
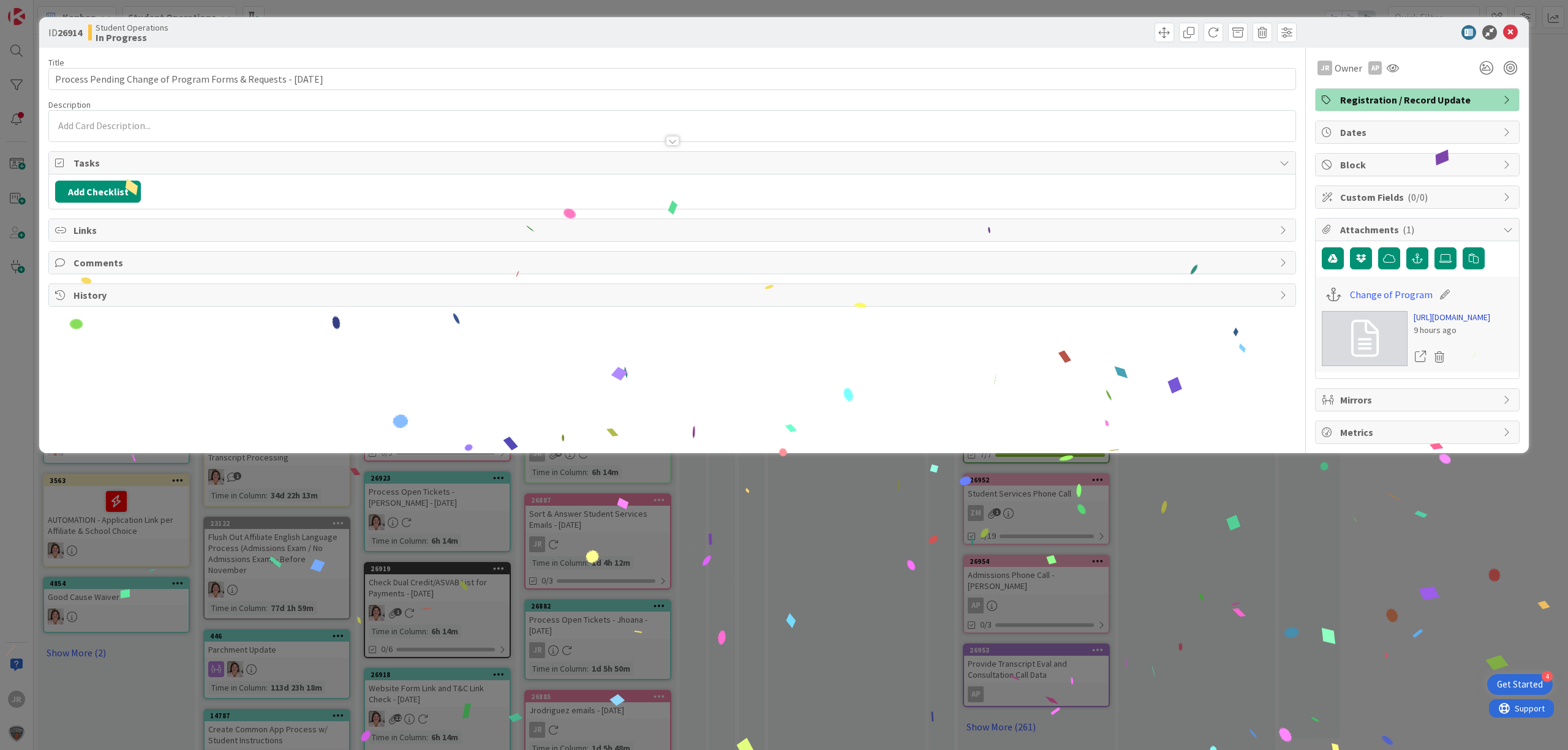
click at [1428, 324] on link "[URL][DOMAIN_NAME]" at bounding box center [1451, 317] width 76 height 13
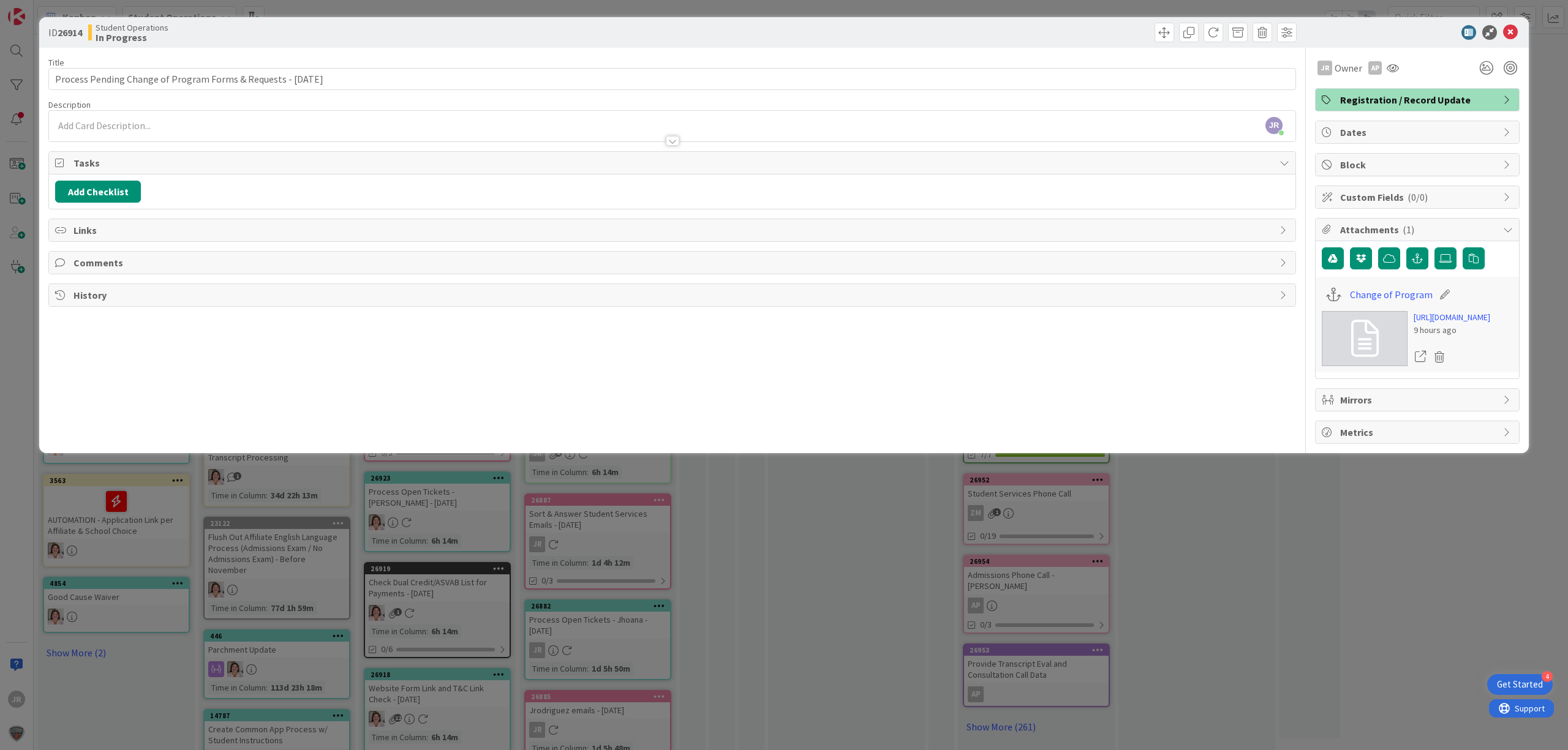
click at [741, 628] on div "ID 26914 Student Operations In Progress Title 63 / 128 Process Pending Change o…" at bounding box center [784, 375] width 1568 height 750
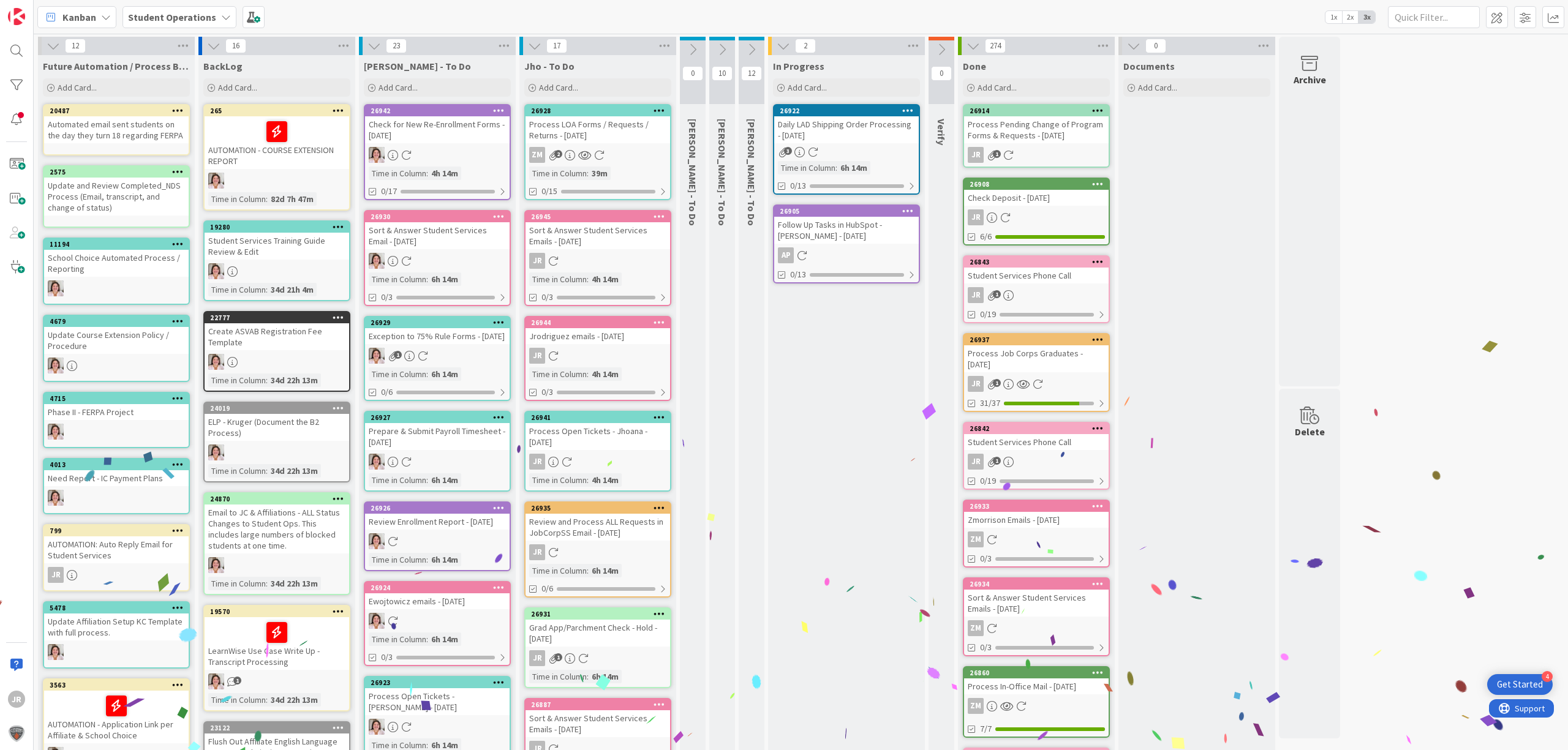
scroll to position [326, 0]
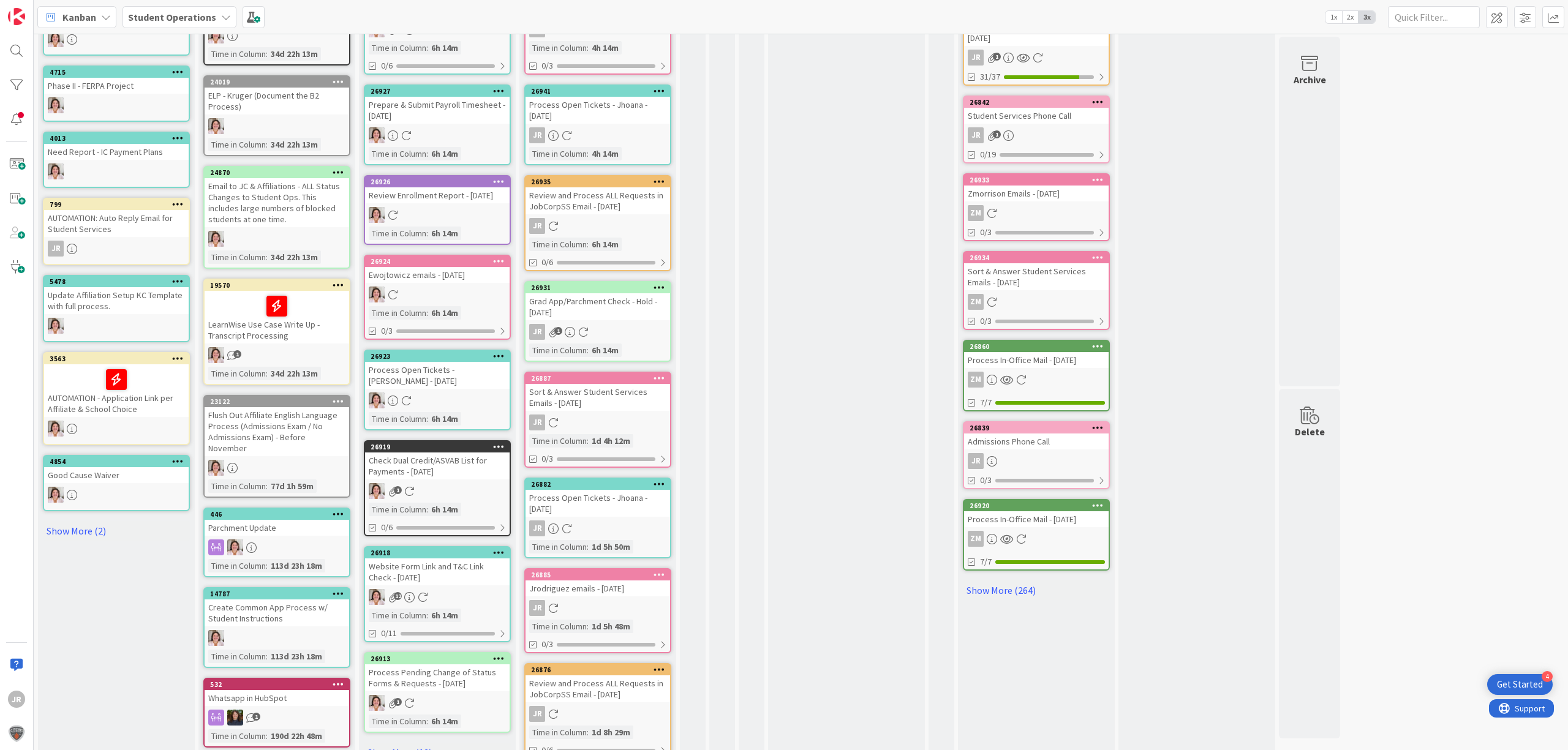
click at [656, 376] on icon at bounding box center [659, 377] width 12 height 8
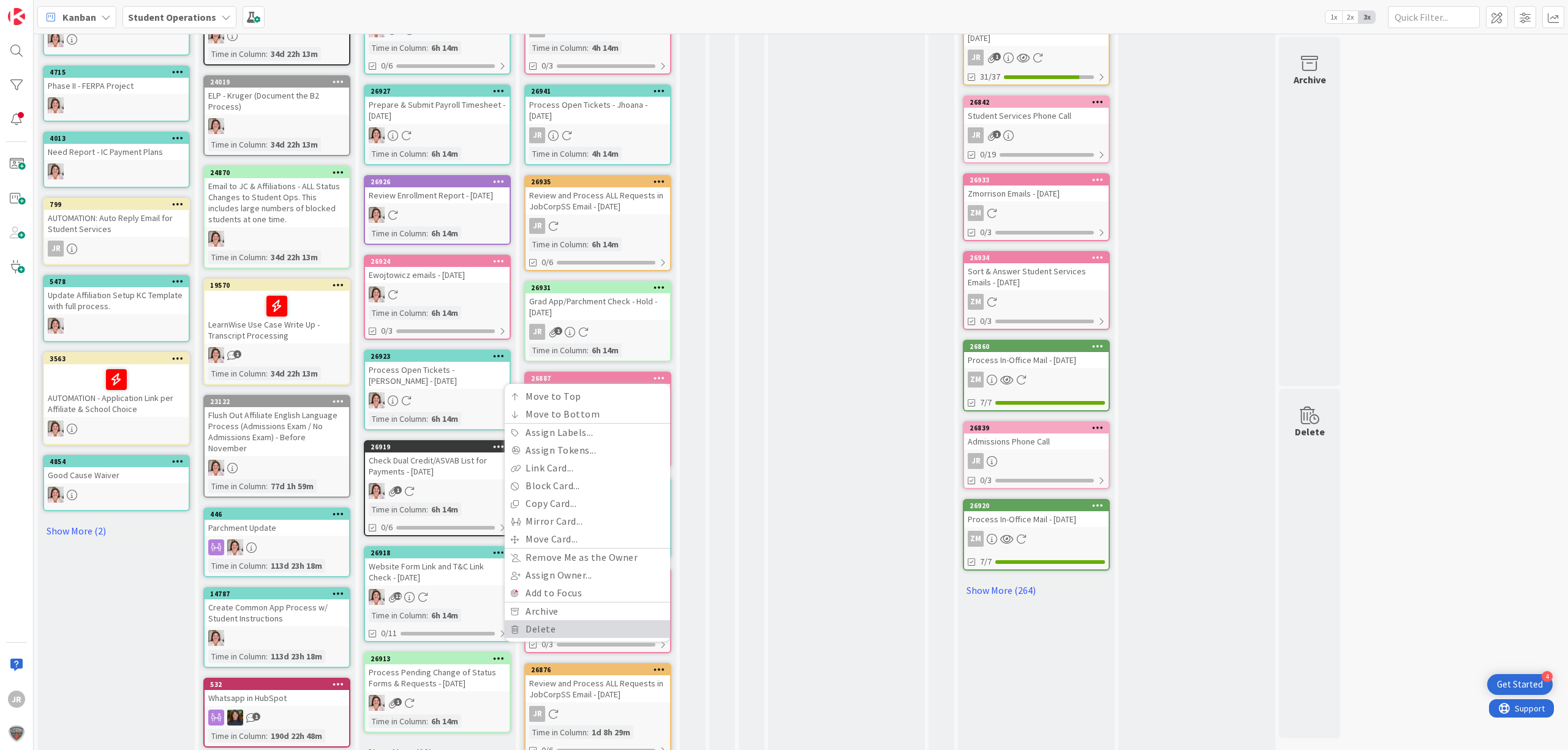
click at [592, 620] on link "Delete" at bounding box center [587, 629] width 165 height 17
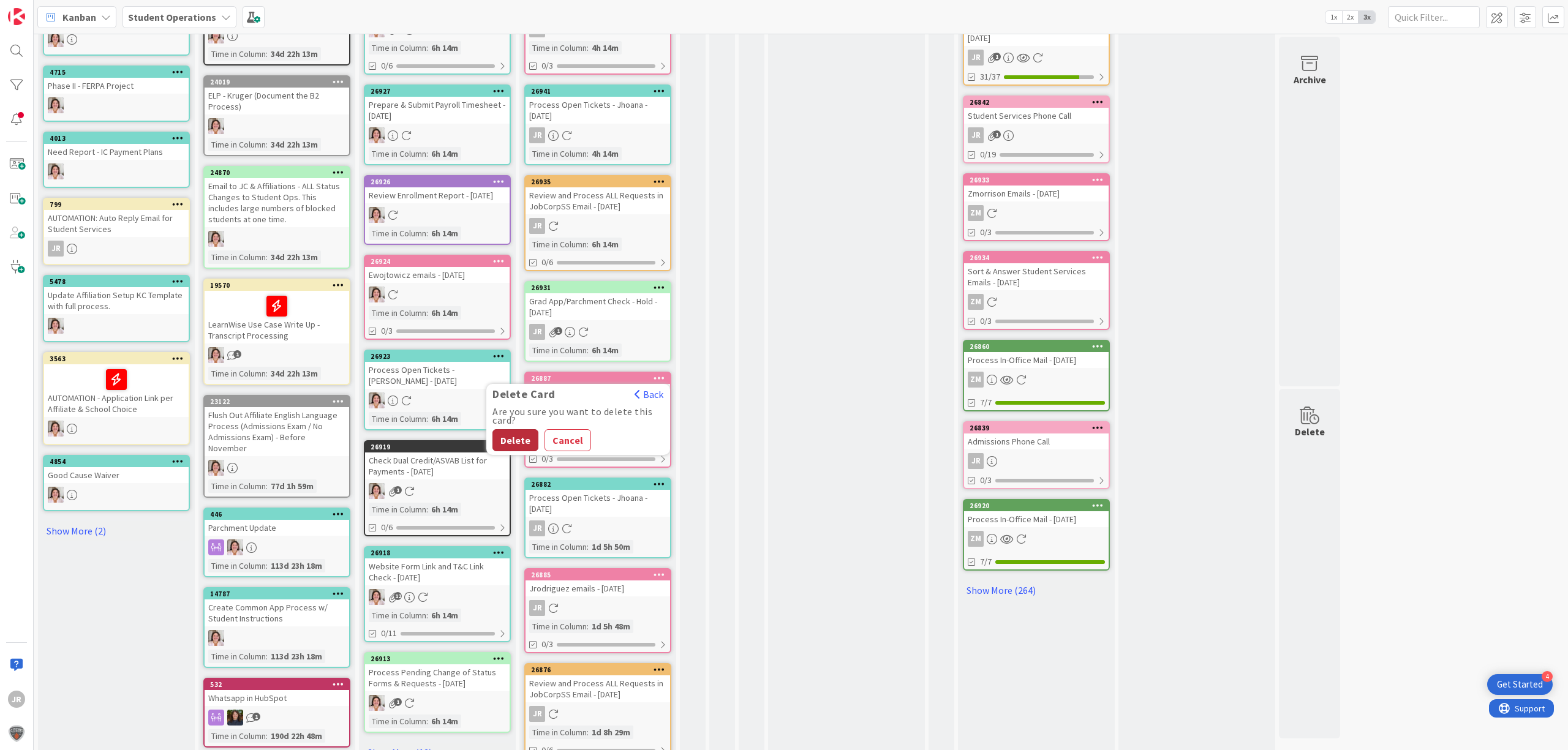
click at [520, 436] on button "Delete" at bounding box center [516, 440] width 46 height 22
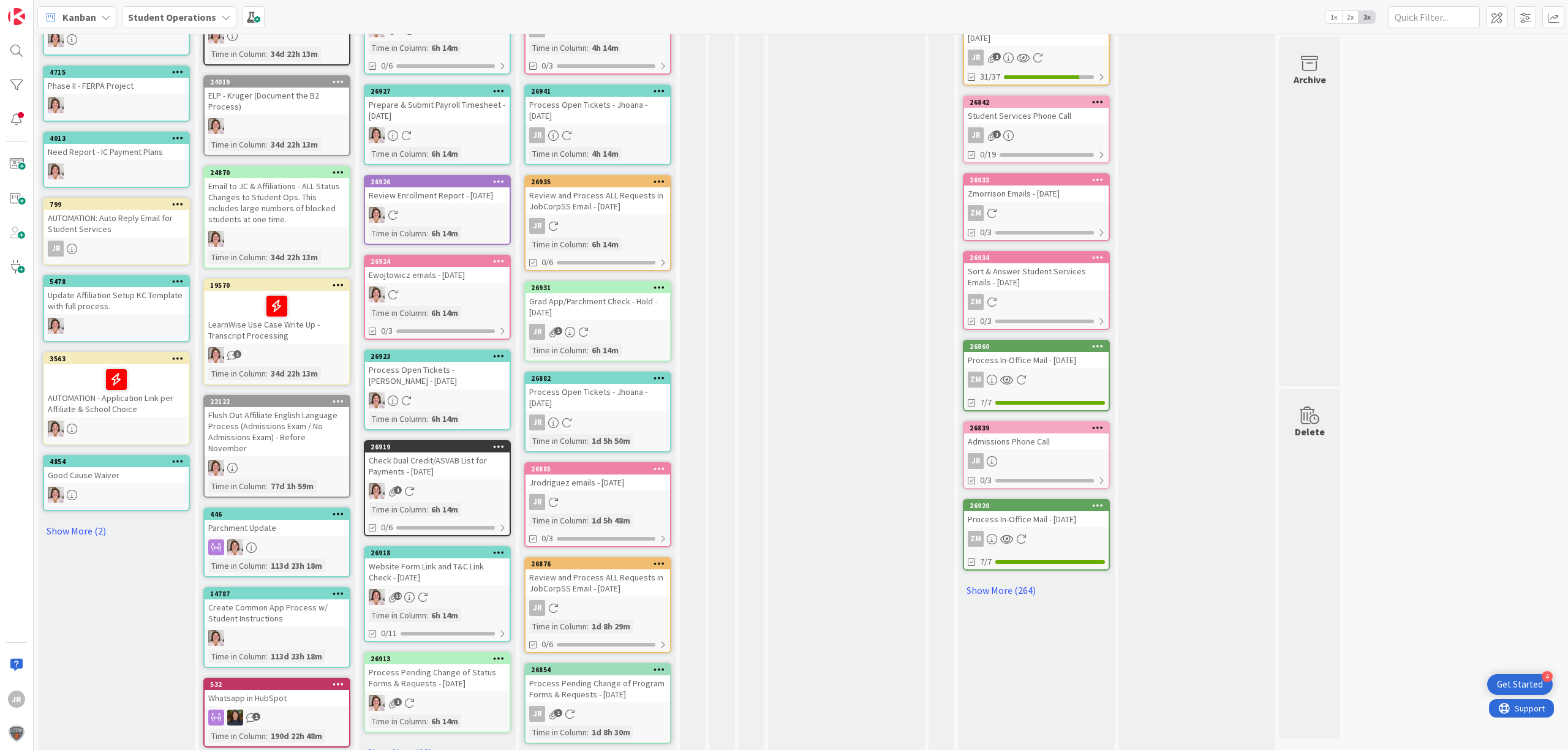
click at [656, 375] on icon at bounding box center [659, 377] width 12 height 8
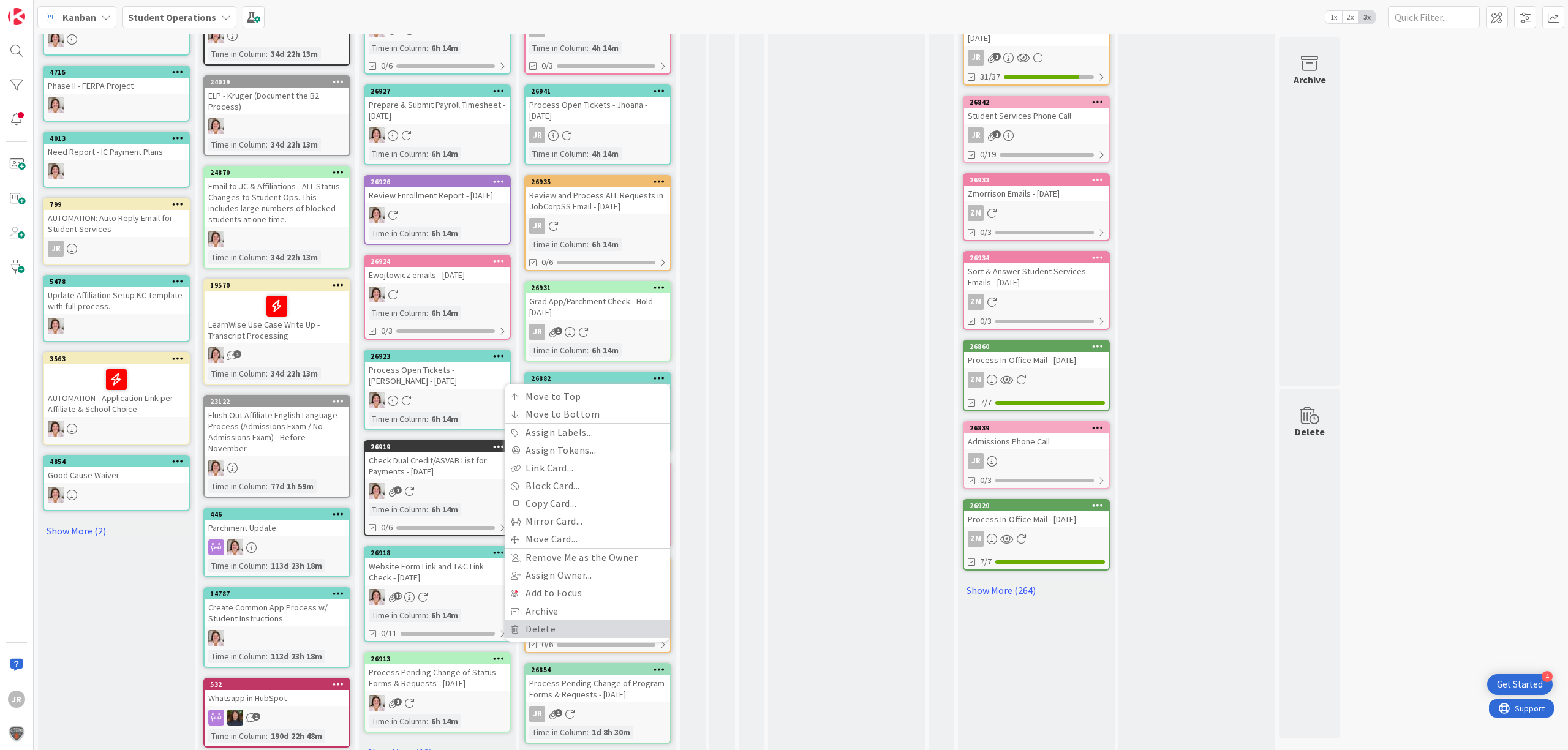
click at [554, 628] on link "Delete" at bounding box center [587, 629] width 165 height 17
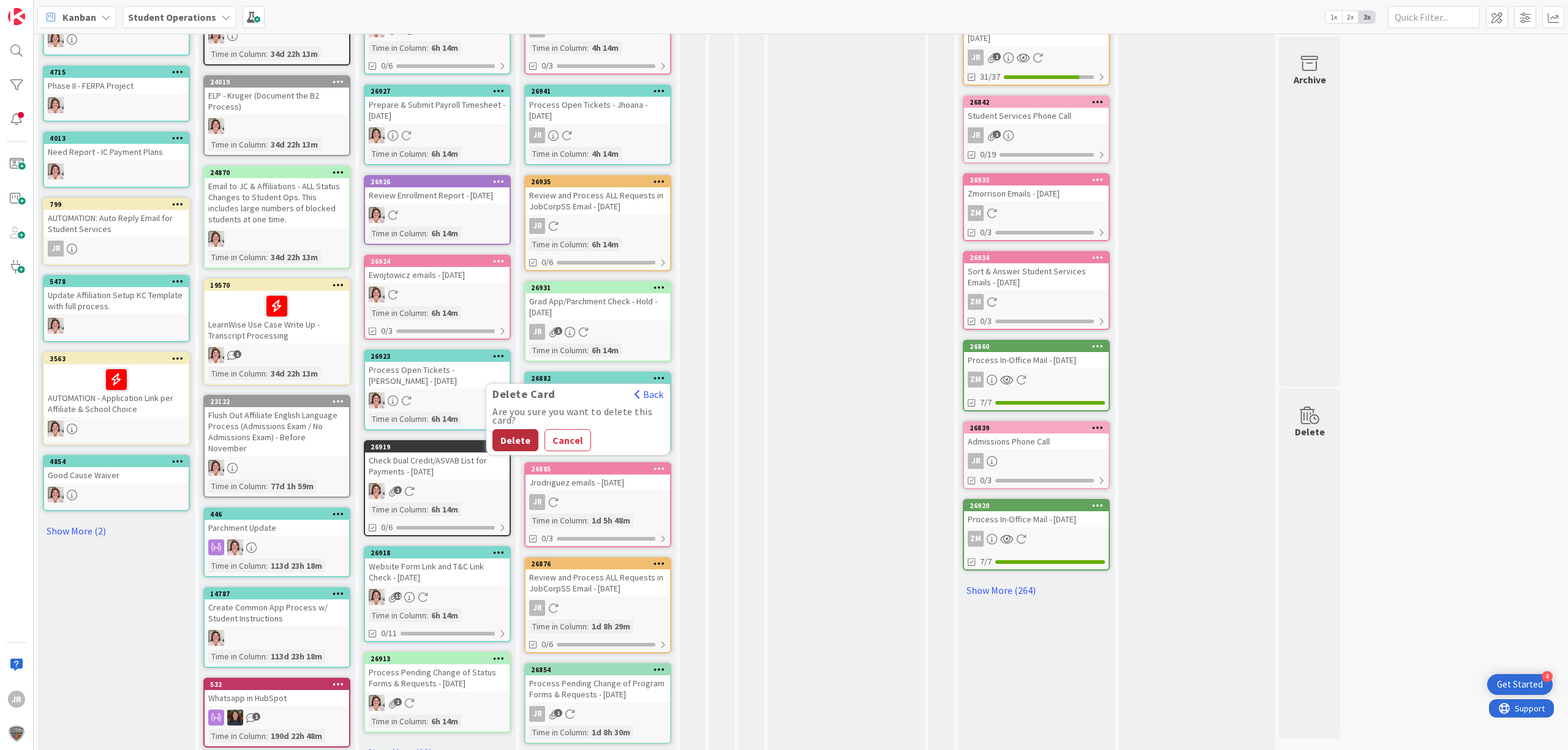
click at [516, 436] on button "Delete" at bounding box center [516, 440] width 46 height 22
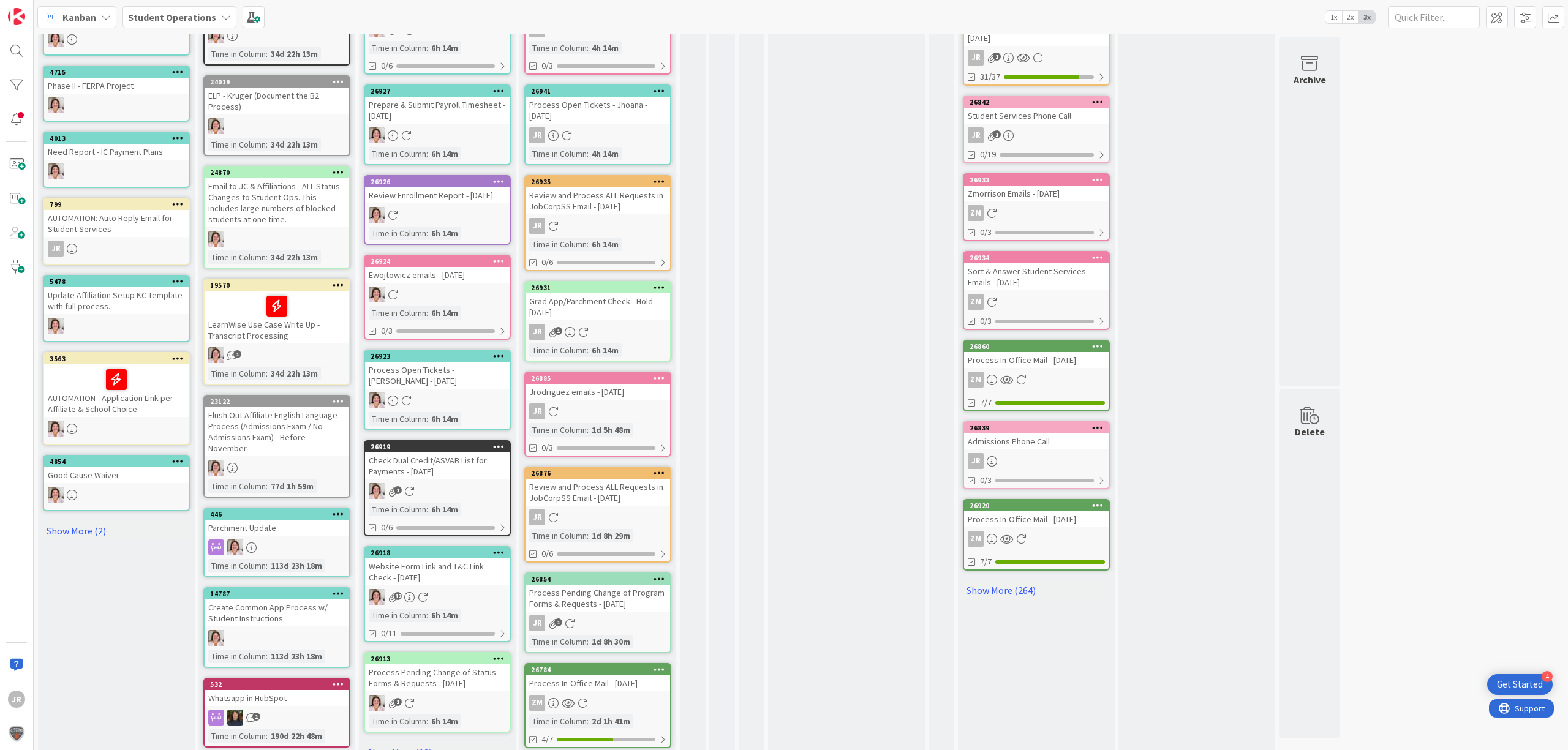
click at [662, 373] on icon at bounding box center [659, 377] width 12 height 8
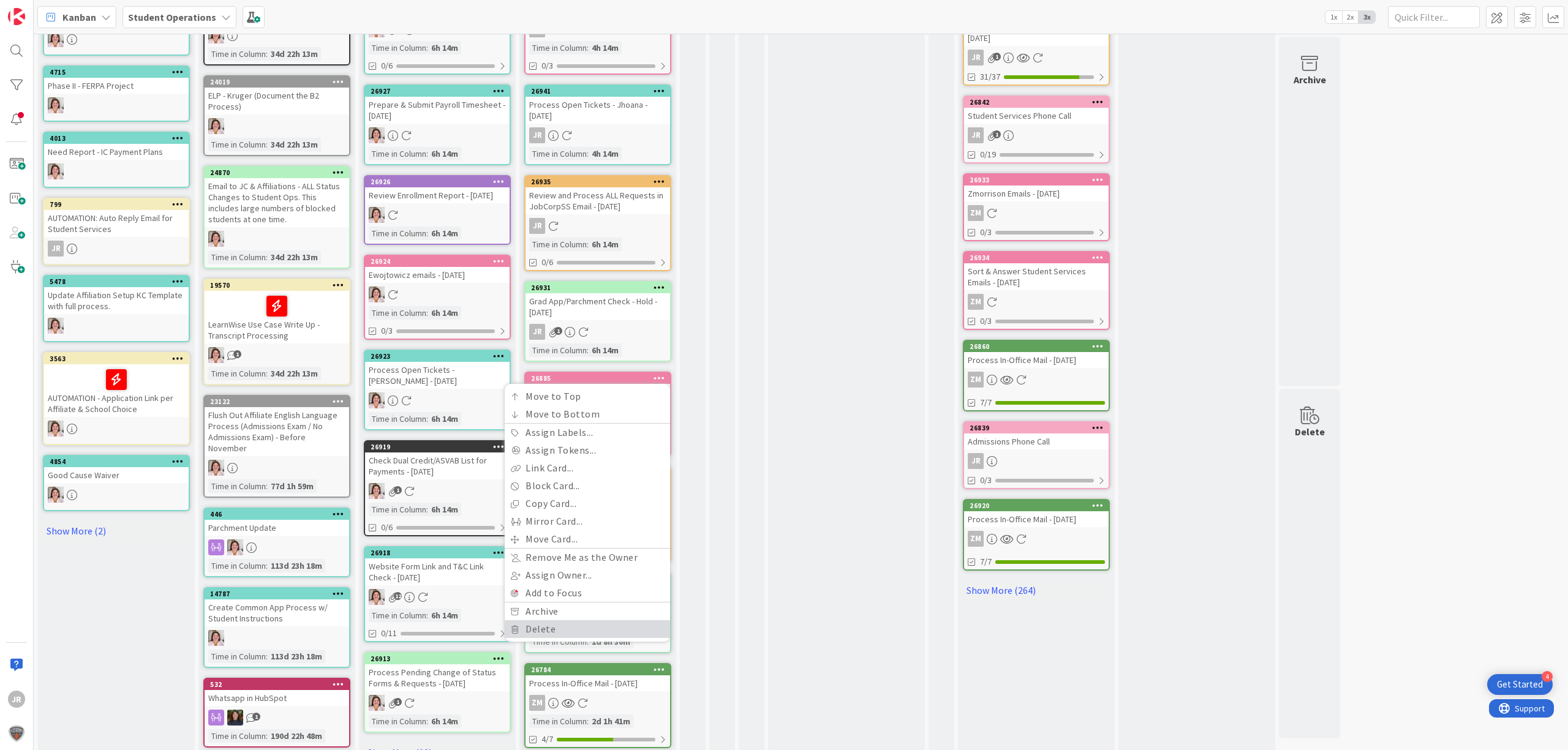
click at [586, 622] on link "Delete" at bounding box center [587, 629] width 165 height 17
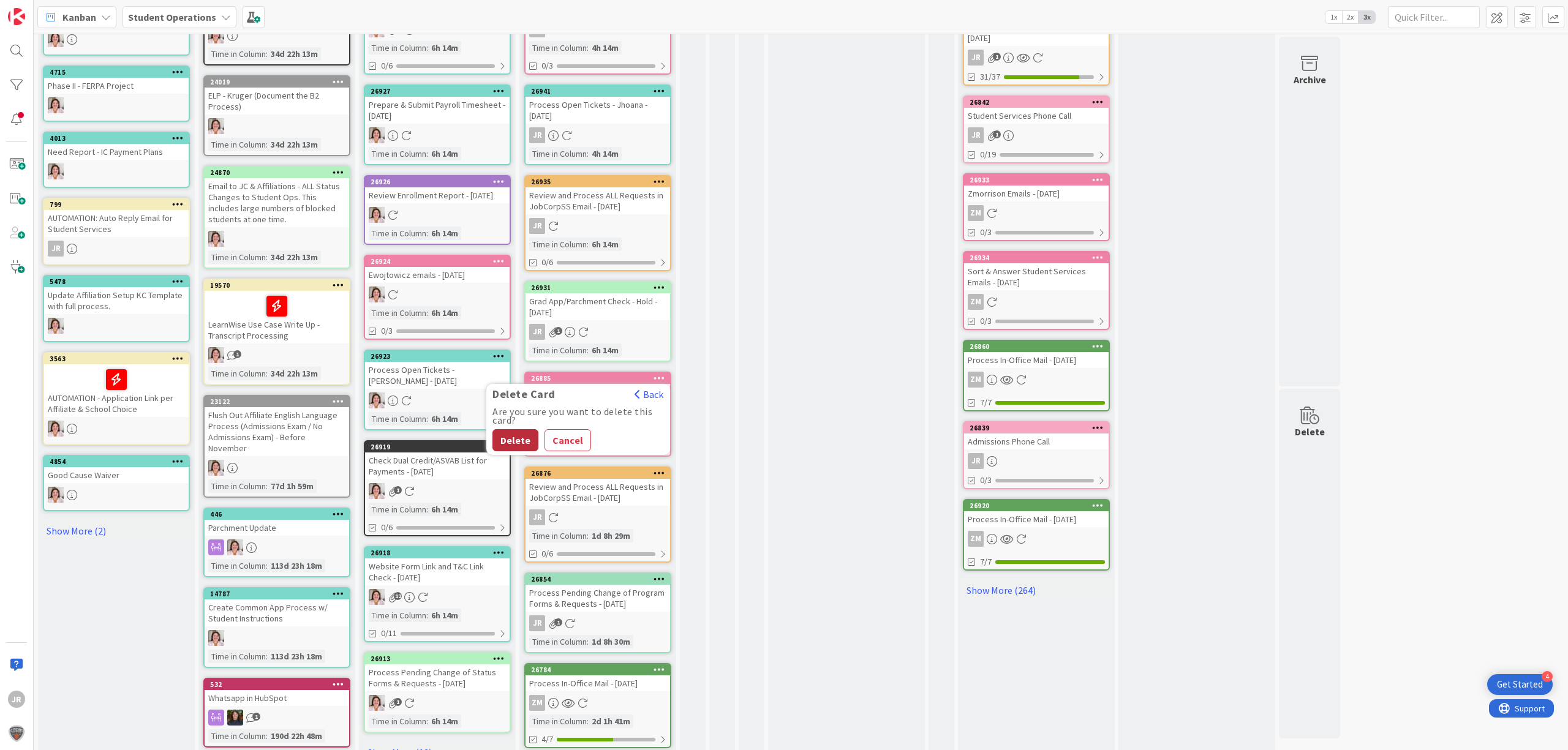
click at [515, 436] on button "Delete" at bounding box center [516, 440] width 46 height 22
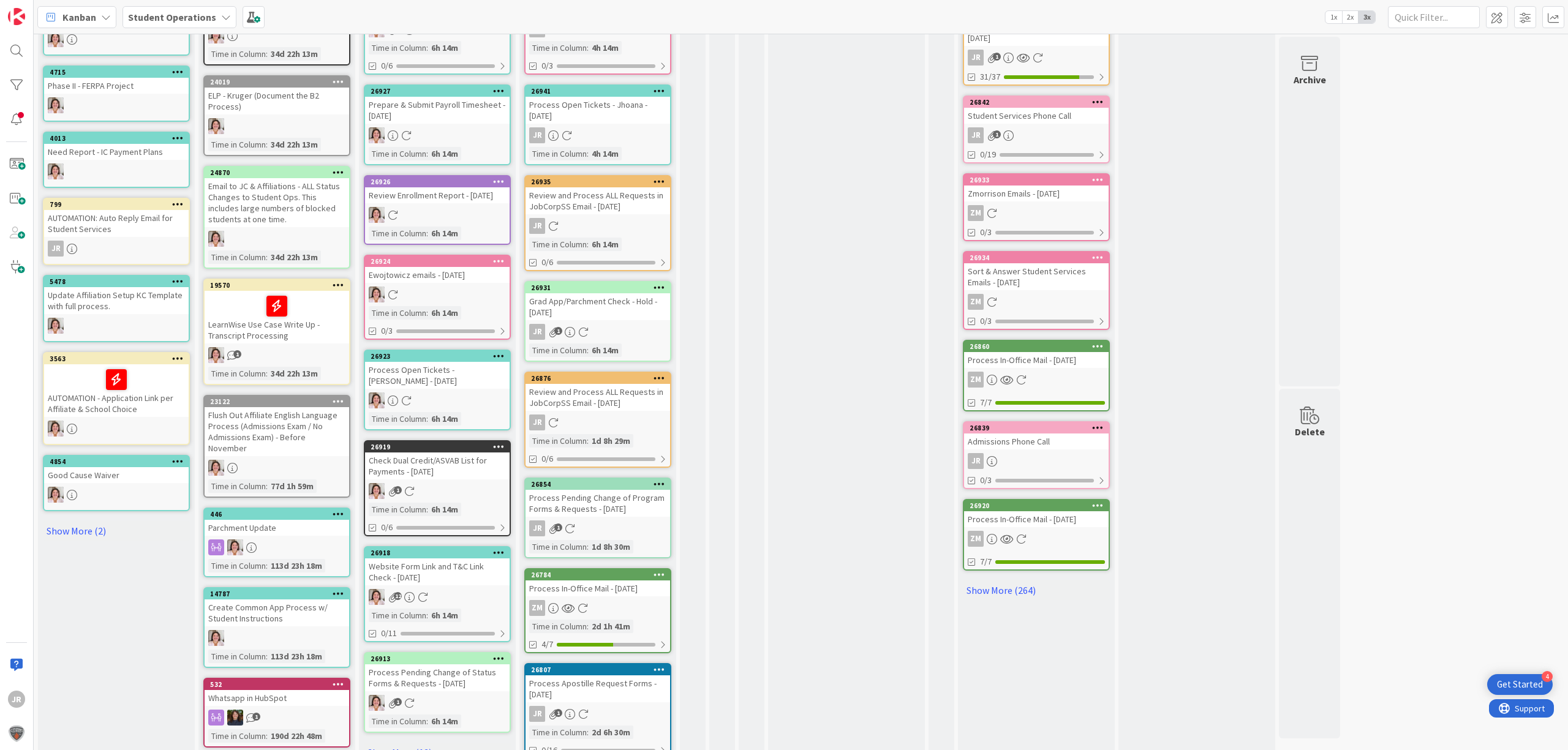
click at [656, 373] on icon at bounding box center [659, 377] width 12 height 8
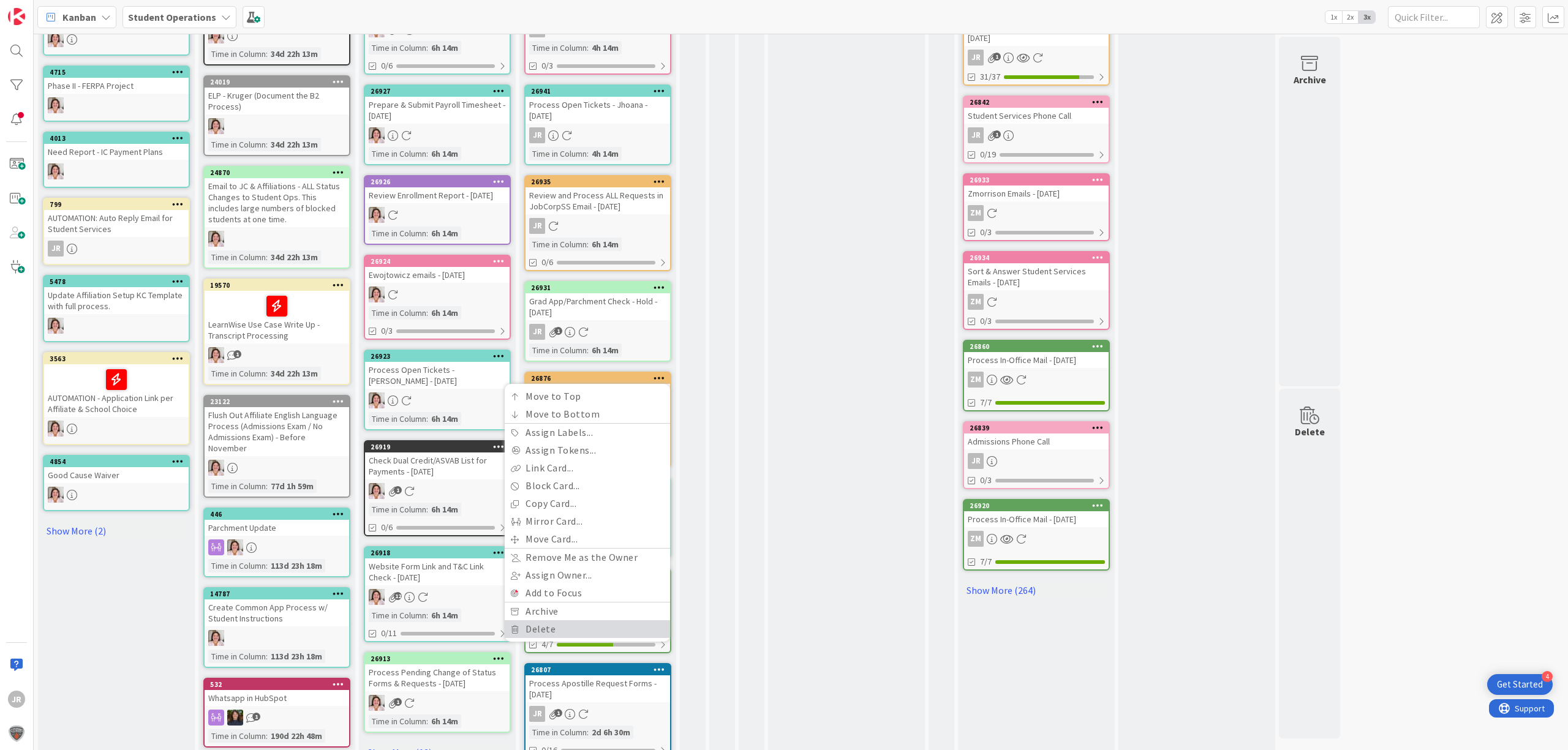
click at [553, 625] on link "Delete" at bounding box center [587, 629] width 165 height 17
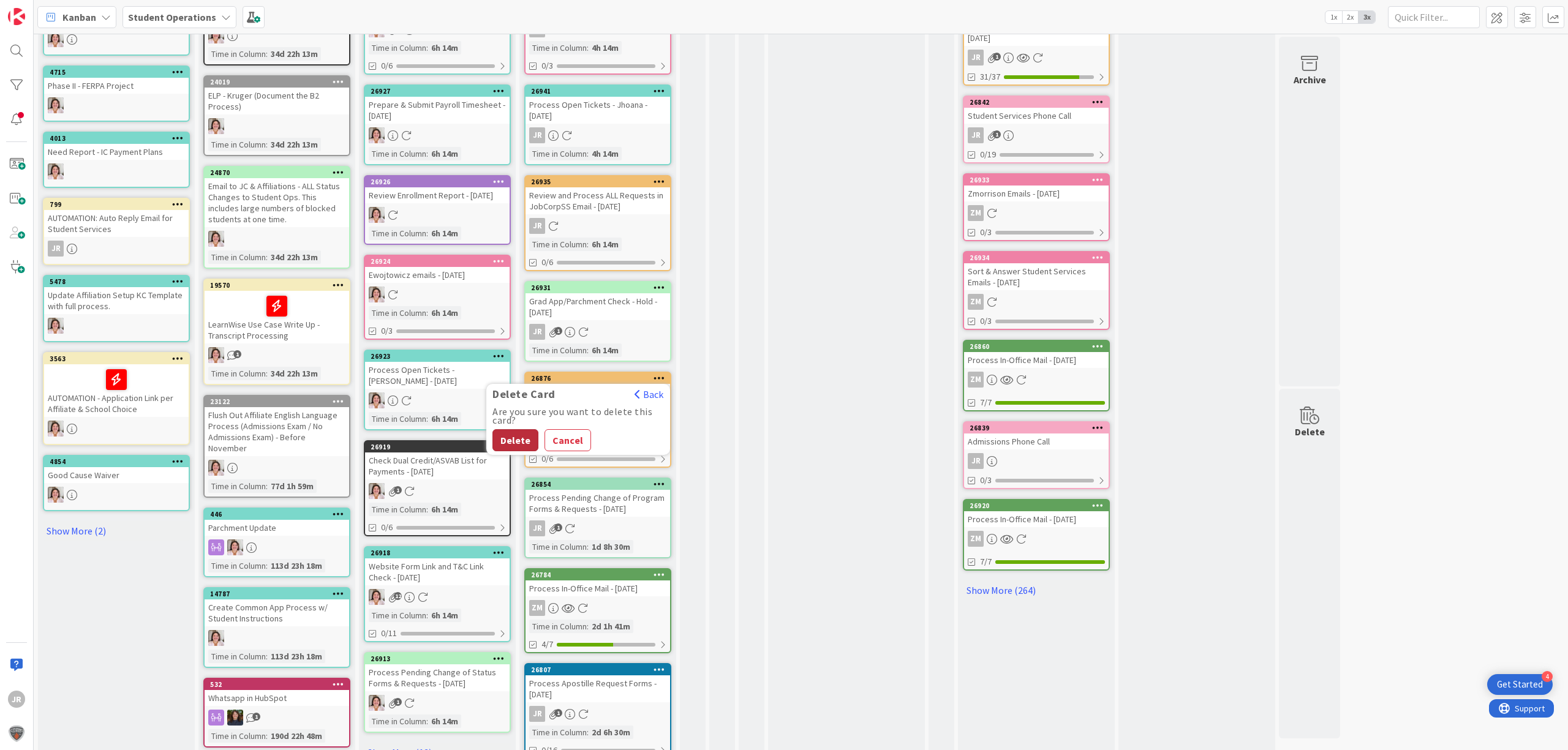
click at [515, 429] on button "Delete" at bounding box center [516, 440] width 46 height 22
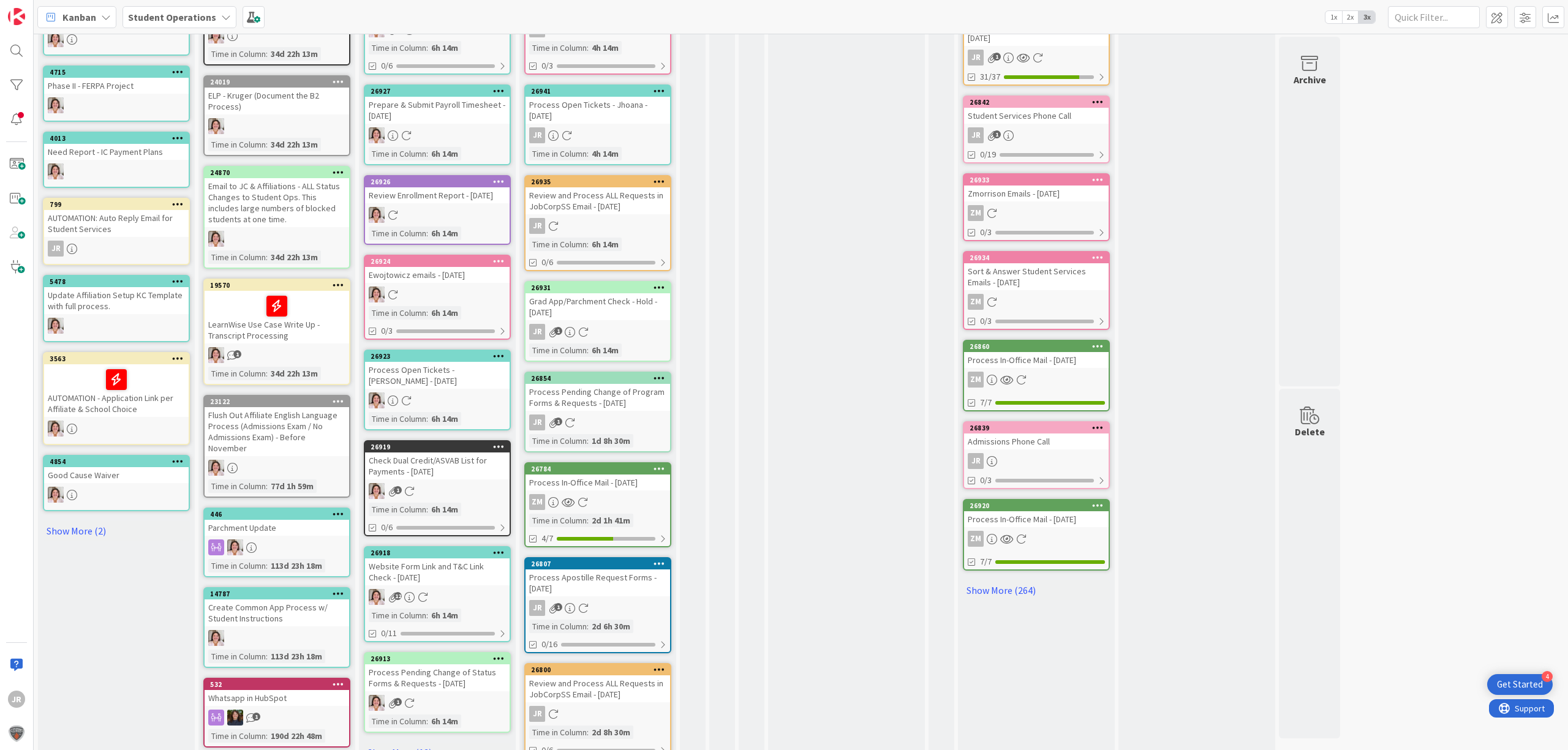
click at [660, 376] on icon at bounding box center [659, 377] width 12 height 8
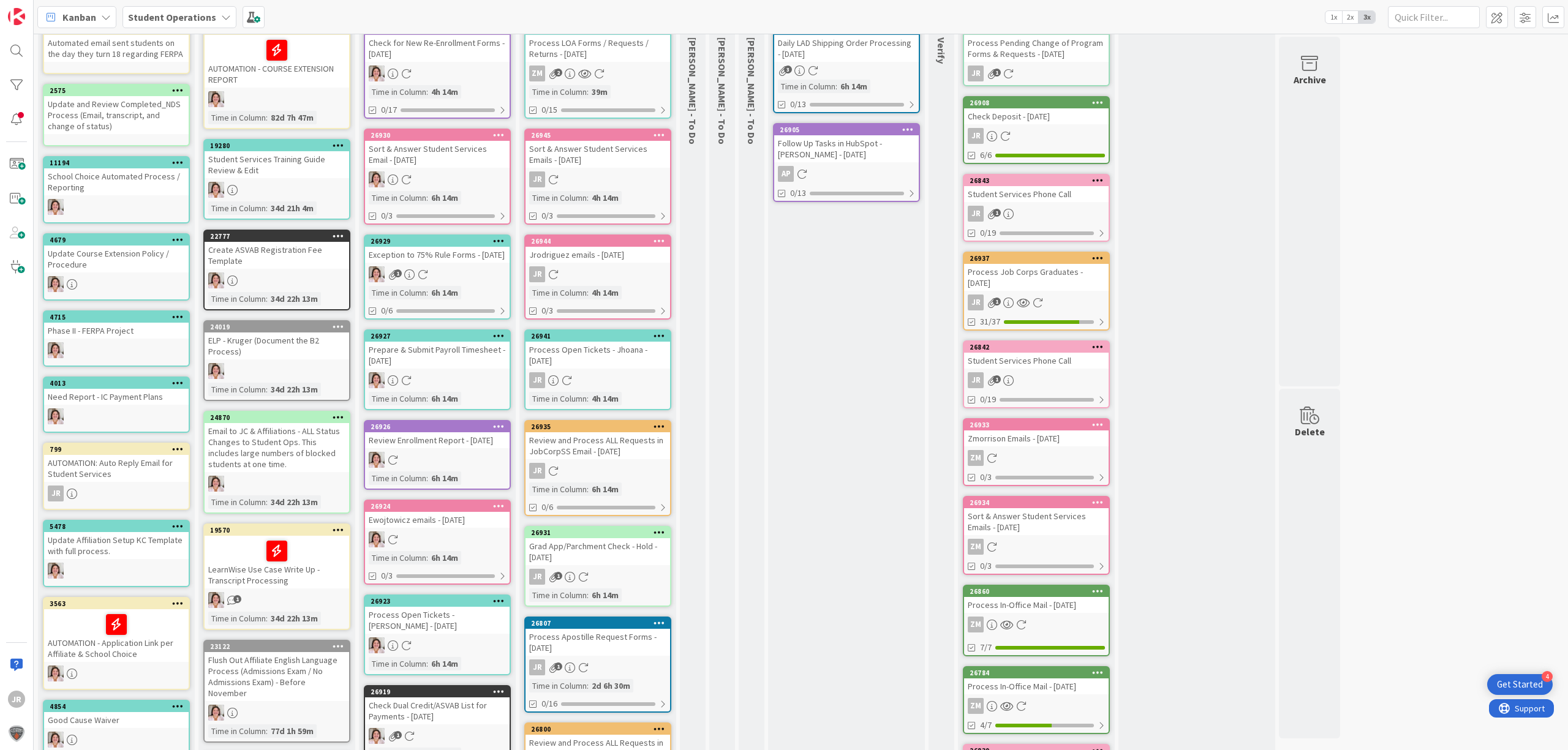
scroll to position [244, 0]
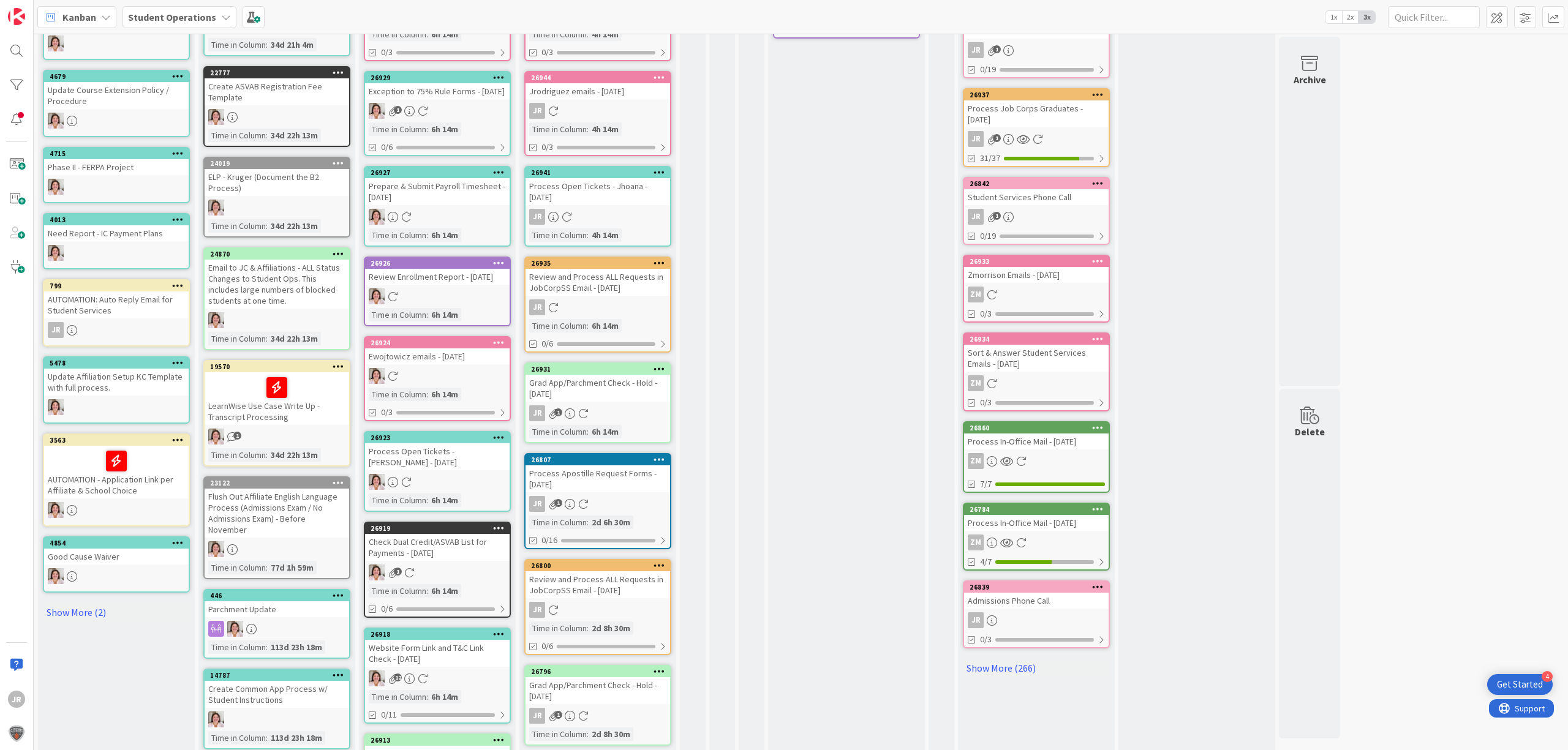
click at [662, 562] on icon at bounding box center [659, 564] width 12 height 8
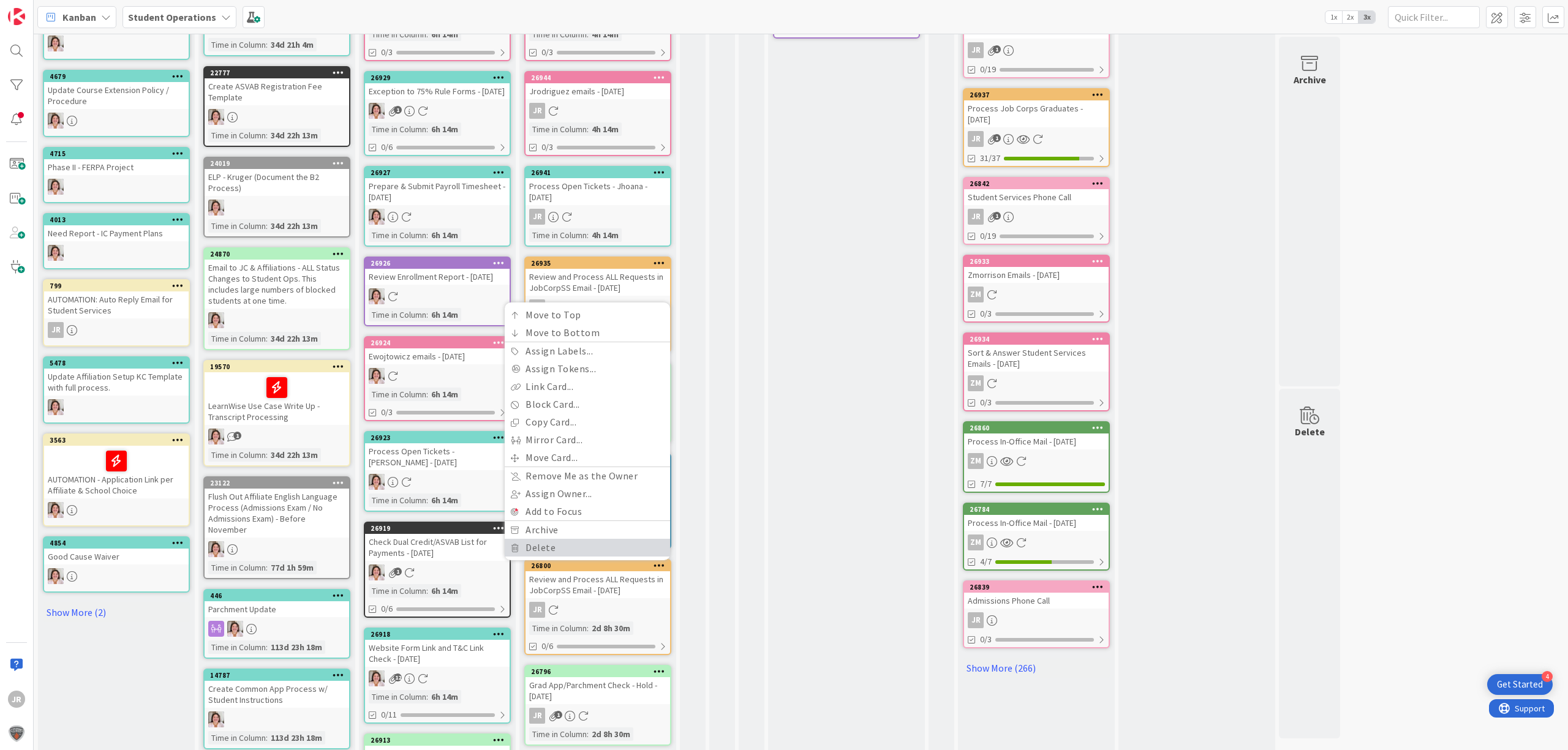
click at [616, 544] on link "Delete" at bounding box center [587, 547] width 165 height 17
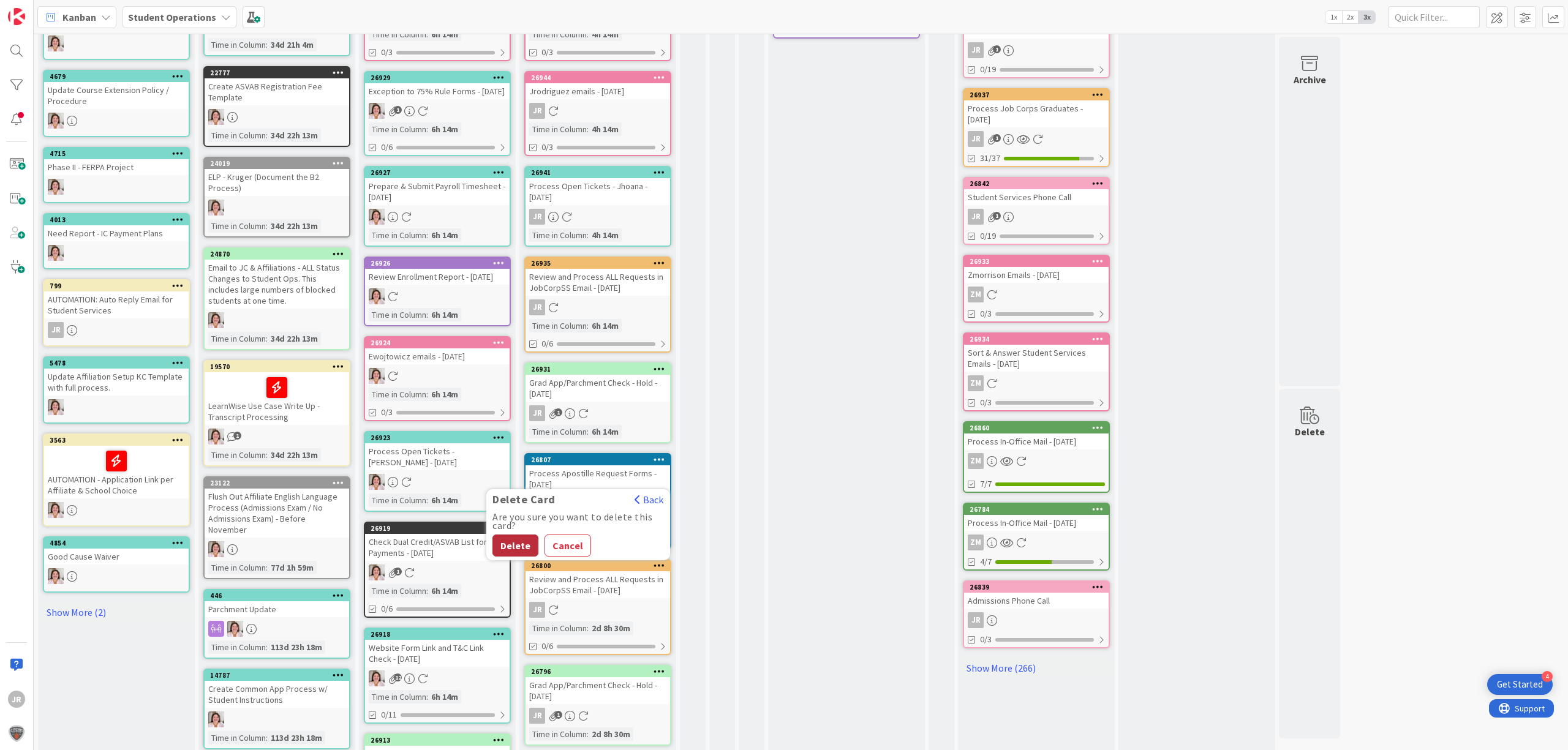
click at [525, 535] on button "Delete" at bounding box center [516, 546] width 46 height 22
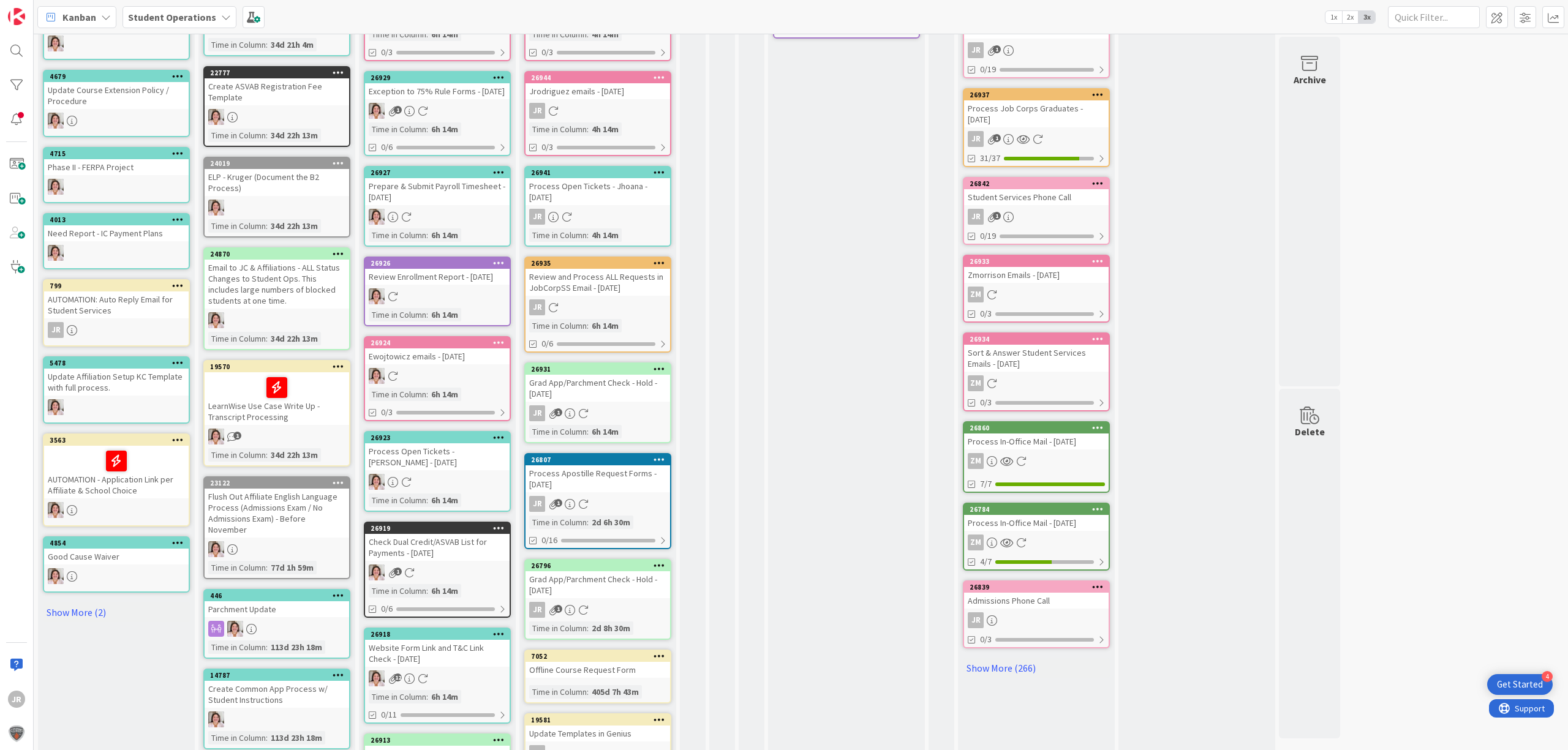
click at [658, 561] on icon at bounding box center [659, 564] width 12 height 8
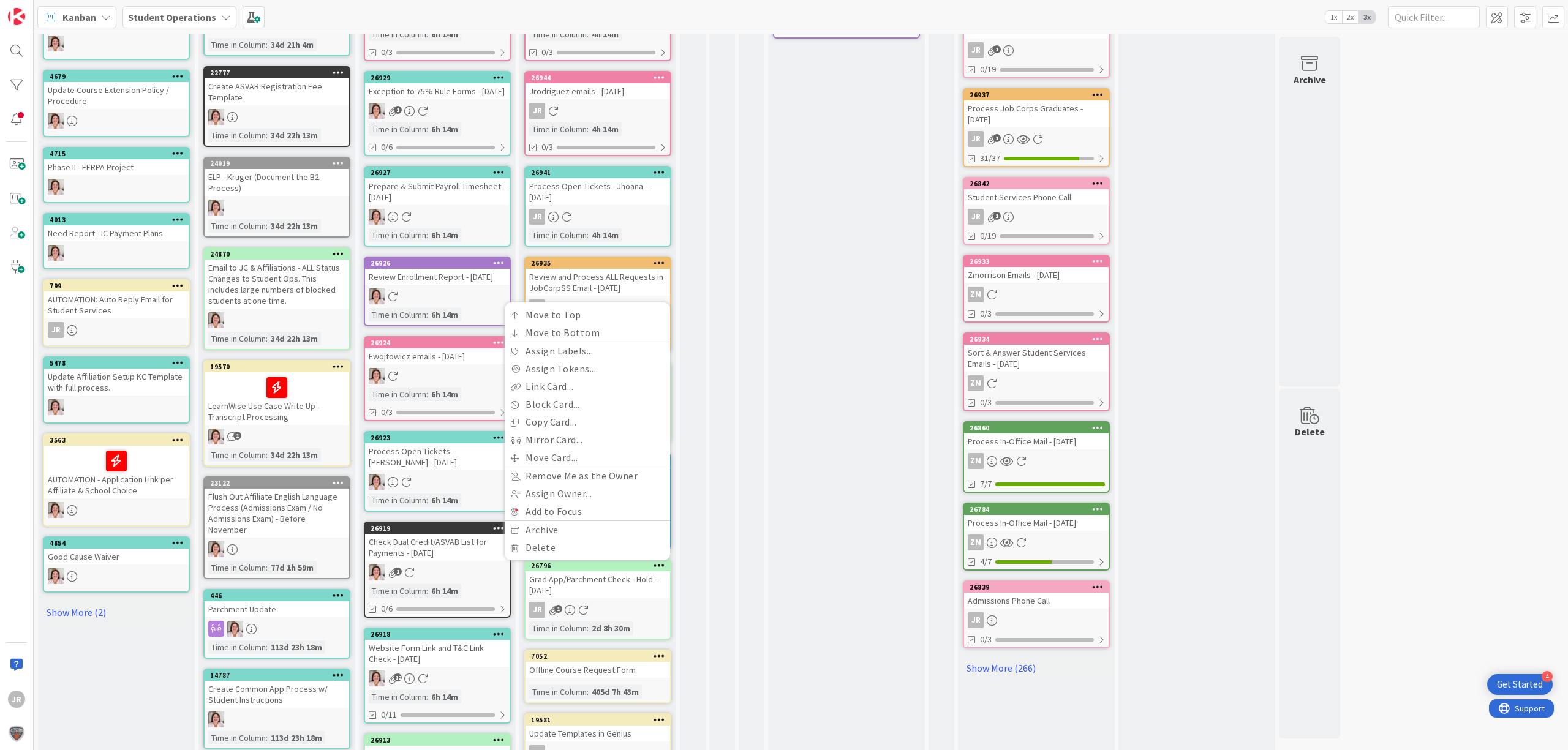
click at [601, 551] on div "Move to Top Move to Bottom Assign Labels... Assign Tokens... Link Card... Block…" at bounding box center [587, 431] width 165 height 257
click at [598, 545] on link "Delete" at bounding box center [587, 547] width 165 height 17
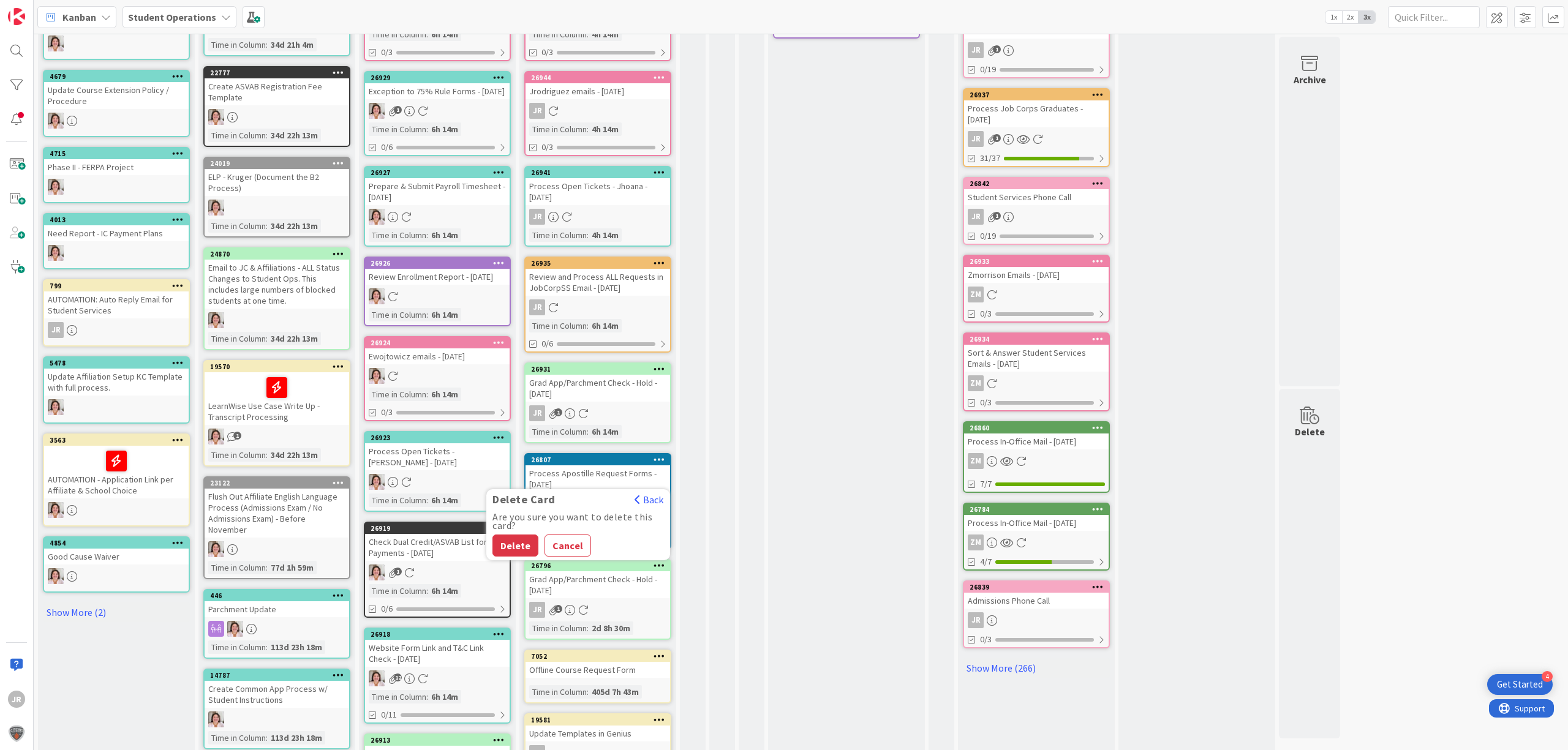
click at [522, 537] on button "Delete" at bounding box center [516, 546] width 46 height 22
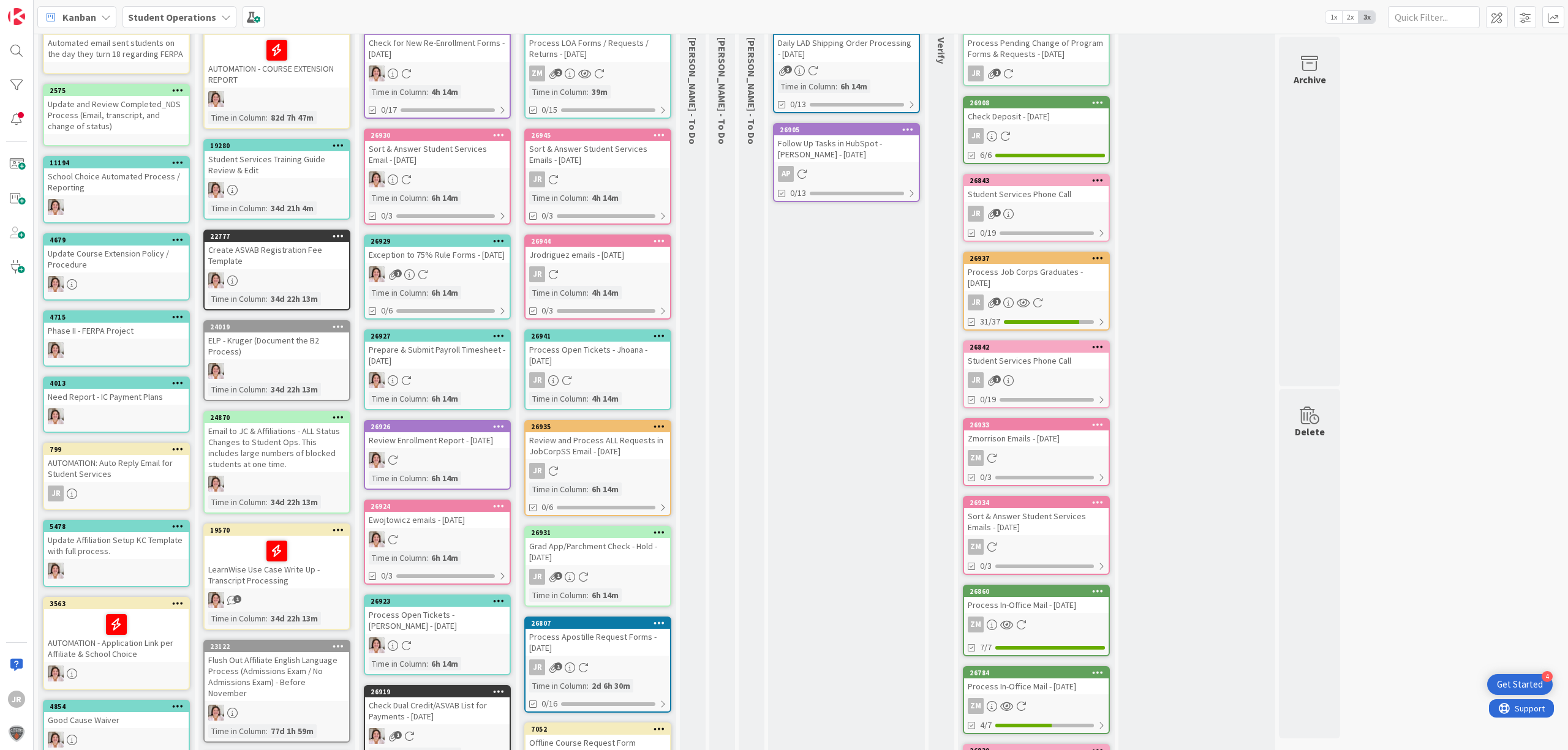
scroll to position [0, 0]
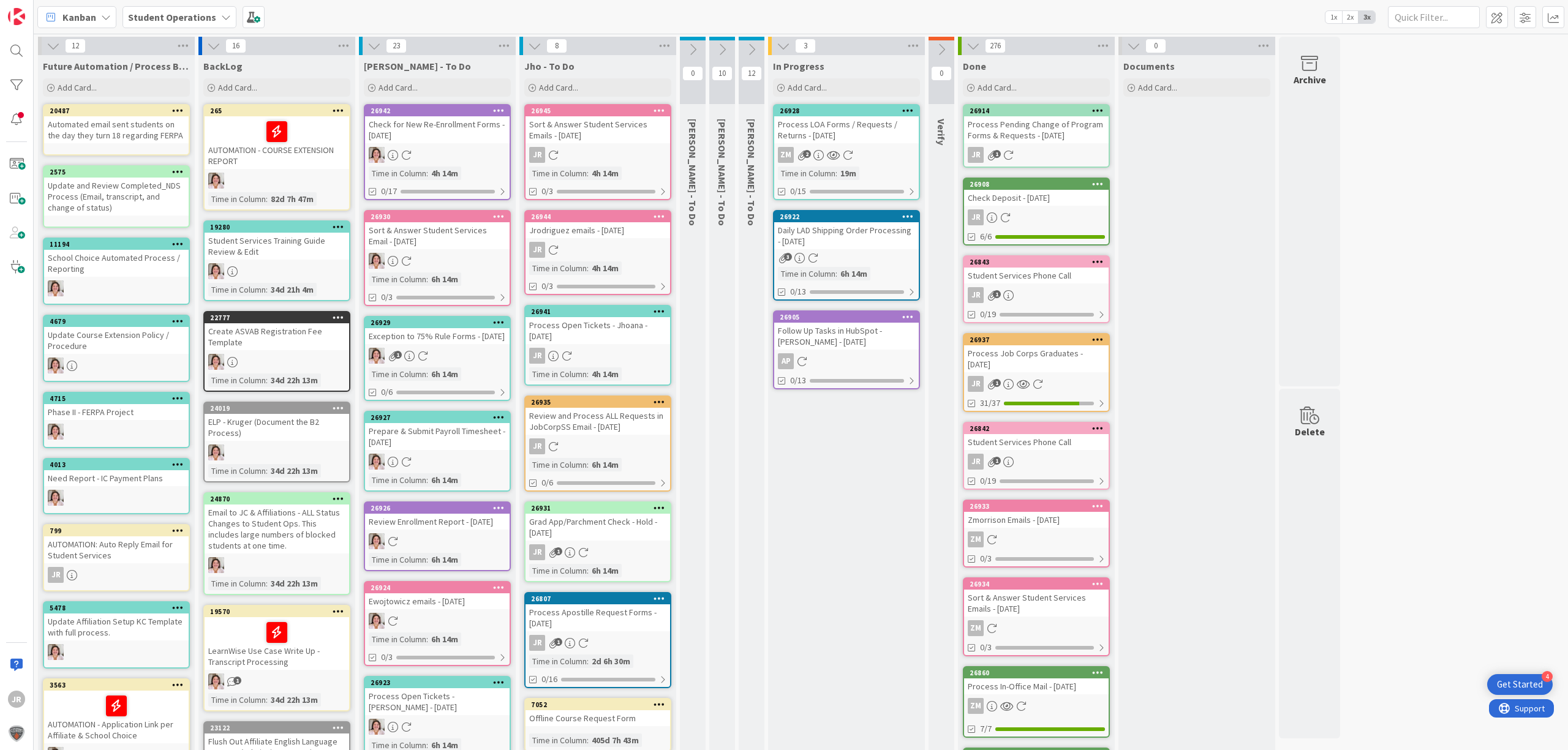
click at [830, 135] on div "Process LOA Forms / Requests / Returns - [DATE]" at bounding box center [846, 130] width 144 height 27
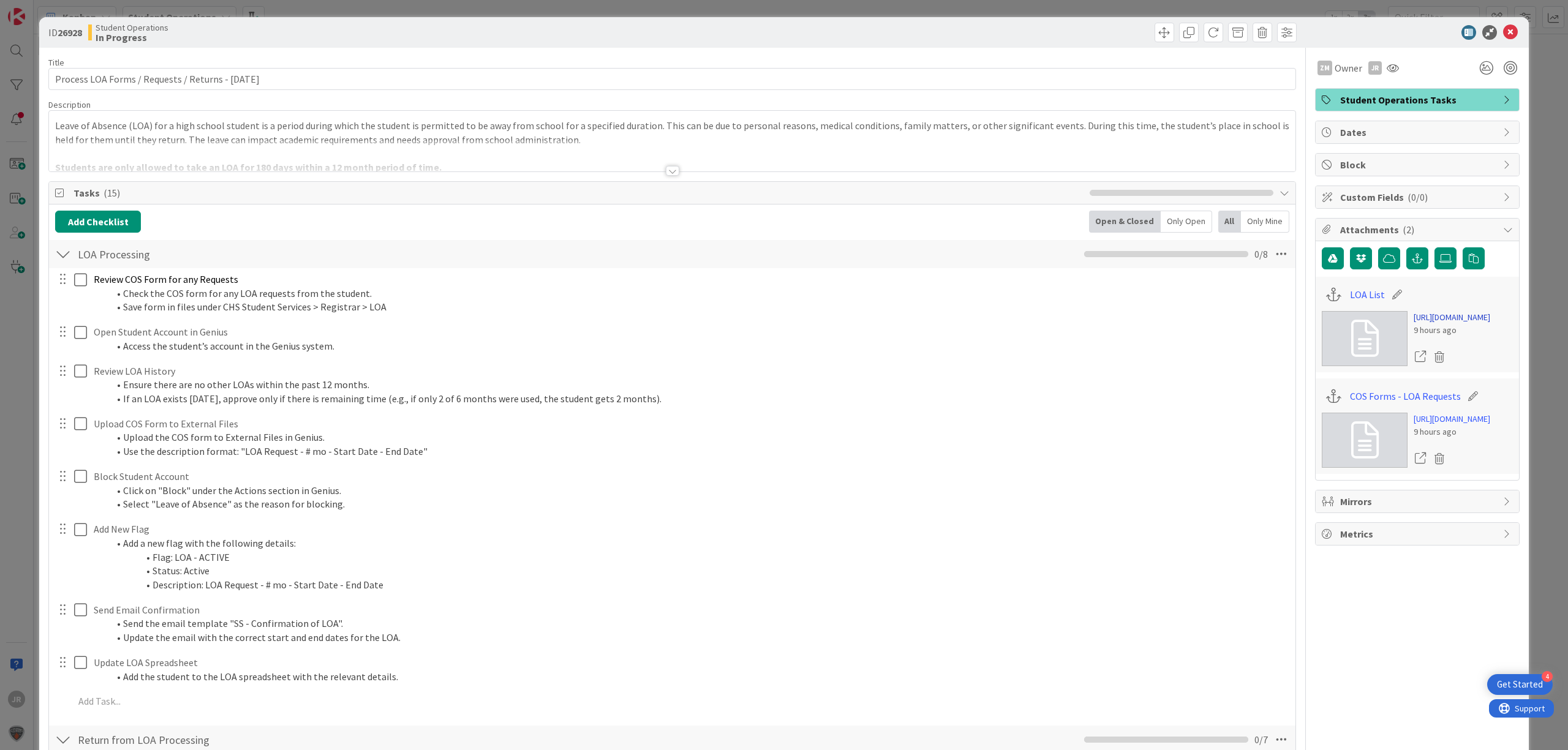
click at [1450, 324] on link "[URL][DOMAIN_NAME]" at bounding box center [1451, 317] width 76 height 13
